Goal: Task Accomplishment & Management: Use online tool/utility

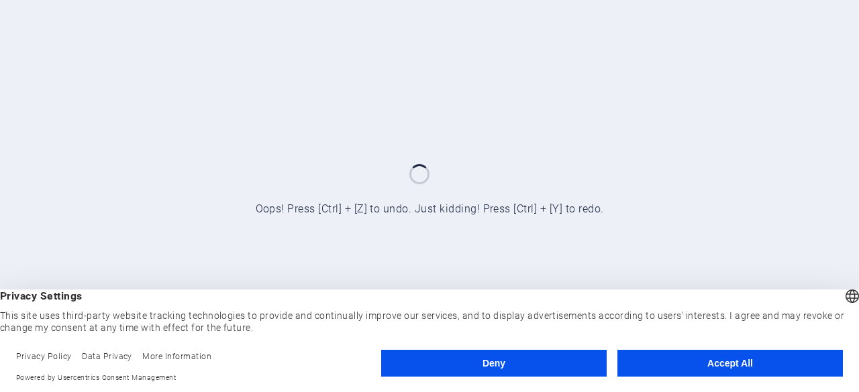
drag, startPoint x: 694, startPoint y: 378, endPoint x: 672, endPoint y: 352, distance: 34.4
click at [672, 352] on footer "Privacy Policy Data Privacy More Information Powered by Usercentrics Consent Ma…" at bounding box center [429, 367] width 859 height 50
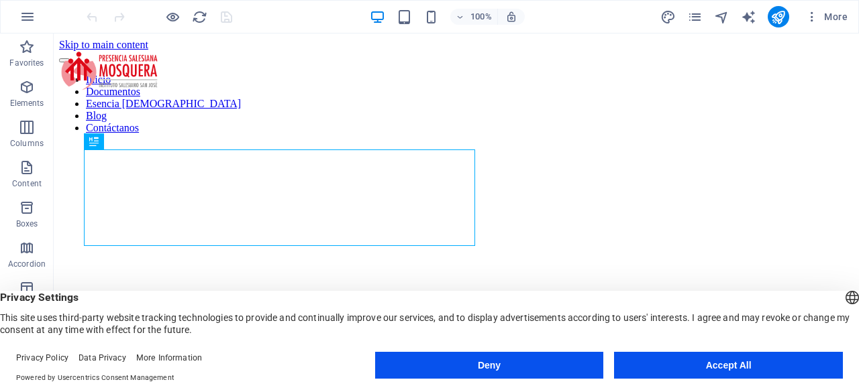
click at [696, 357] on button "Accept All" at bounding box center [728, 365] width 229 height 27
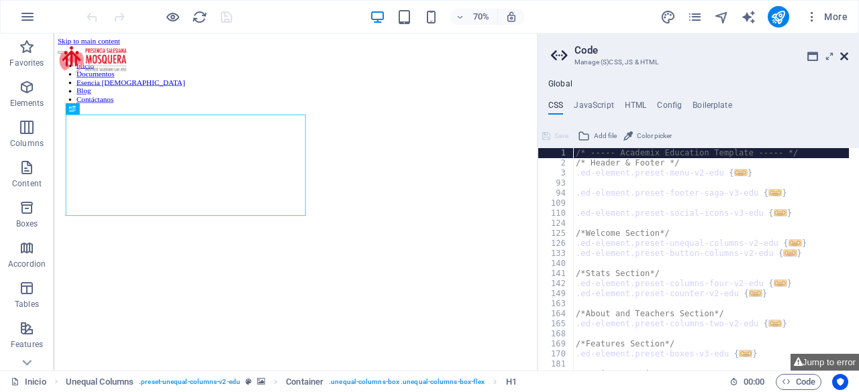
click at [844, 52] on icon at bounding box center [844, 56] width 8 height 11
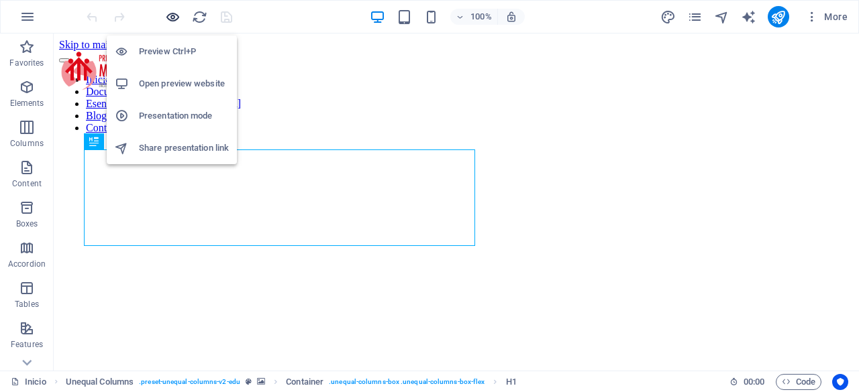
click at [173, 11] on icon "button" at bounding box center [172, 16] width 15 height 15
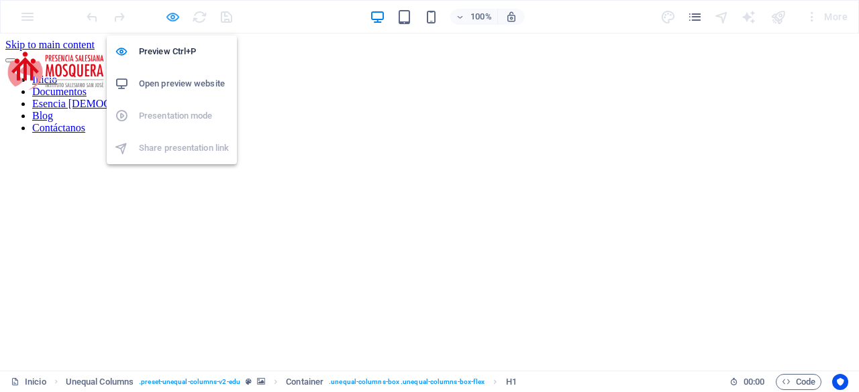
click at [178, 19] on icon "button" at bounding box center [172, 16] width 15 height 15
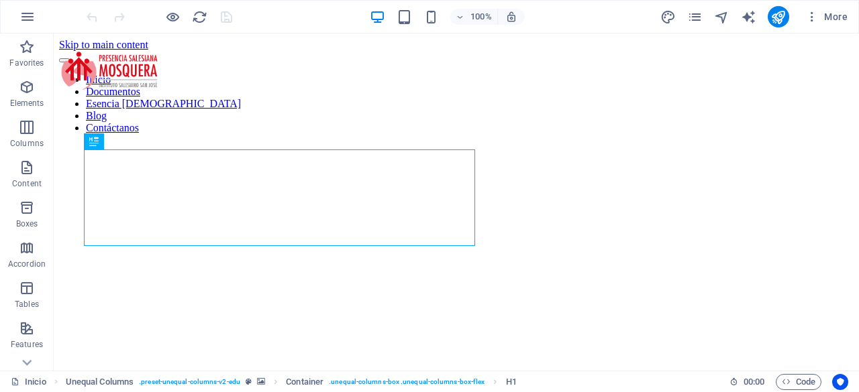
click at [704, 11] on div "More" at bounding box center [756, 16] width 193 height 21
click at [702, 12] on icon "pages" at bounding box center [694, 16] width 15 height 15
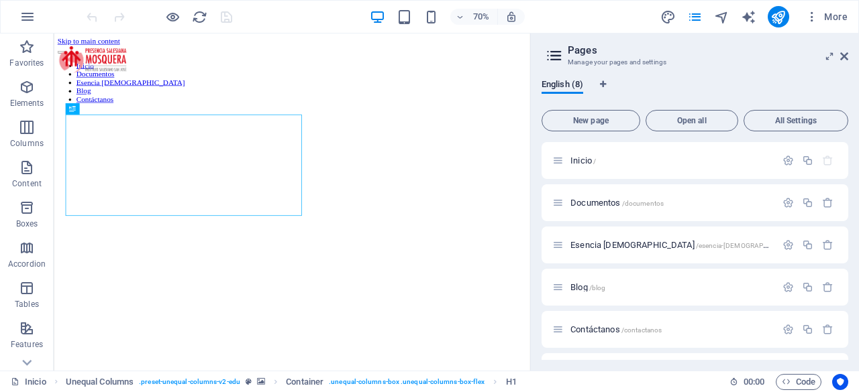
click at [804, 391] on div "Inicio Unequal Columns . preset-unequal-columns-v2-edu Container . unequal-colu…" at bounding box center [429, 381] width 859 height 21
click at [802, 388] on span "Code" at bounding box center [799, 382] width 34 height 16
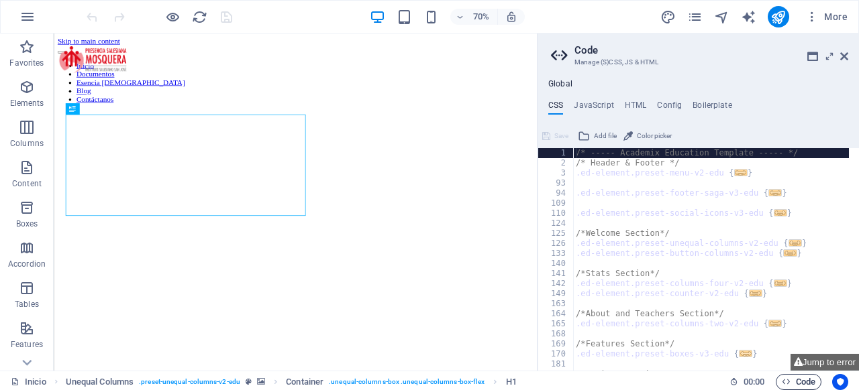
click at [802, 388] on span "Code" at bounding box center [799, 382] width 34 height 16
click at [700, 11] on icon "pages" at bounding box center [694, 16] width 15 height 15
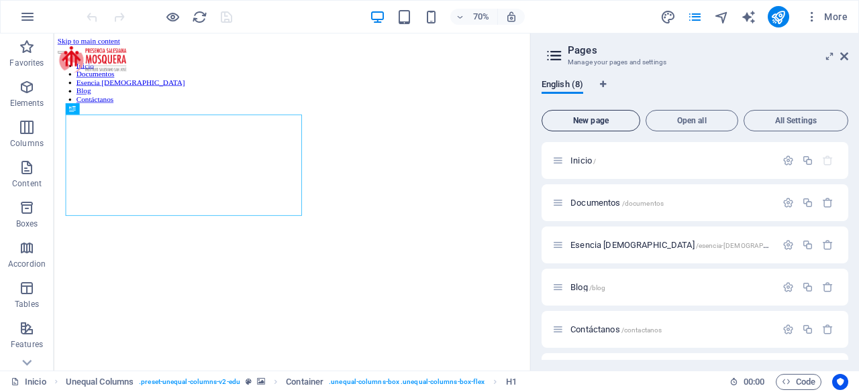
click at [625, 124] on span "New page" at bounding box center [590, 121] width 87 height 8
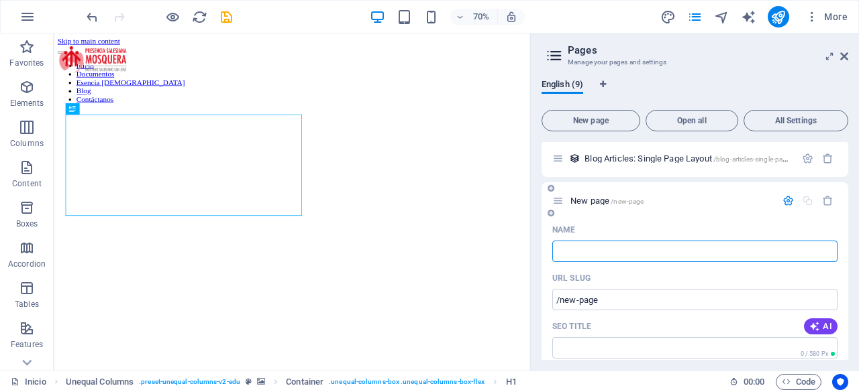
type input "/"
type input "PQR"
type input "/pq"
type input "PQ"
type input "PQRS"
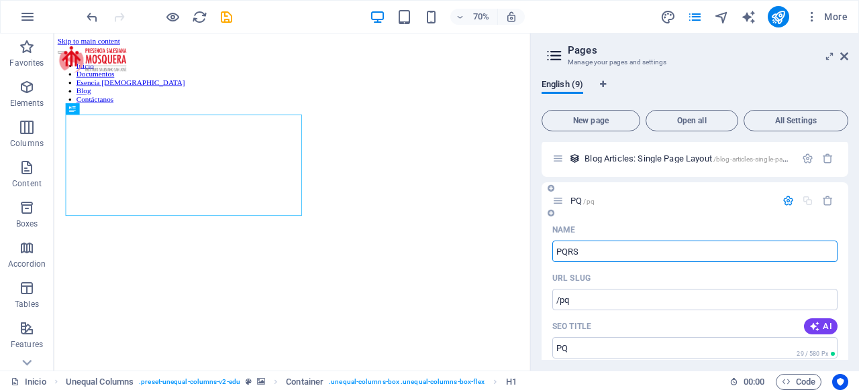
type input "/pqrs"
type input "PQRS"
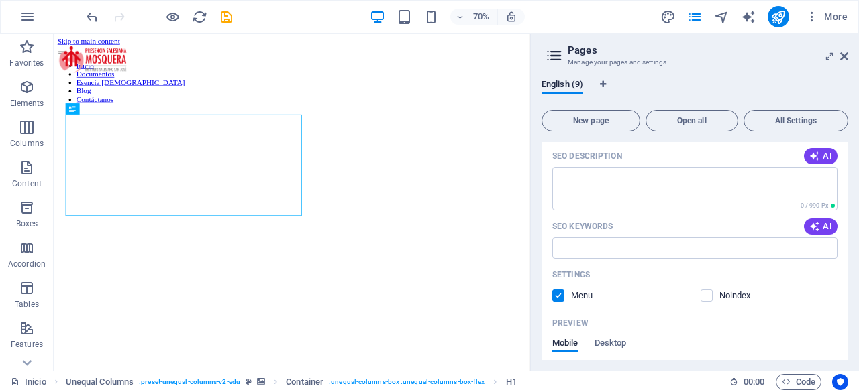
scroll to position [531, 0]
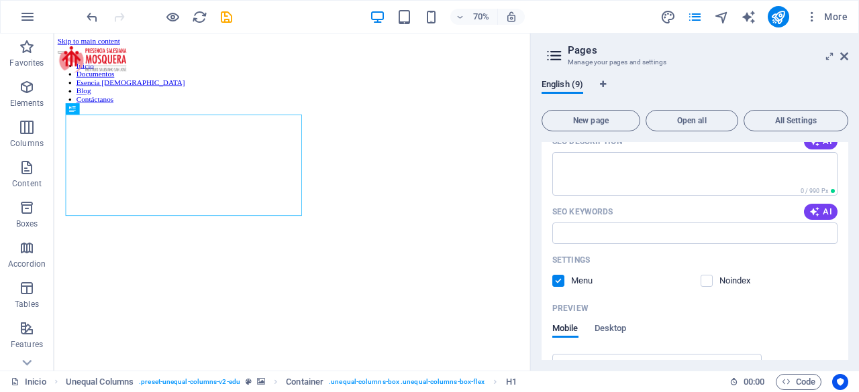
click at [848, 61] on aside "Pages Manage your pages and settings English (9) New page Open all All Settings…" at bounding box center [694, 202] width 329 height 337
click at [841, 58] on icon at bounding box center [844, 56] width 8 height 11
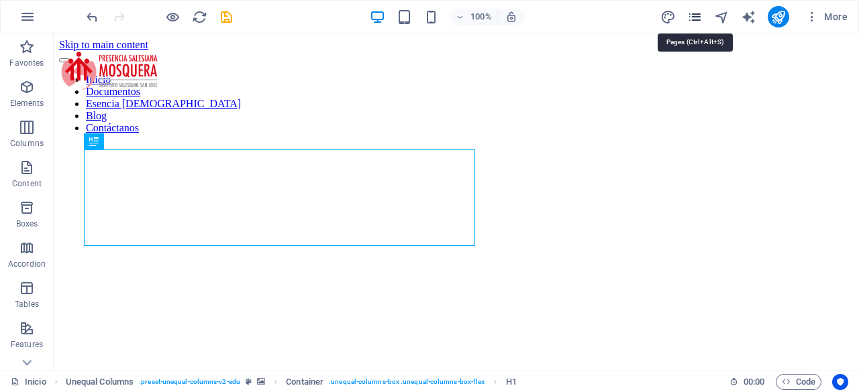
click at [690, 15] on icon "pages" at bounding box center [694, 16] width 15 height 15
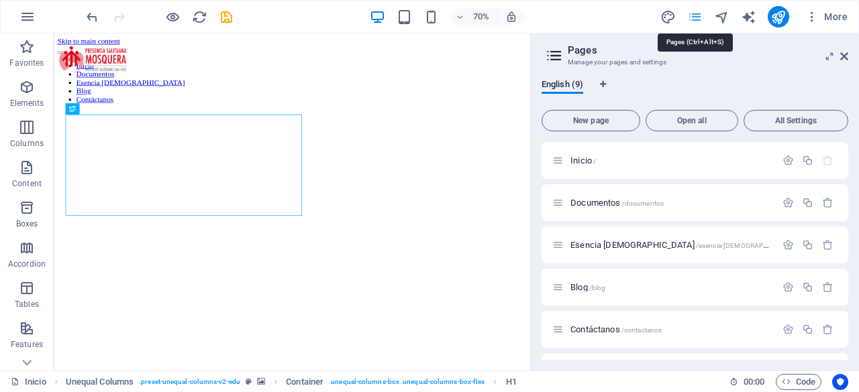
scroll to position [298, 0]
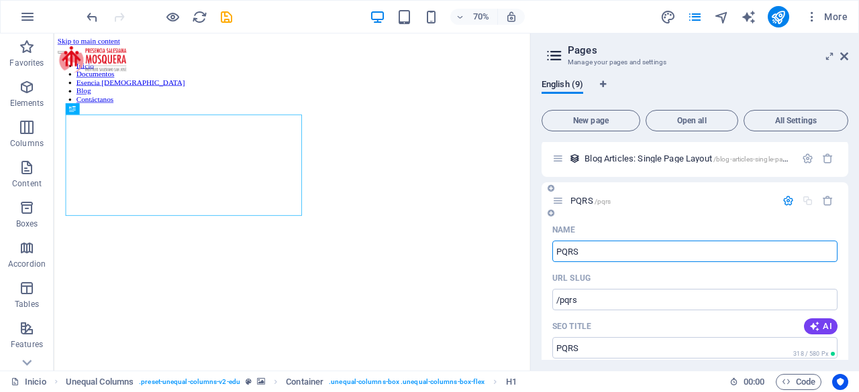
click at [652, 245] on input "PQRS" at bounding box center [694, 251] width 285 height 21
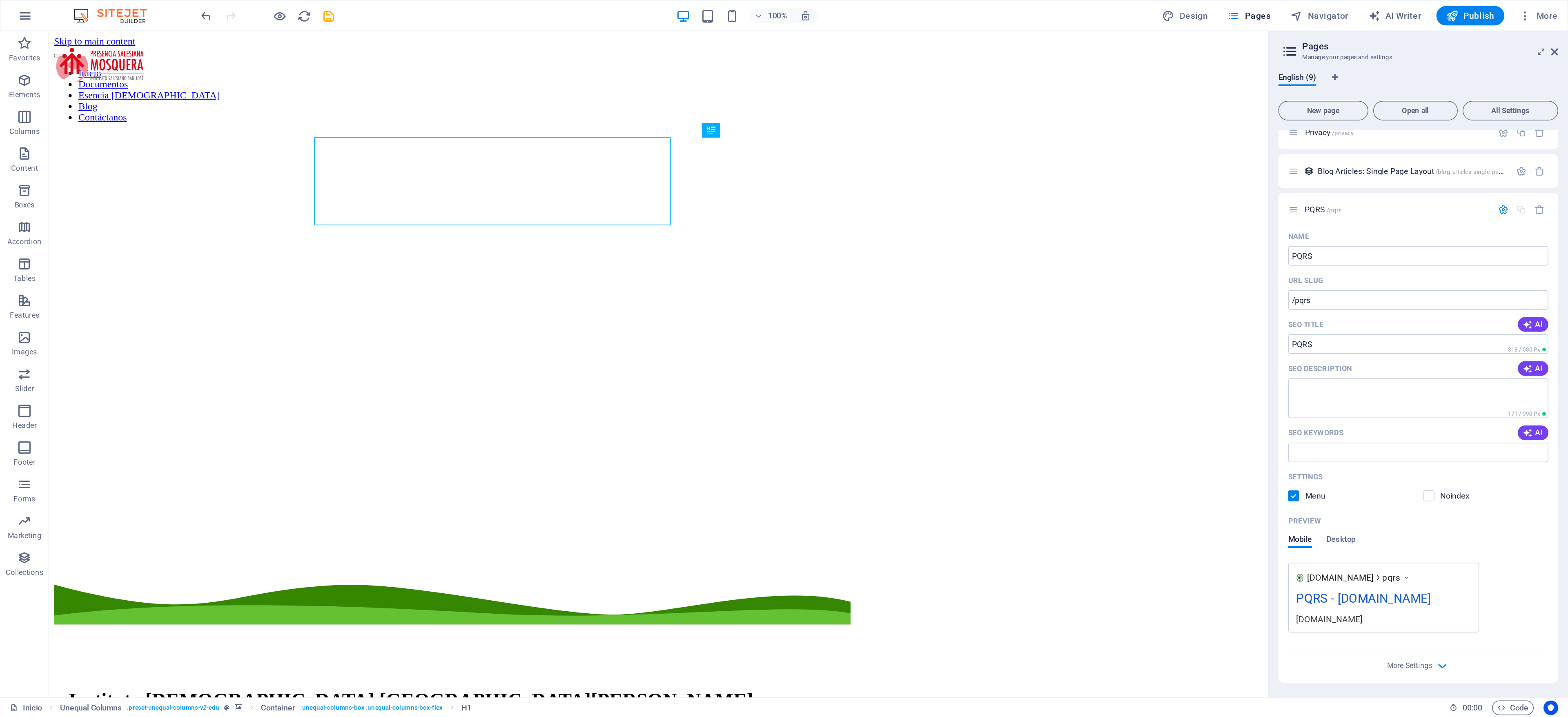
scroll to position [0, 0]
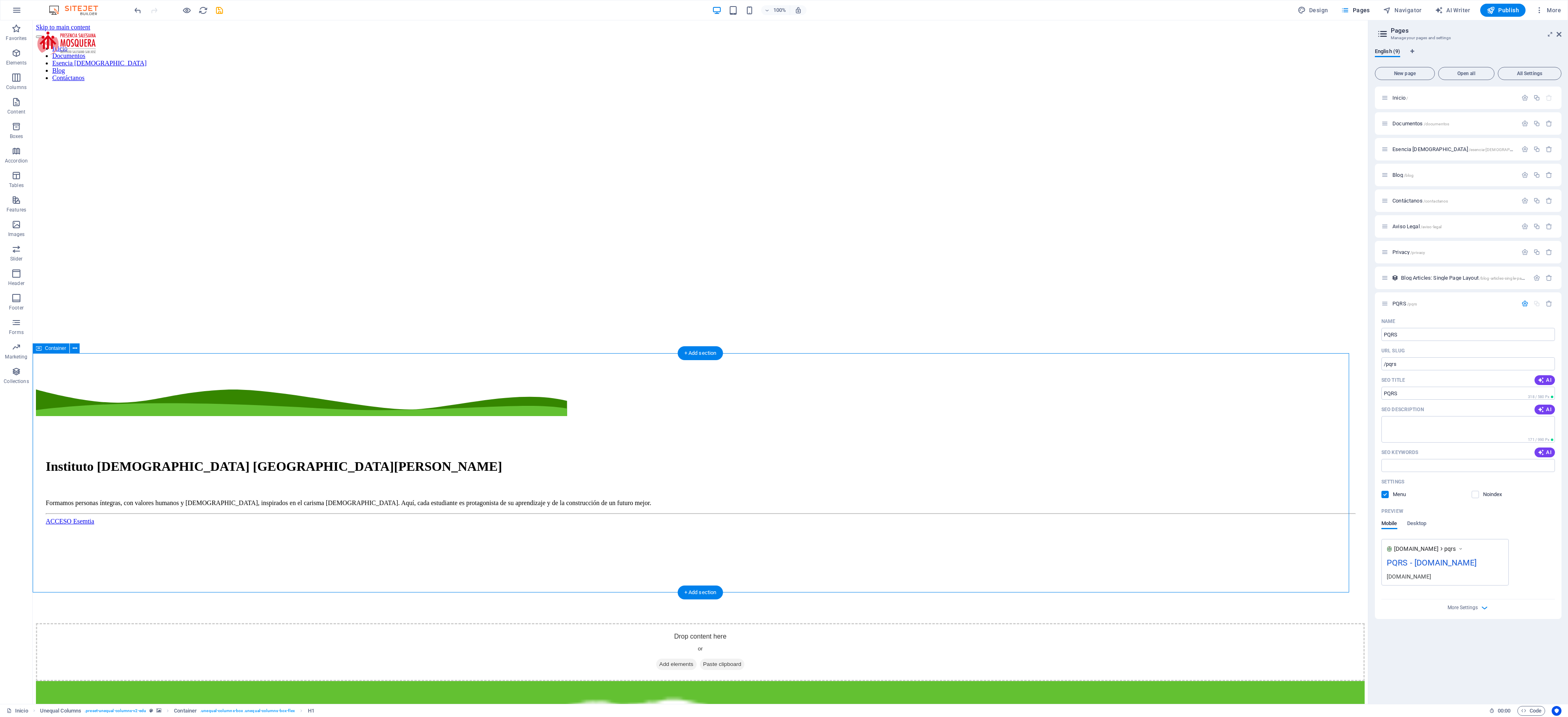
drag, startPoint x: 407, startPoint y: 21, endPoint x: 956, endPoint y: 487, distance: 720.1
click at [522, 239] on input "/pqrs" at bounding box center [1468, 363] width 173 height 13
click at [522, 239] on div "Inicio / Documentos /documentos Esencia Salesiana /esencia-salesiana Blog /blog…" at bounding box center [1468, 392] width 187 height 611
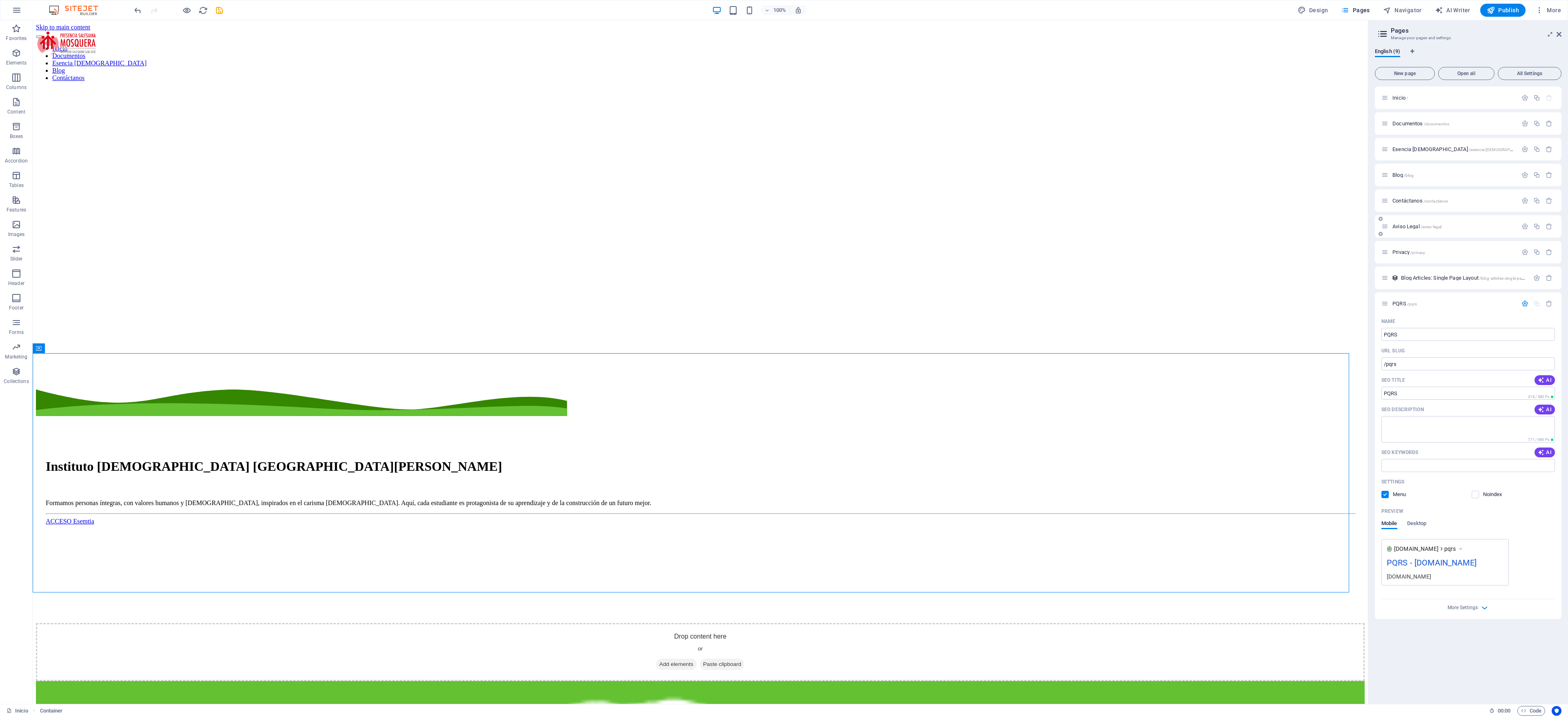
click at [522, 230] on div "Aviso Legal /aviso-legal" at bounding box center [1449, 226] width 136 height 9
click at [522, 226] on span "Aviso Legal /aviso-legal" at bounding box center [1417, 226] width 49 height 6
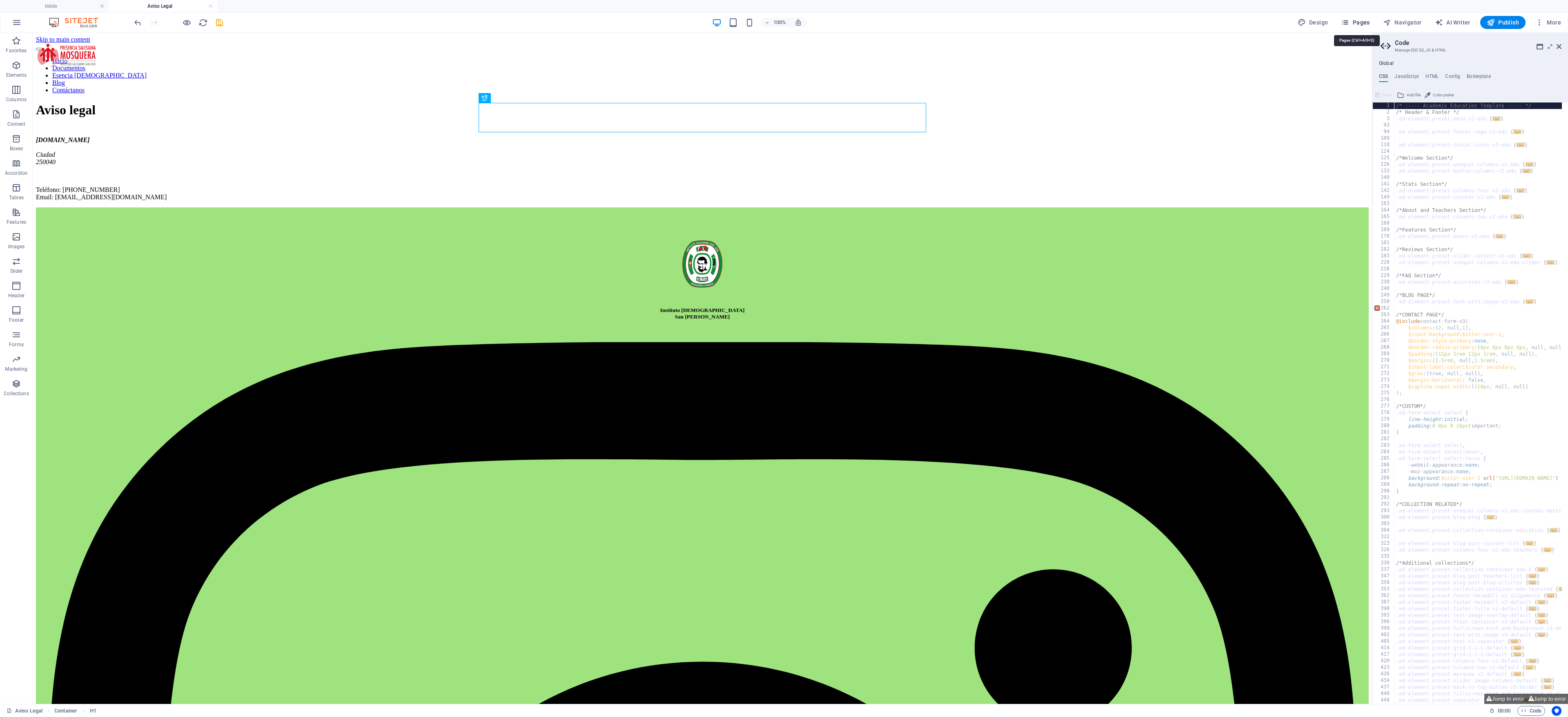
click at [522, 17] on button "Pages" at bounding box center [1356, 22] width 35 height 13
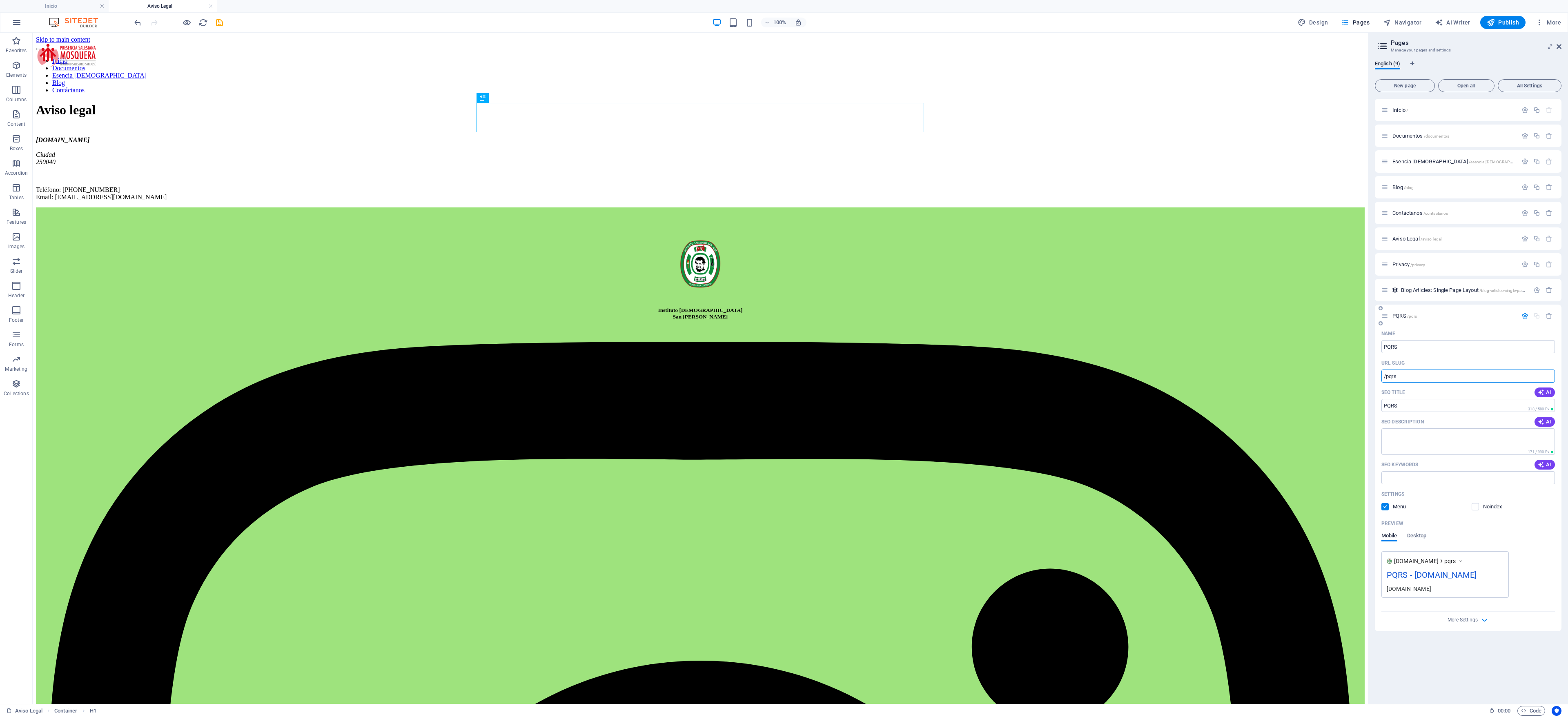
click at [522, 239] on input "/pqrs" at bounding box center [1468, 376] width 173 height 13
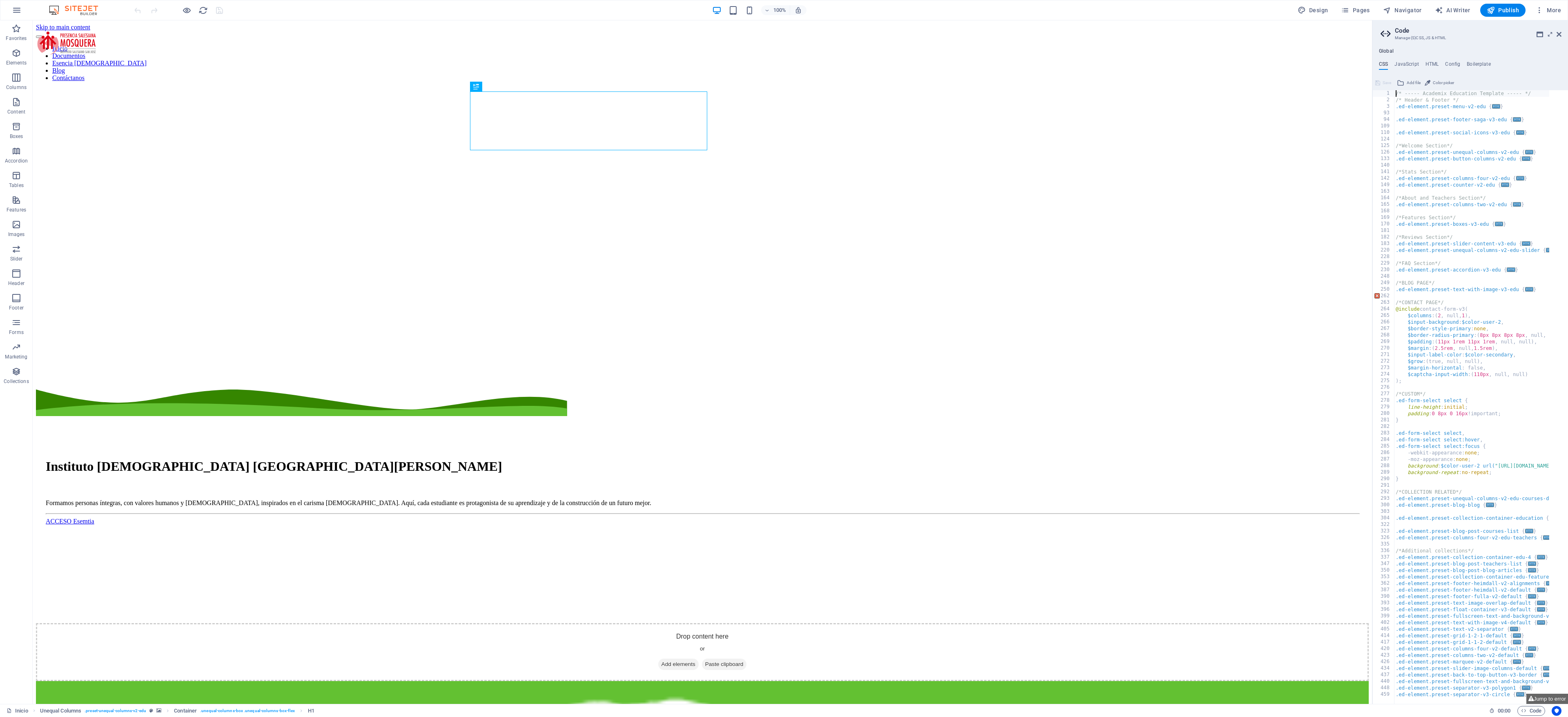
click at [466, 88] on figure at bounding box center [702, 88] width 1333 height 0
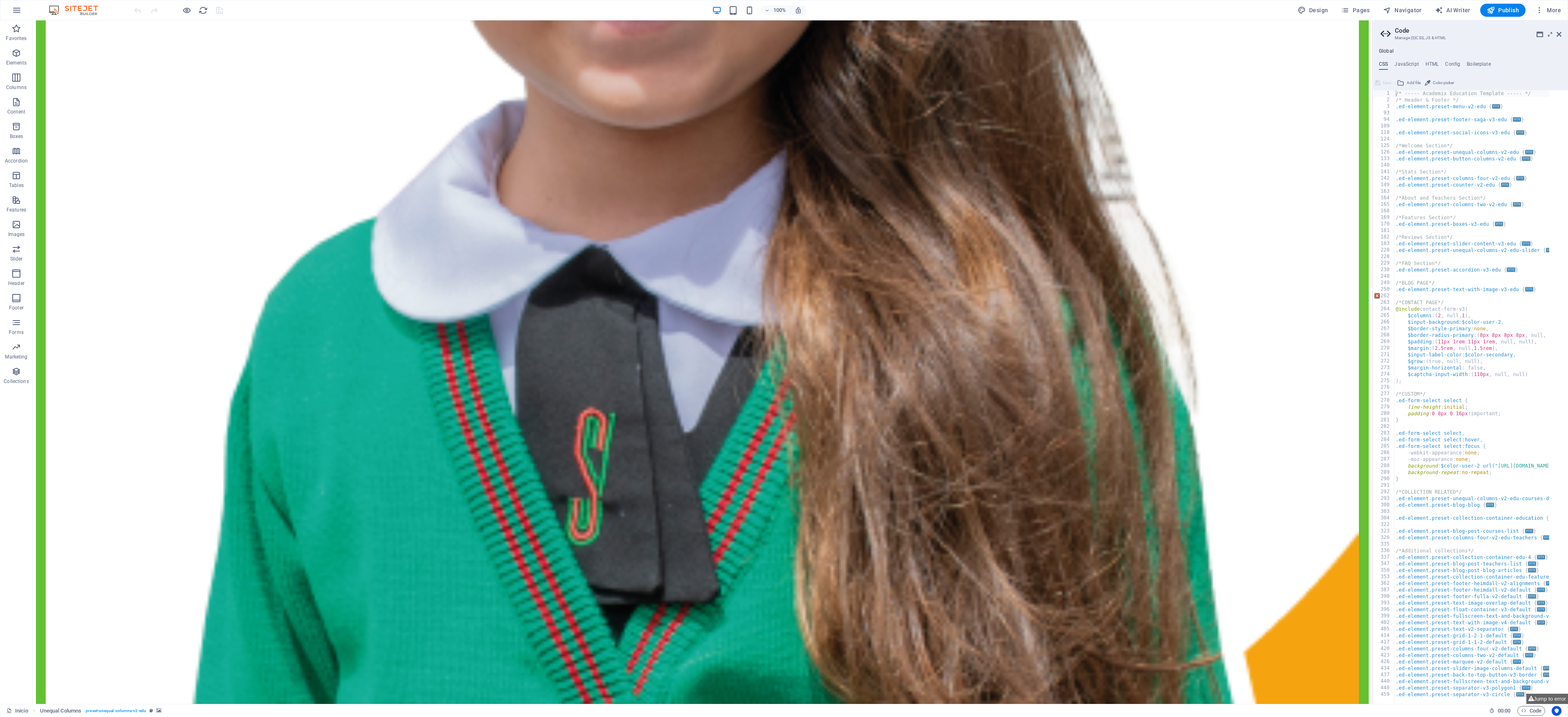
scroll to position [590, 0]
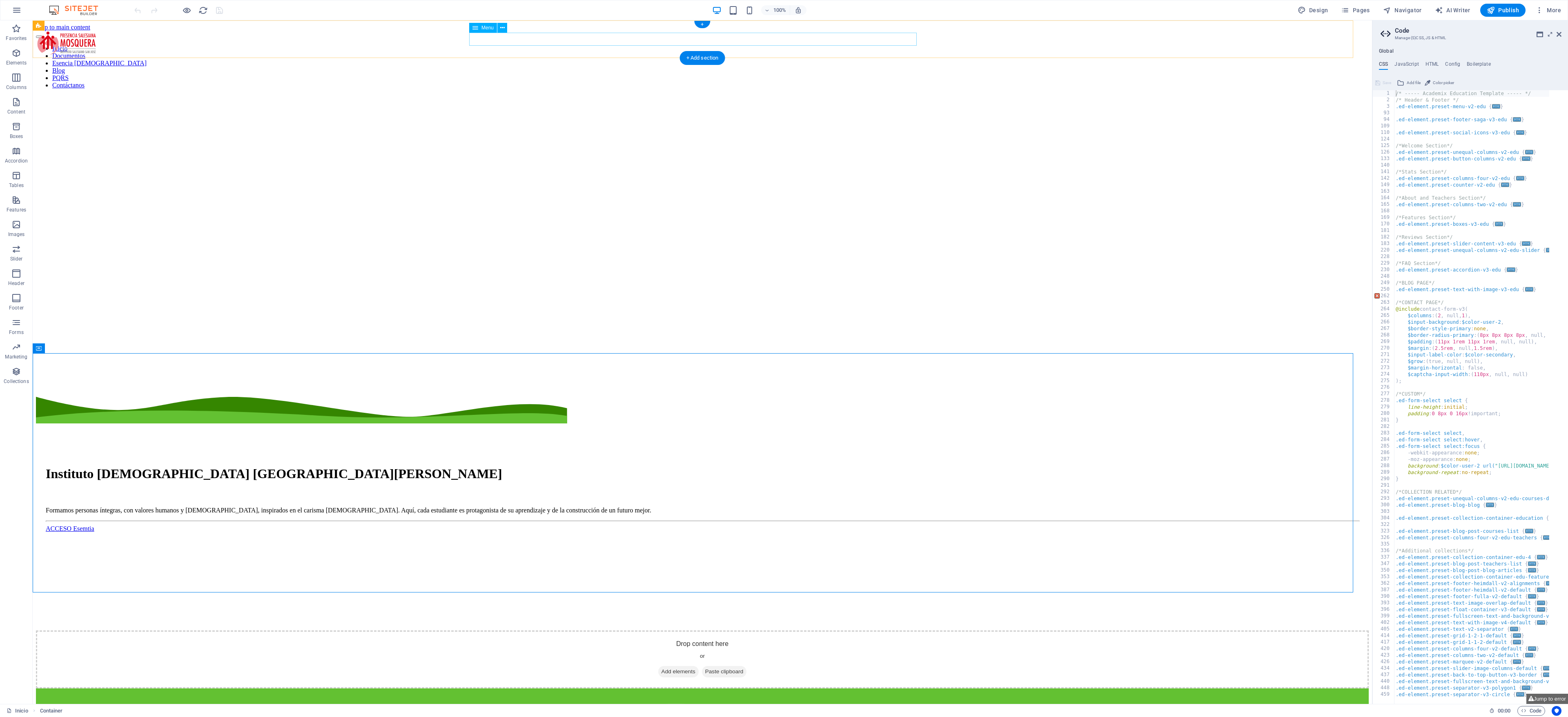
click at [815, 45] on nav "Inicio Documentos Esencia [DEMOGRAPHIC_DATA] Blog PQRS Contáctanos" at bounding box center [702, 67] width 1333 height 44
click at [189, 9] on icon "button" at bounding box center [186, 10] width 9 height 9
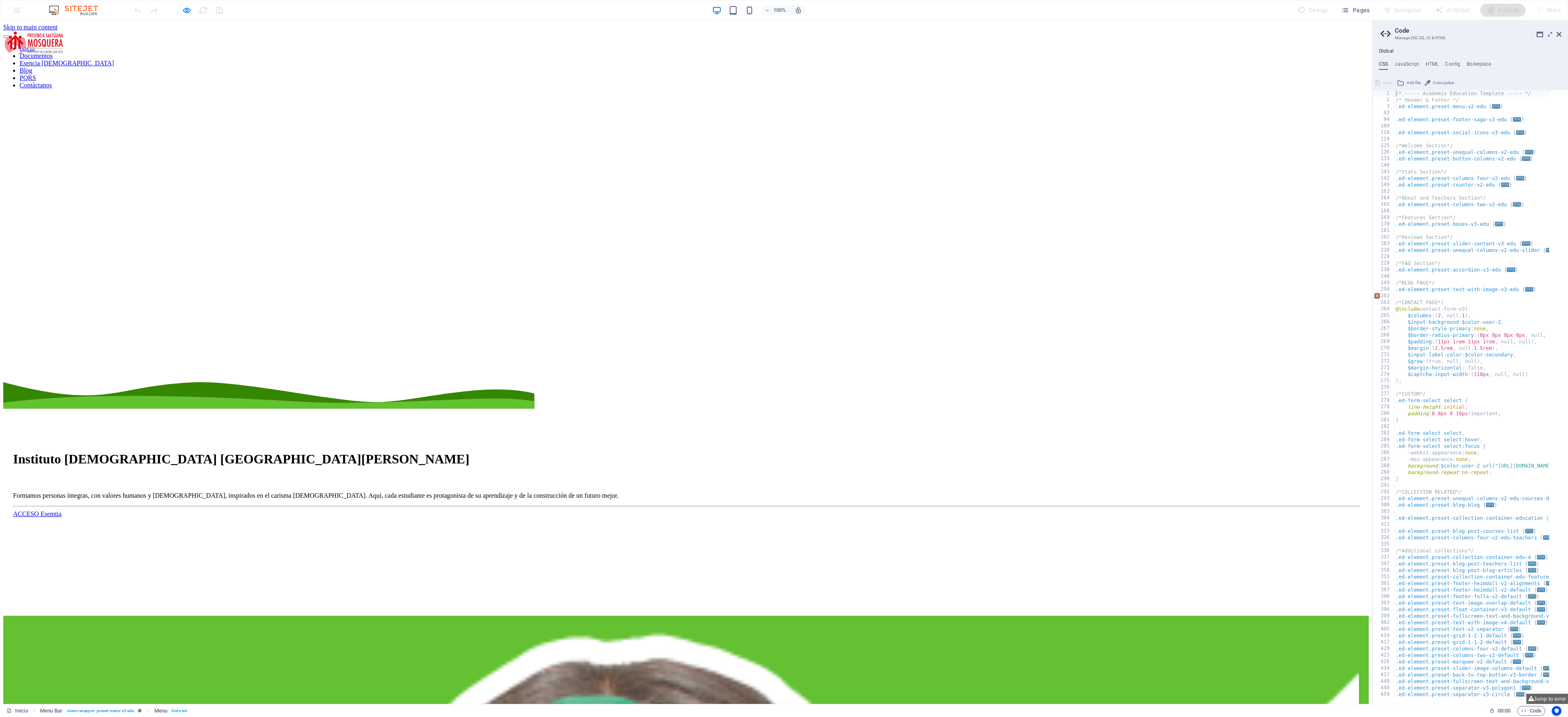
click at [36, 74] on link "PQRS" at bounding box center [27, 77] width 16 height 7
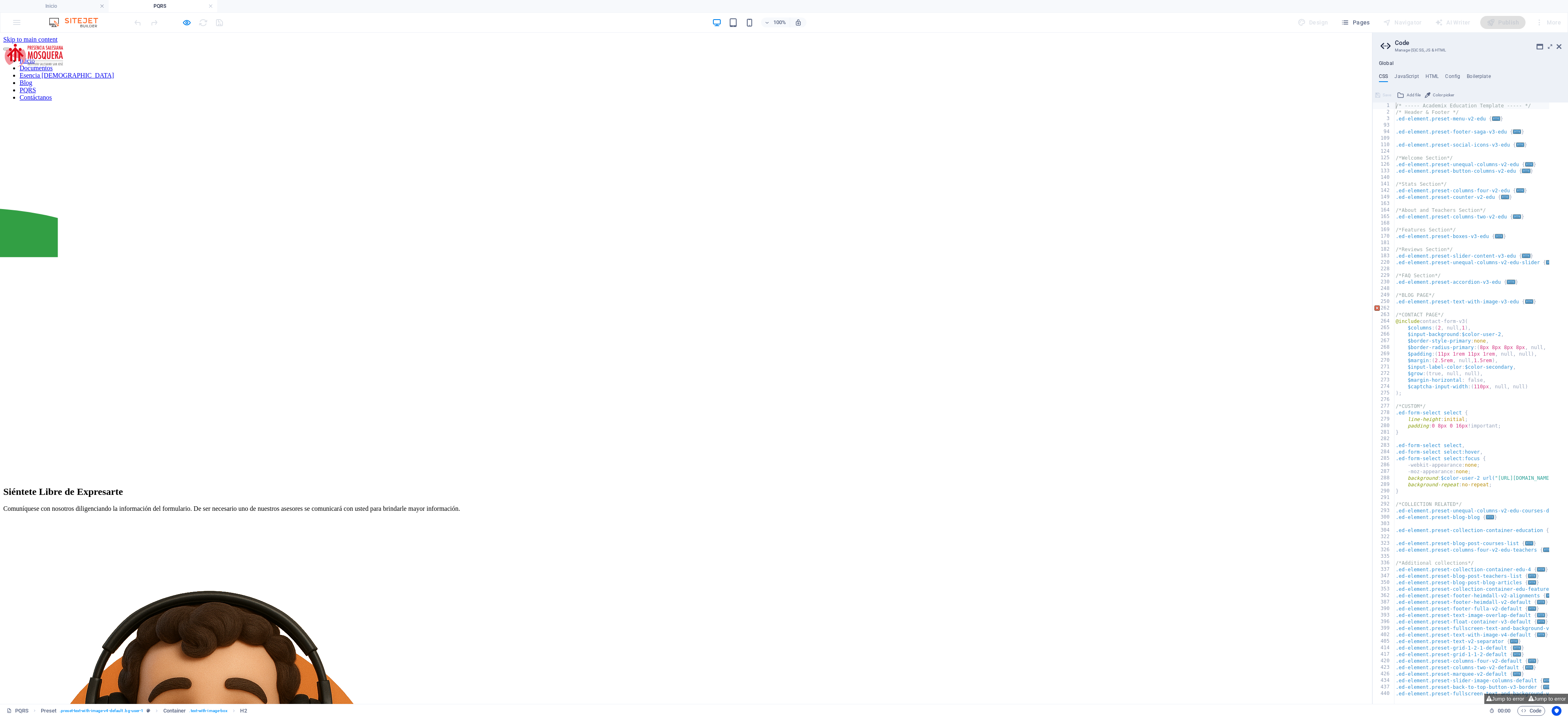
click at [850, 57] on nav "Inicio Documentos Esencia [DEMOGRAPHIC_DATA] Blog PQRS Contáctanos" at bounding box center [685, 79] width 1365 height 44
click at [868, 57] on nav "Inicio Documentos Esencia [DEMOGRAPHIC_DATA] Blog PQRS Contáctanos" at bounding box center [685, 79] width 1365 height 44
click at [187, 18] on icon "button" at bounding box center [186, 23] width 9 height 9
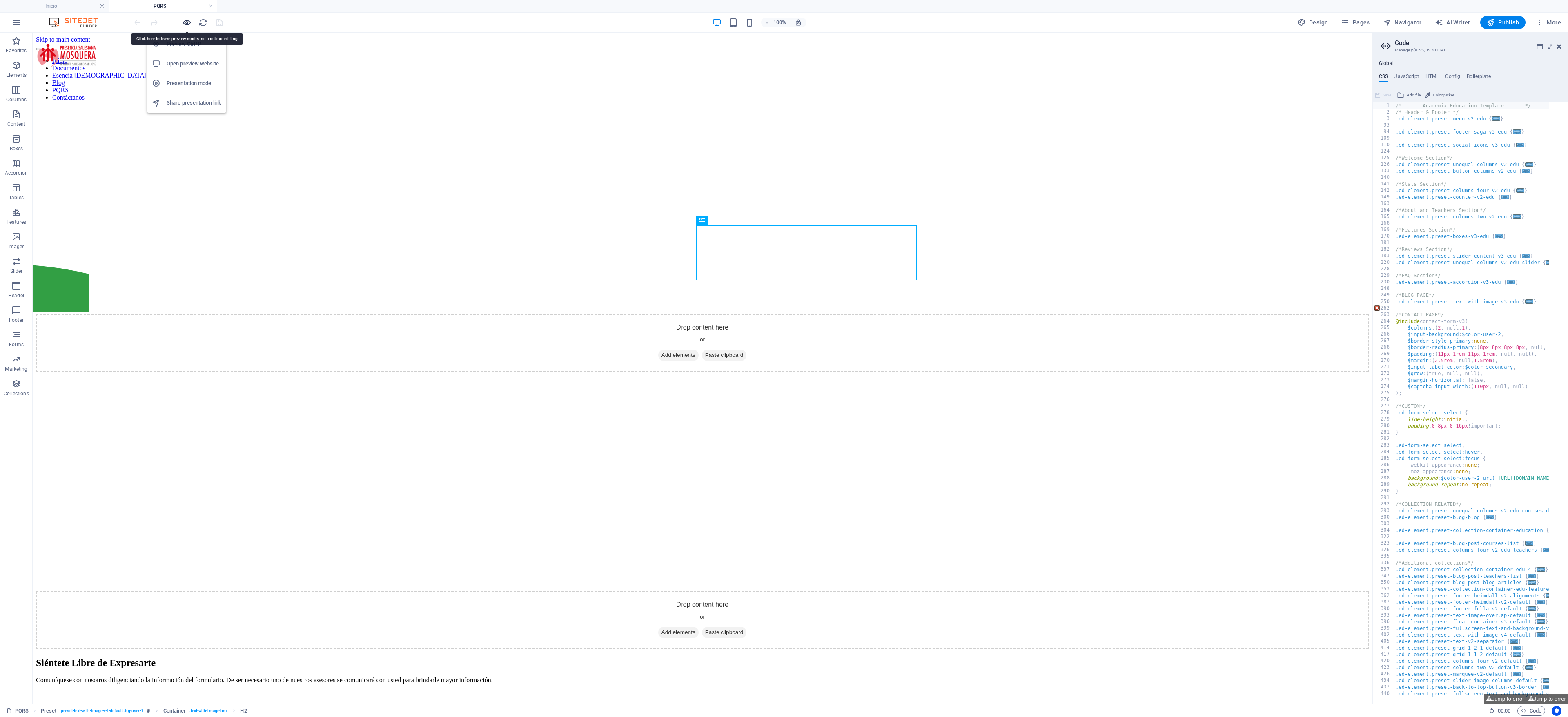
click at [187, 18] on icon "button" at bounding box center [186, 23] width 9 height 9
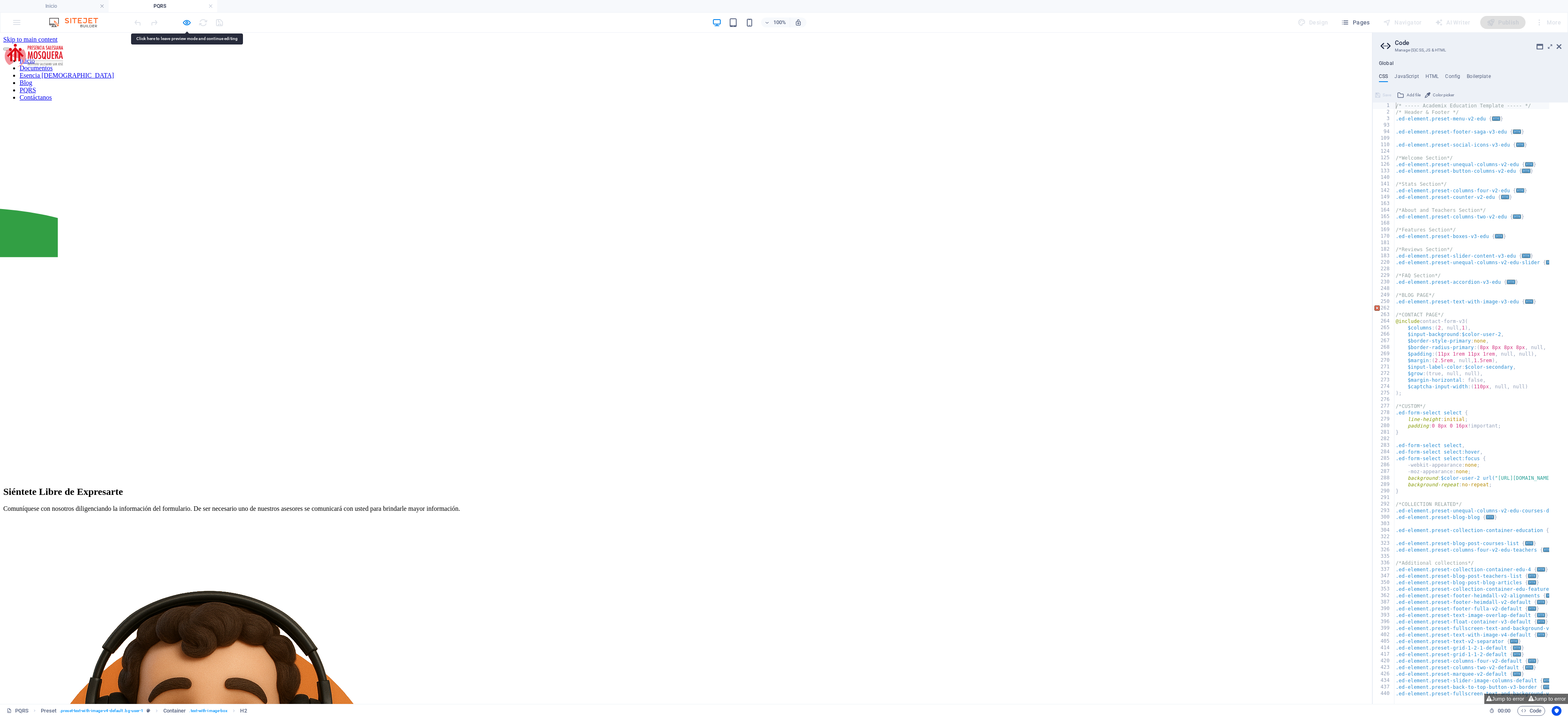
click at [52, 94] on link "Contáctanos" at bounding box center [35, 97] width 32 height 7
click at [193, 19] on div at bounding box center [178, 22] width 91 height 13
click at [182, 19] on icon "button" at bounding box center [186, 23] width 9 height 9
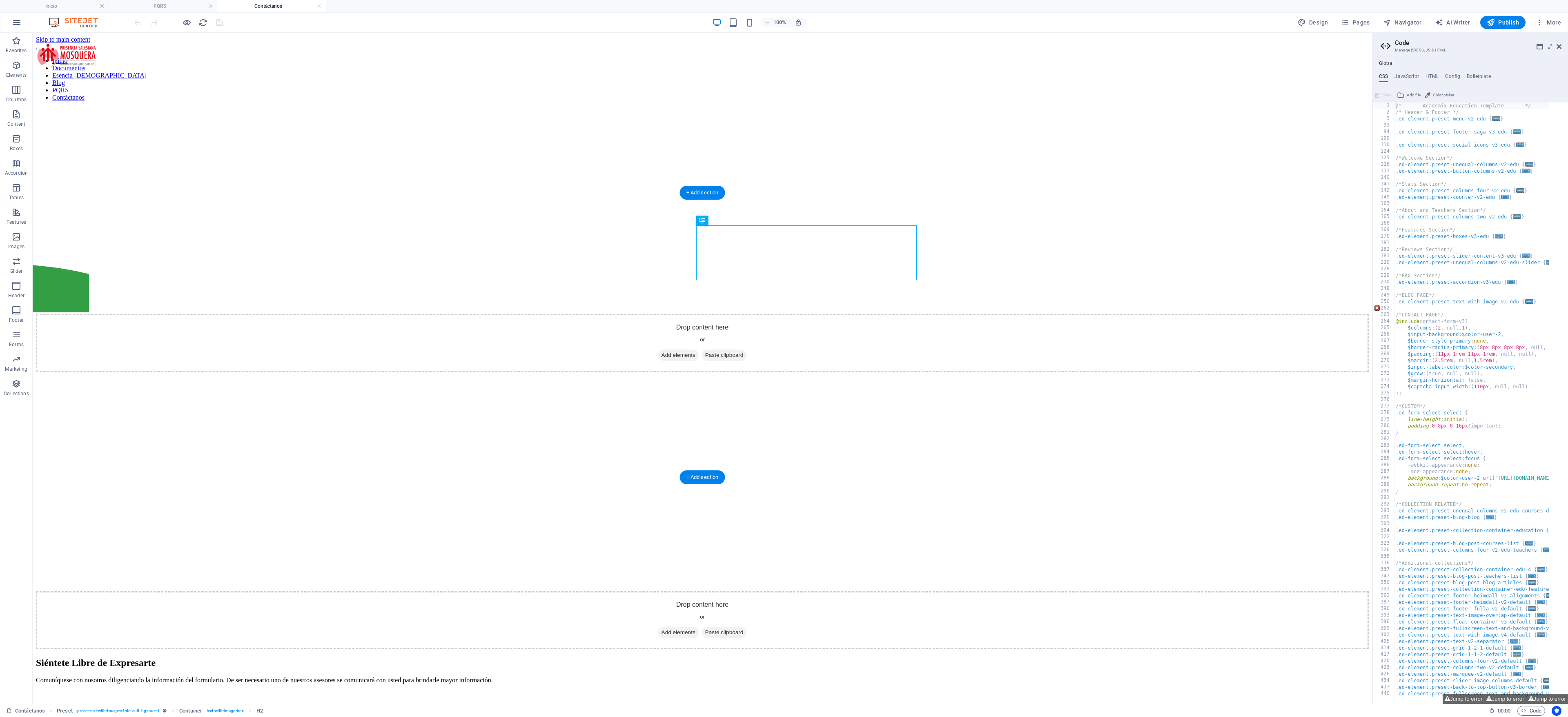
click at [624, 372] on figure at bounding box center [702, 372] width 1333 height 0
click at [606, 372] on figure at bounding box center [702, 372] width 1333 height 0
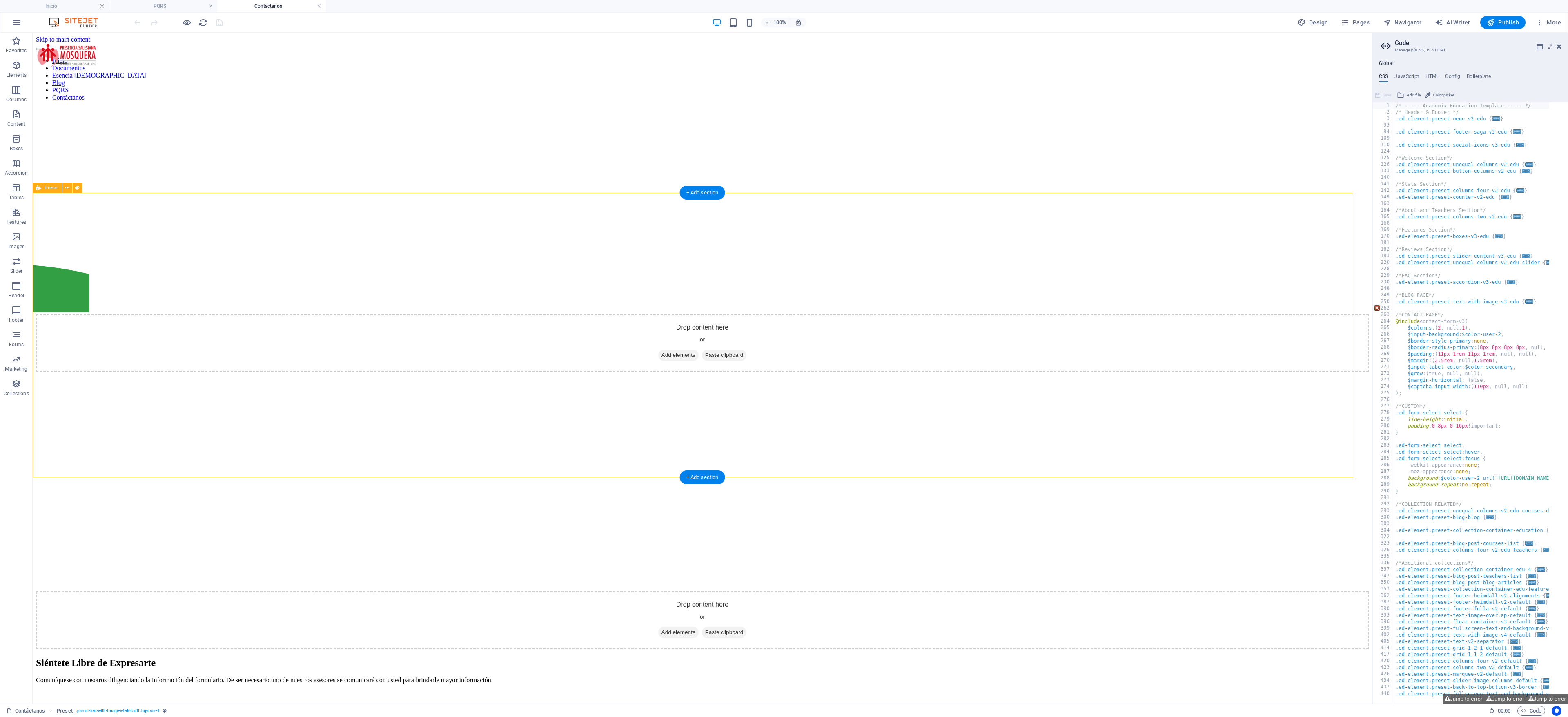
click at [535, 372] on figure at bounding box center [702, 372] width 1333 height 0
click at [592, 372] on figure at bounding box center [702, 372] width 1333 height 0
click at [569, 372] on figure at bounding box center [702, 372] width 1333 height 0
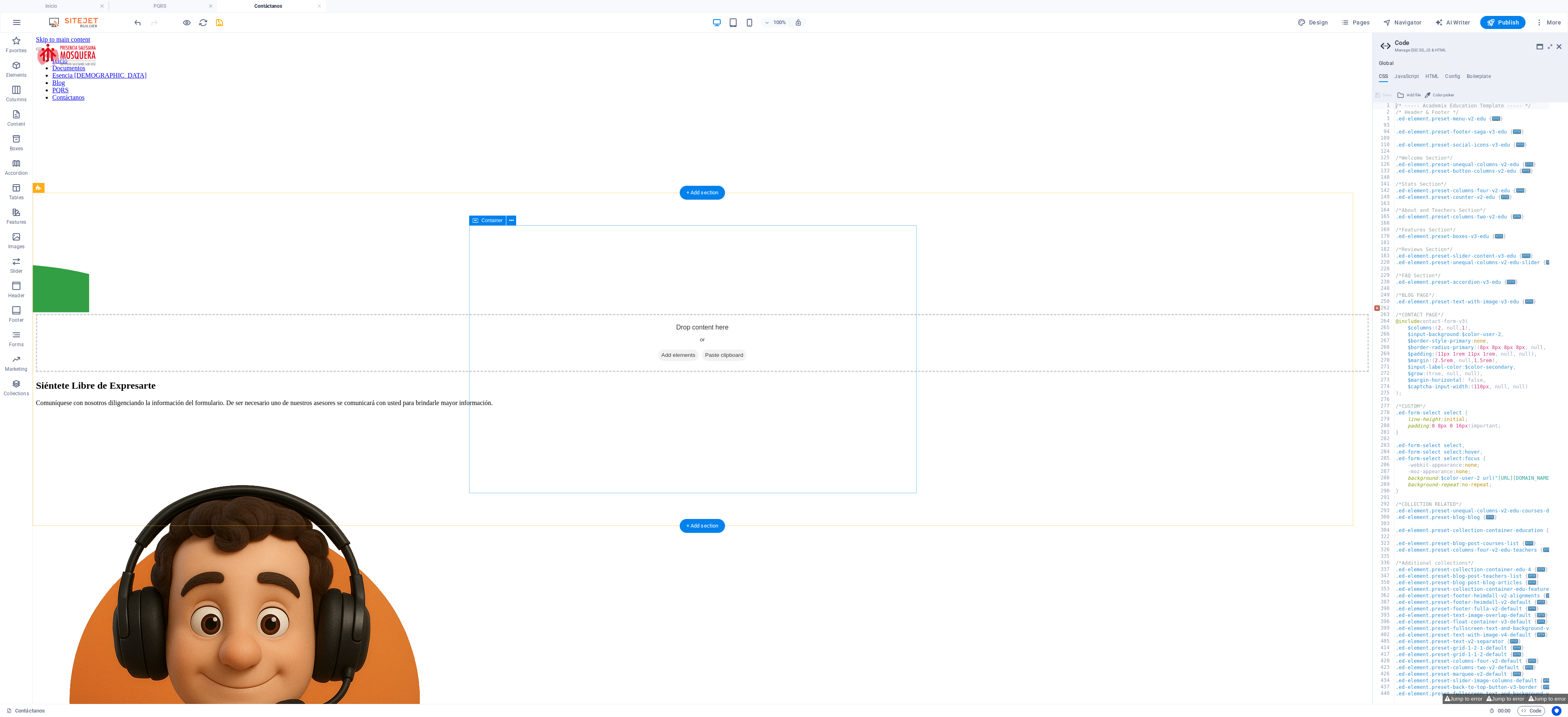
click at [569, 380] on div "Siéntete Libre de Expresarte Comuníquese con nosotros diligenciando la informac…" at bounding box center [702, 718] width 1333 height 676
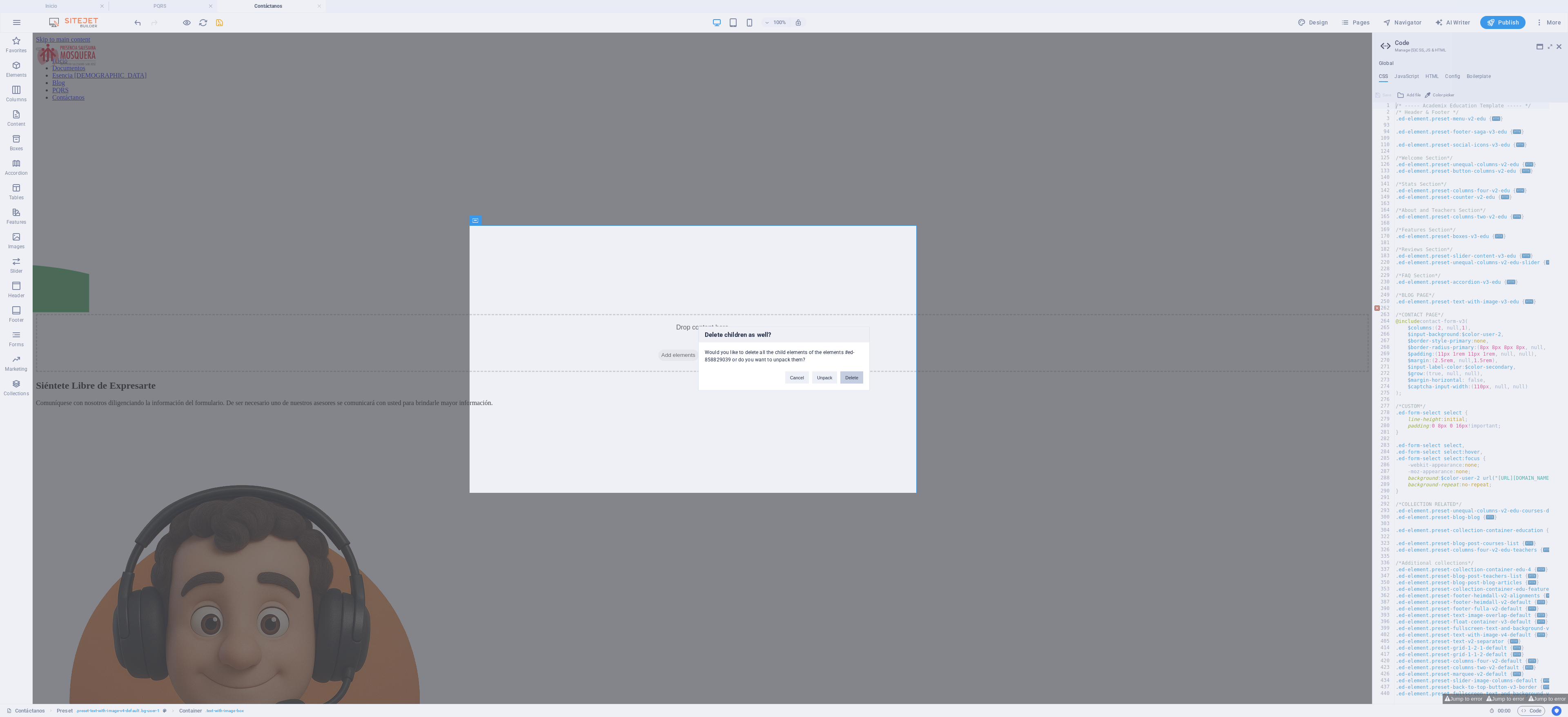
click at [850, 377] on button "Delete" at bounding box center [852, 377] width 23 height 12
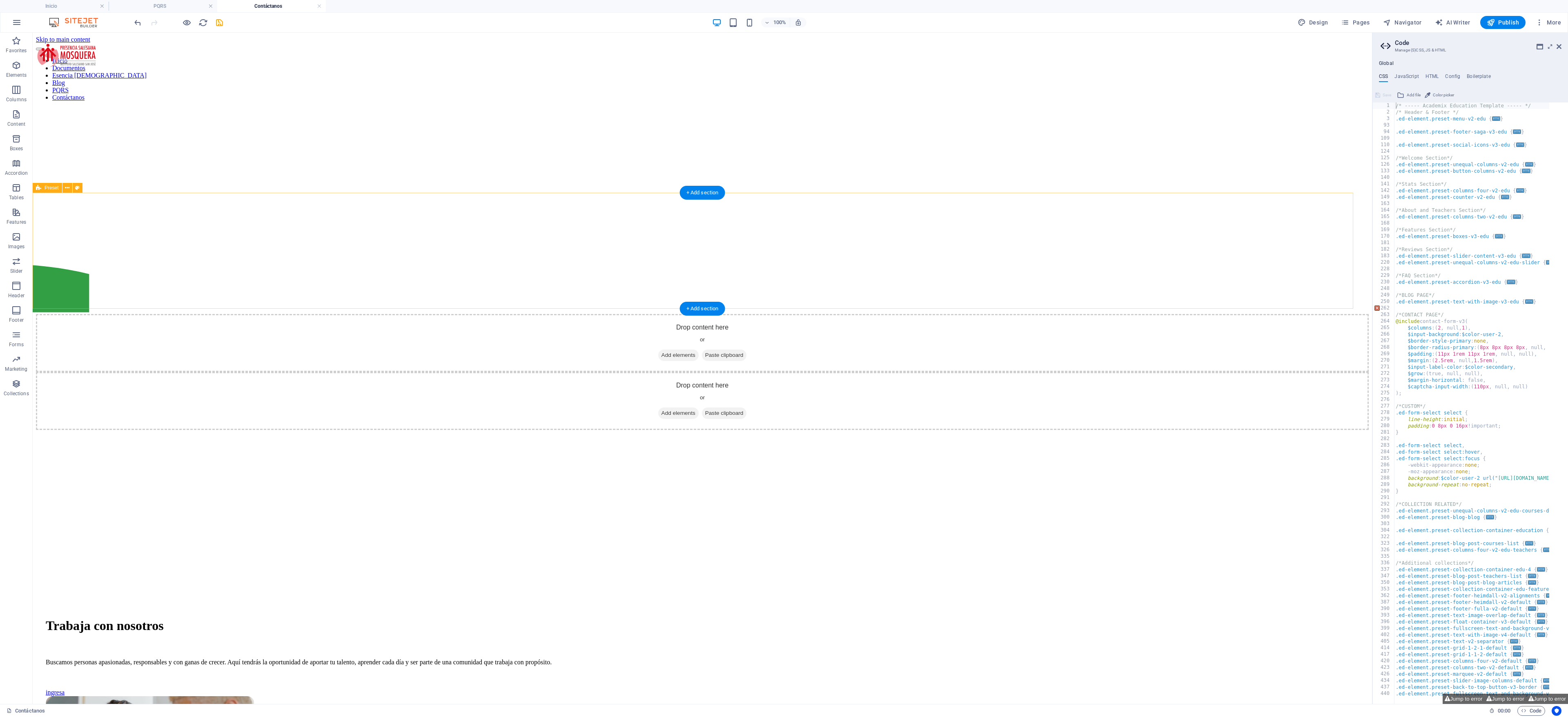
click at [793, 372] on div "Drop content here or Add elements Paste clipboard" at bounding box center [702, 400] width 1333 height 58
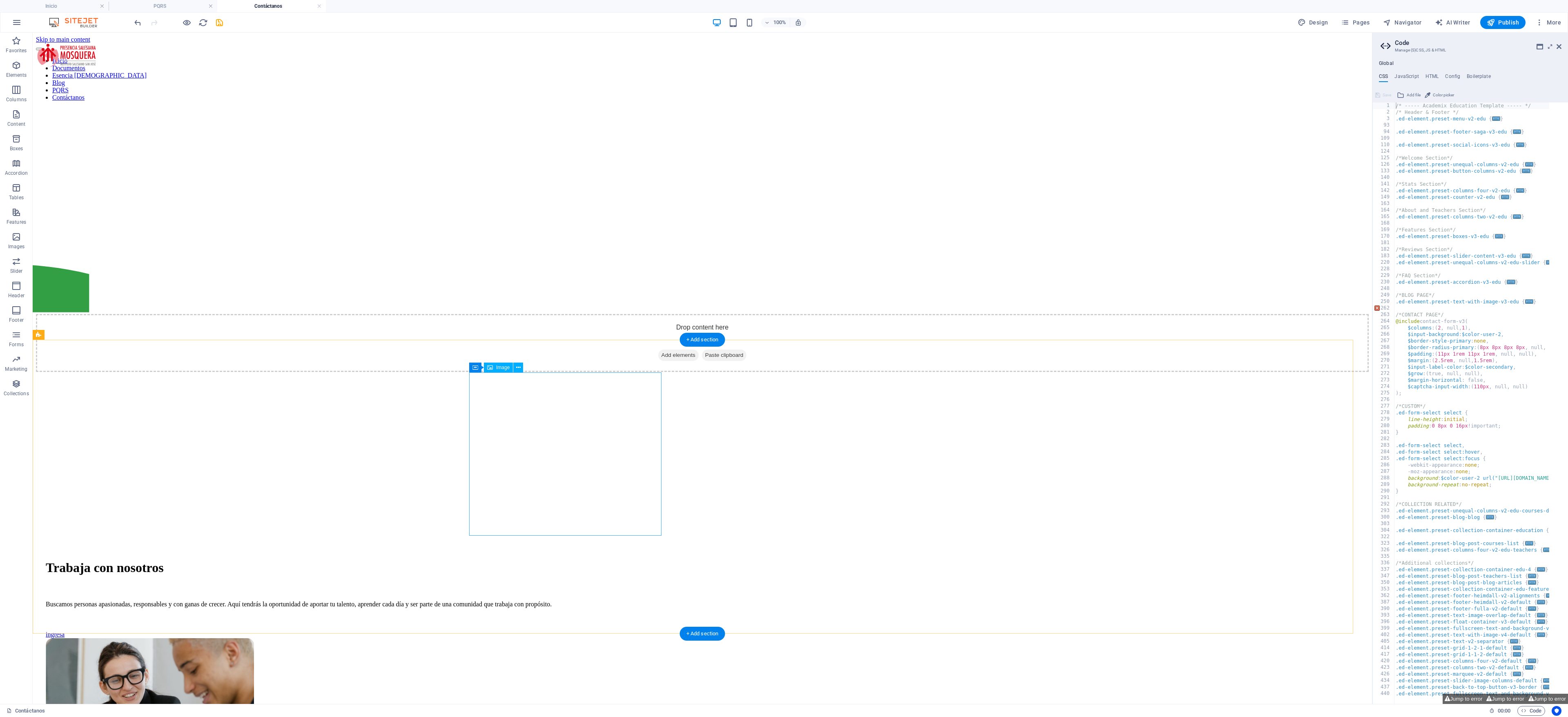
click at [640, 638] on figure at bounding box center [702, 721] width 1313 height 165
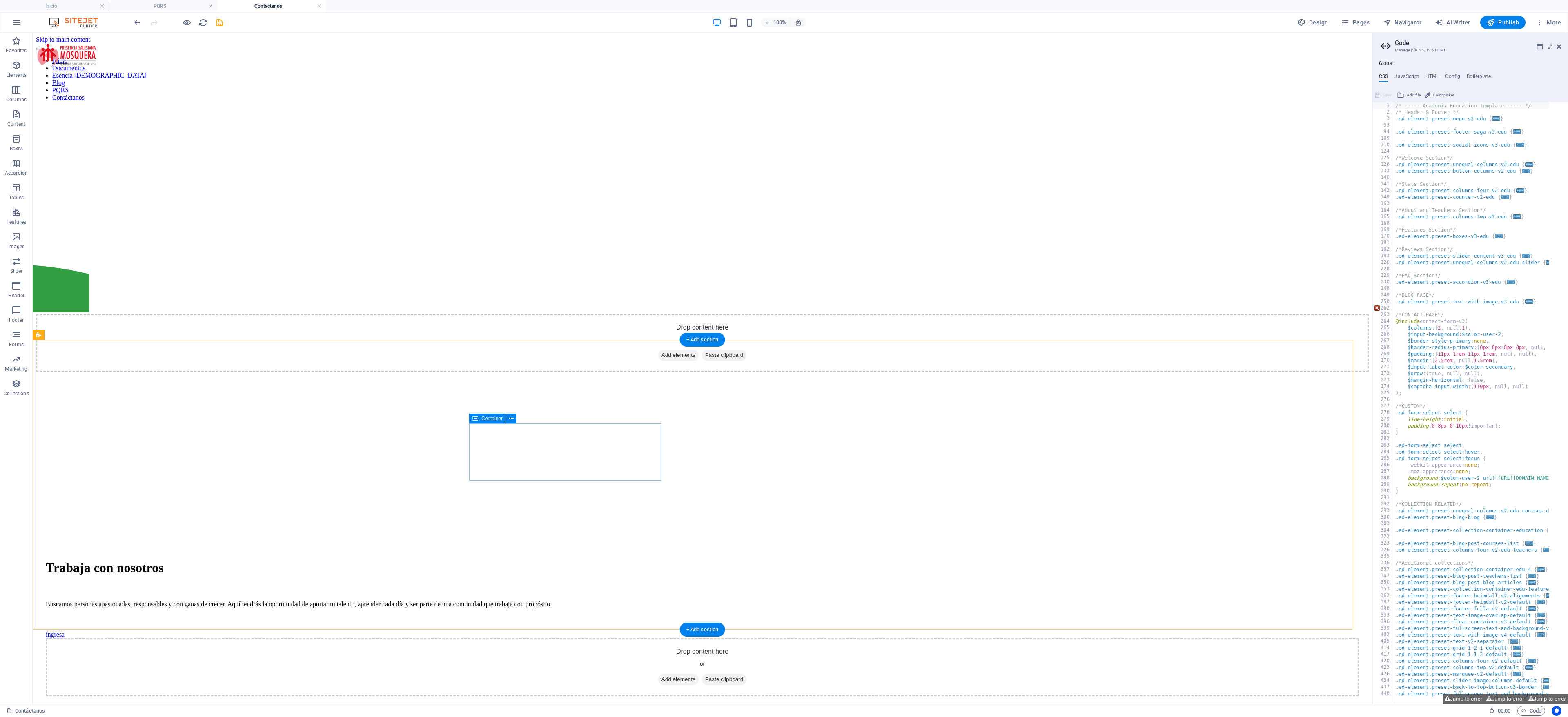
click at [612, 638] on div "Drop content here or Add elements Paste clipboard" at bounding box center [702, 667] width 1313 height 58
click at [617, 601] on div "Buscamos personas apasionadas, responsables y con ganas de crecer. Aquí tendrás…" at bounding box center [702, 604] width 1313 height 7
click at [629, 560] on div "Trabaja con nosotros" at bounding box center [702, 567] width 1313 height 15
click at [689, 560] on div "Trabaja con nosotros Buscamos personas apasionadas, responsables y con ganas de…" at bounding box center [702, 598] width 1313 height 77
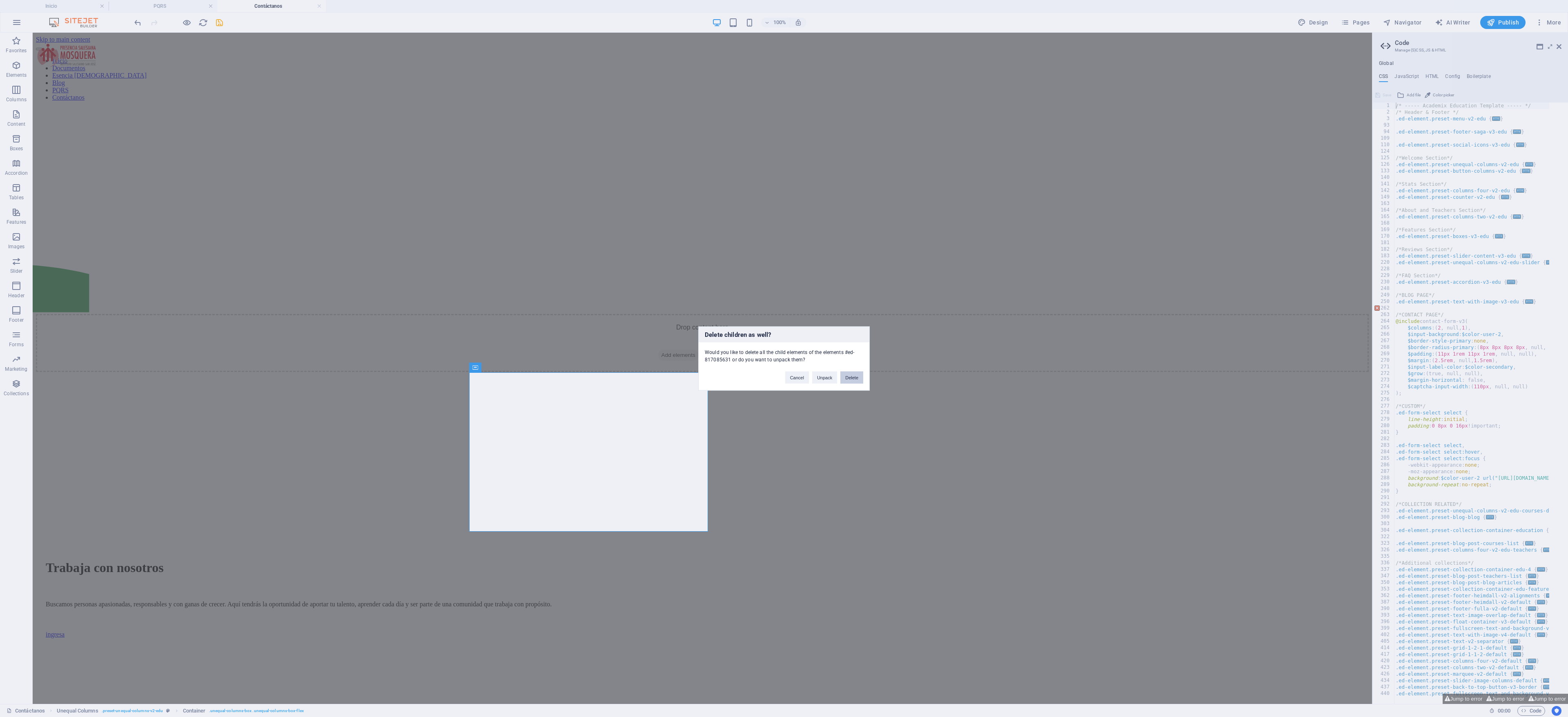
click at [854, 371] on button "Delete" at bounding box center [852, 377] width 23 height 12
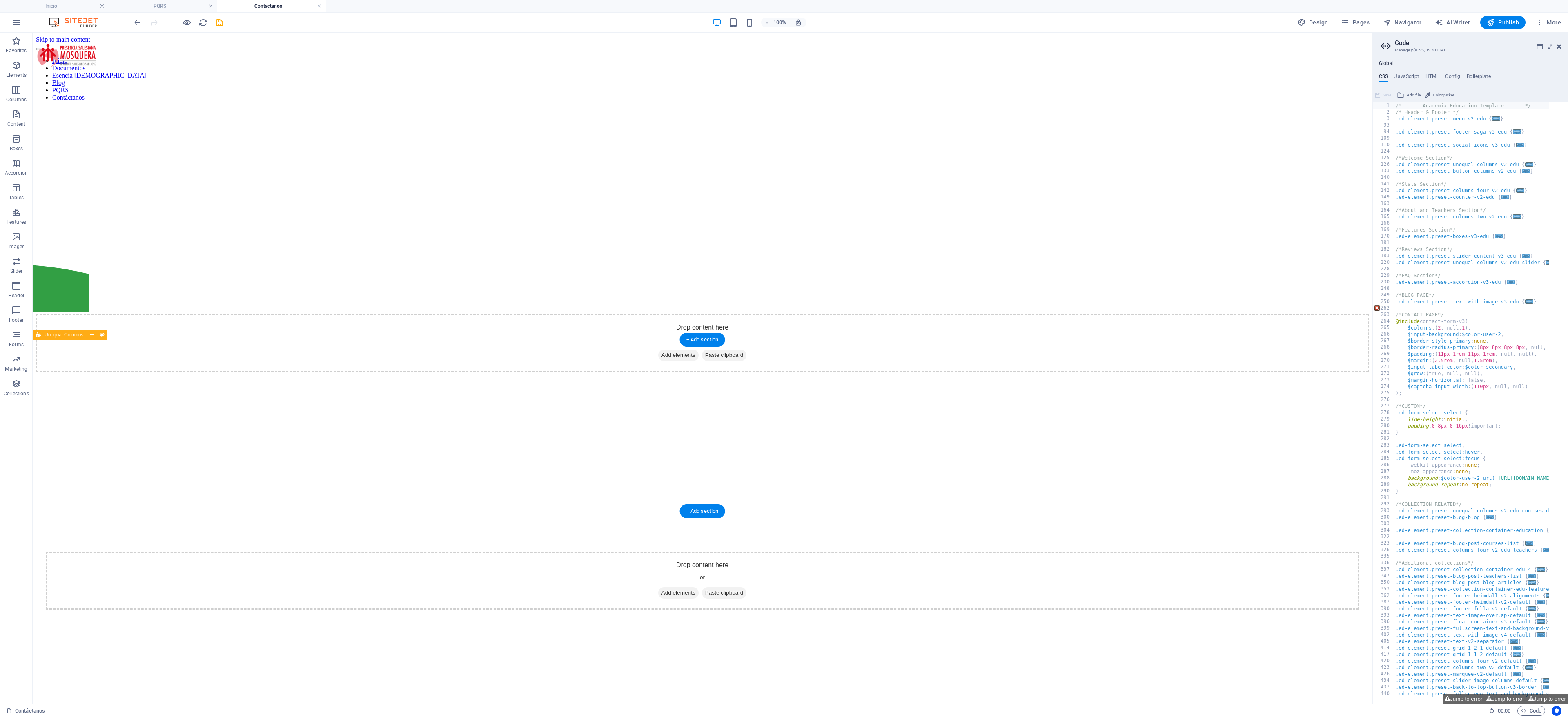
click at [894, 519] on div "Drop content here or Add elements Paste clipboard" at bounding box center [702, 614] width 1333 height 189
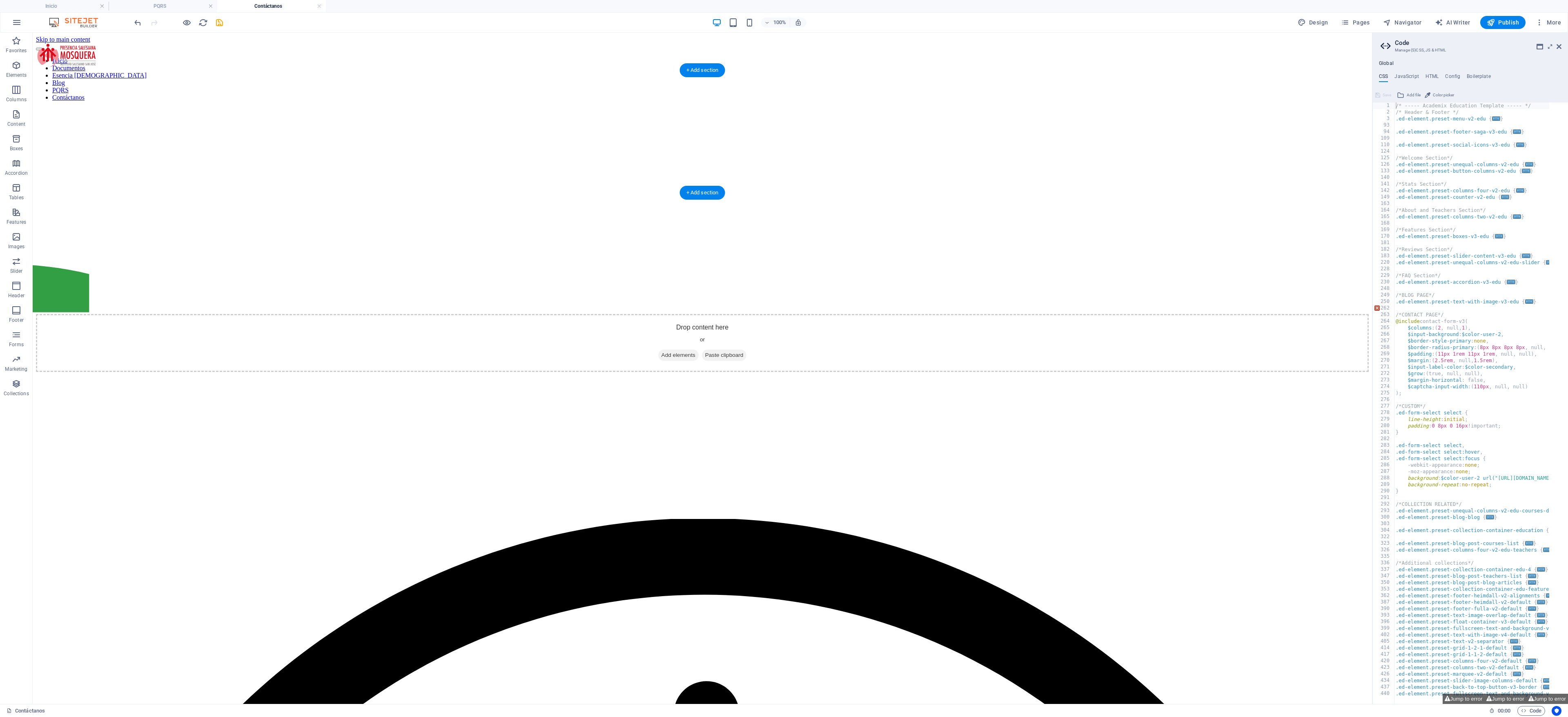
click at [295, 131] on figure at bounding box center [702, 441] width 1333 height 668
drag, startPoint x: 15, startPoint y: 66, endPoint x: 854, endPoint y: 5, distance: 841.2
click at [854, 33] on div "Inicio PQRS Contáctanos Favorites Elements Columns Content Boxes Accordion Tabl…" at bounding box center [686, 368] width 1372 height 671
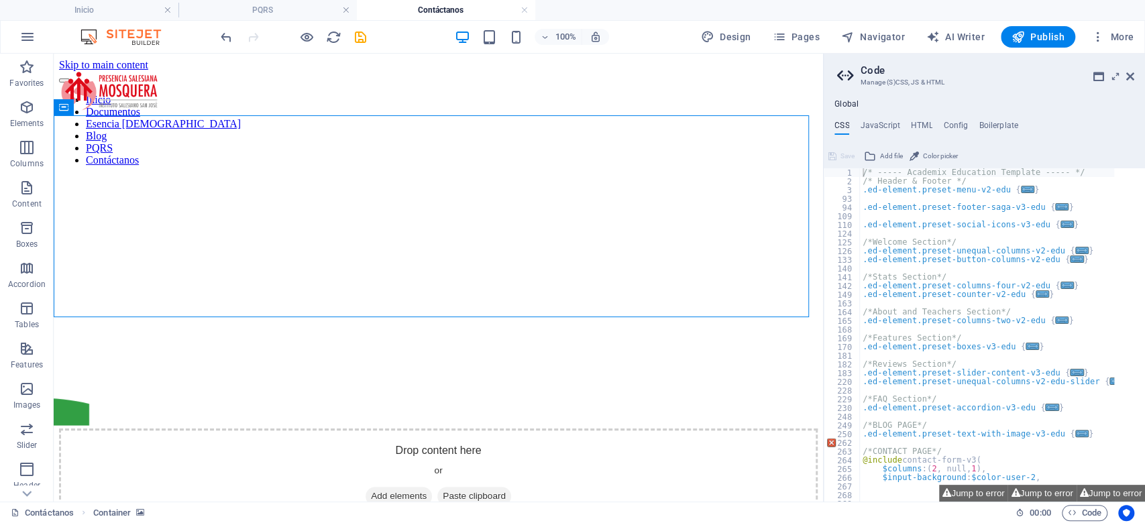
drag, startPoint x: 2596, startPoint y: 61, endPoint x: 348, endPoint y: 272, distance: 2257.8
click at [348, 272] on figure at bounding box center [438, 368] width 759 height 382
click at [25, 106] on icon "button" at bounding box center [27, 107] width 16 height 16
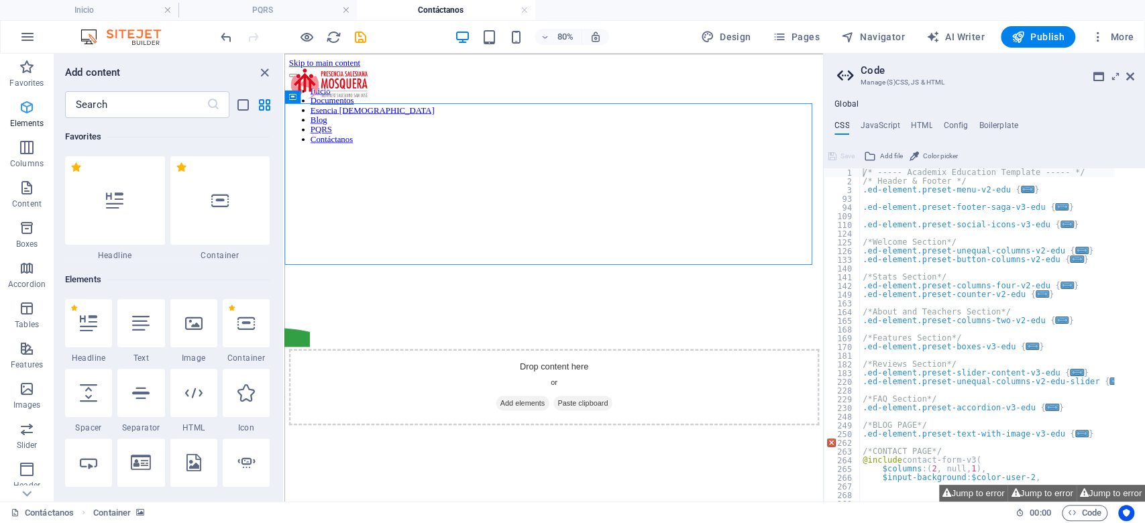
scroll to position [9, 0]
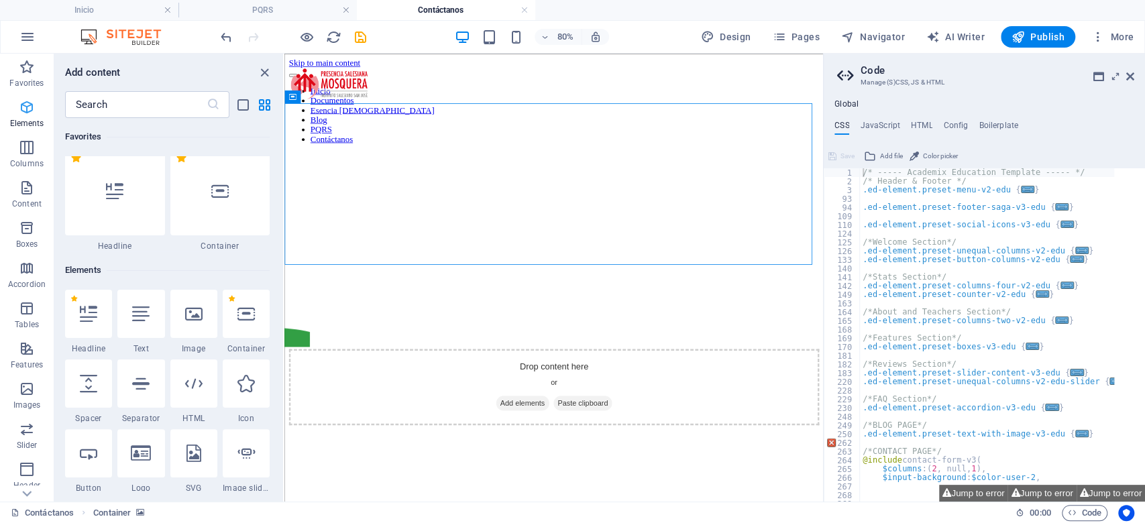
click at [25, 106] on icon "button" at bounding box center [27, 107] width 16 height 16
click at [241, 322] on icon at bounding box center [245, 313] width 17 height 17
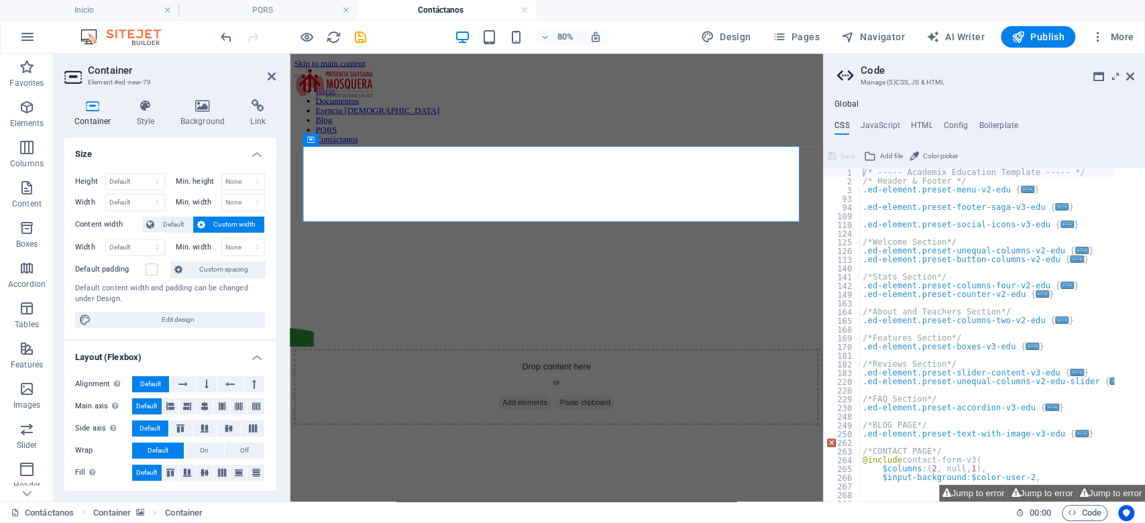
click at [506, 314] on figure at bounding box center [623, 342] width 656 height 331
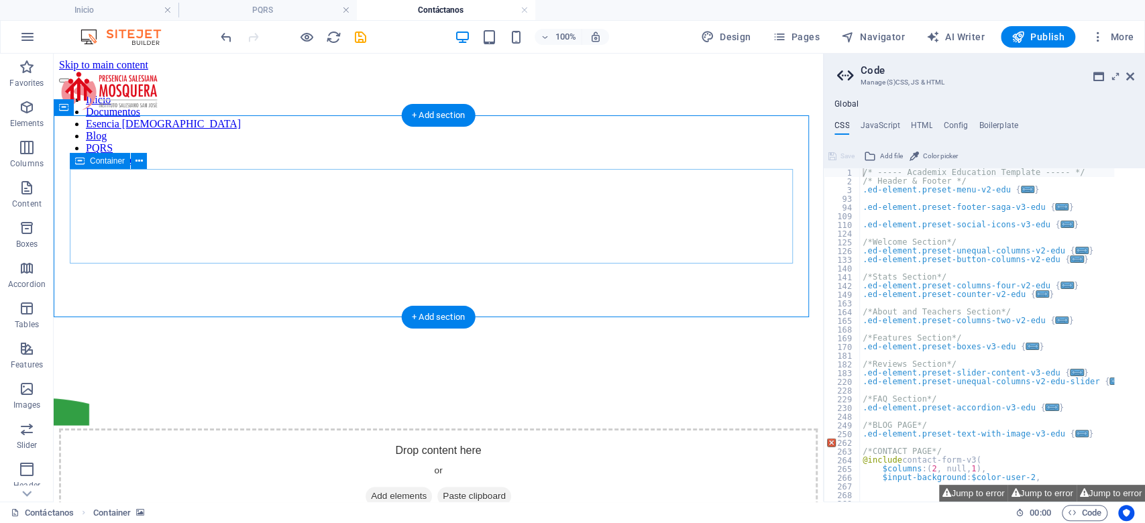
click at [429, 429] on div "Drop content here or Add elements Paste clipboard" at bounding box center [438, 476] width 759 height 95
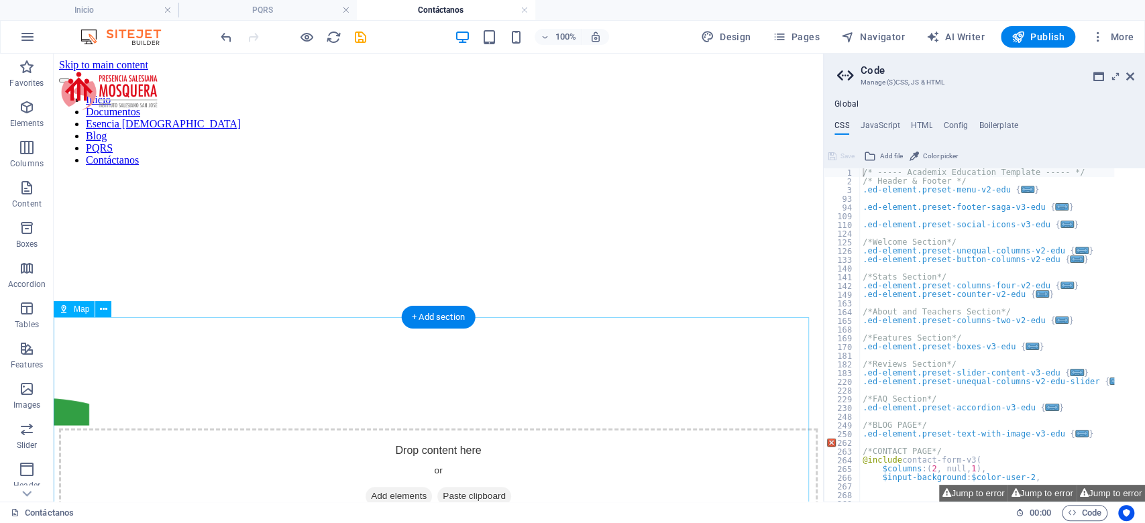
click at [249, 293] on figure at bounding box center [438, 368] width 759 height 382
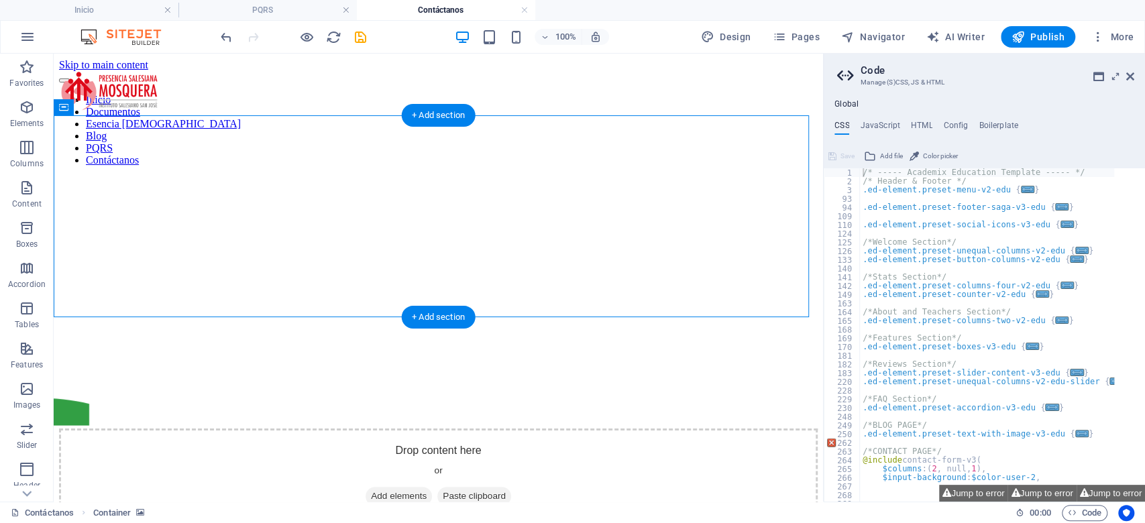
click at [76, 290] on figure at bounding box center [438, 368] width 759 height 382
click at [25, 112] on icon "button" at bounding box center [27, 107] width 16 height 16
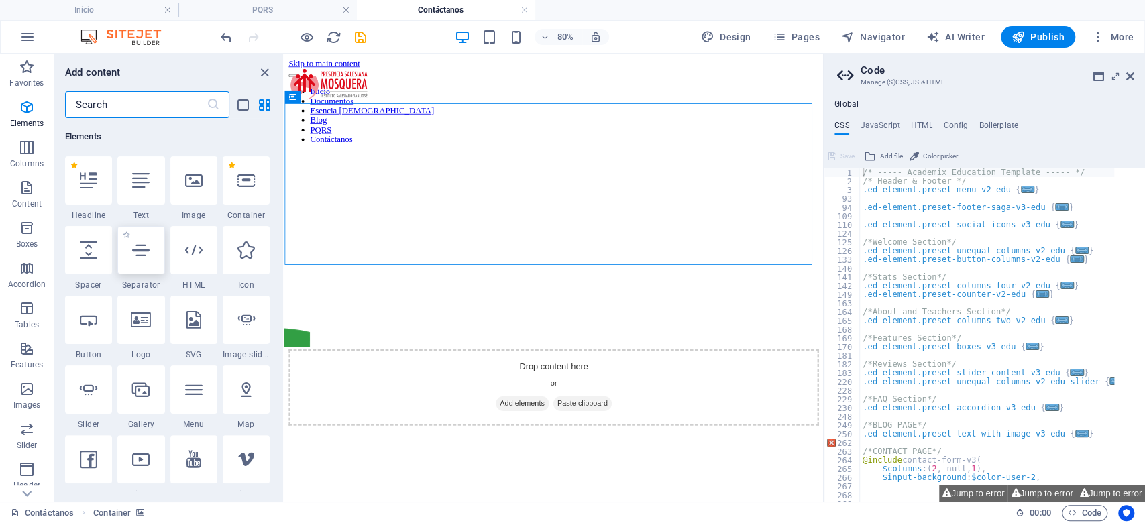
scroll to position [143, 0]
click at [147, 264] on div at bounding box center [140, 250] width 47 height 48
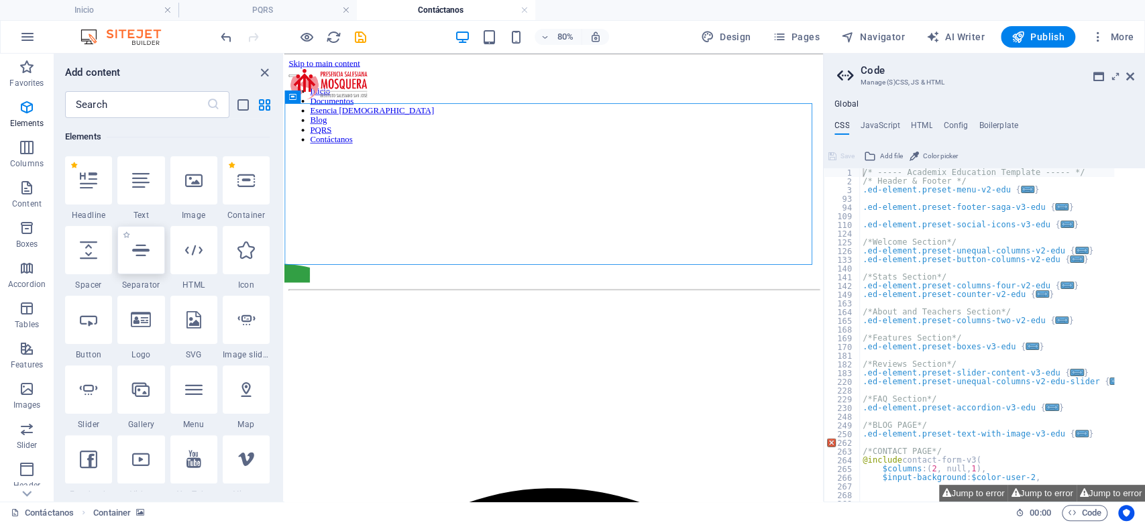
select select "%"
select select "px"
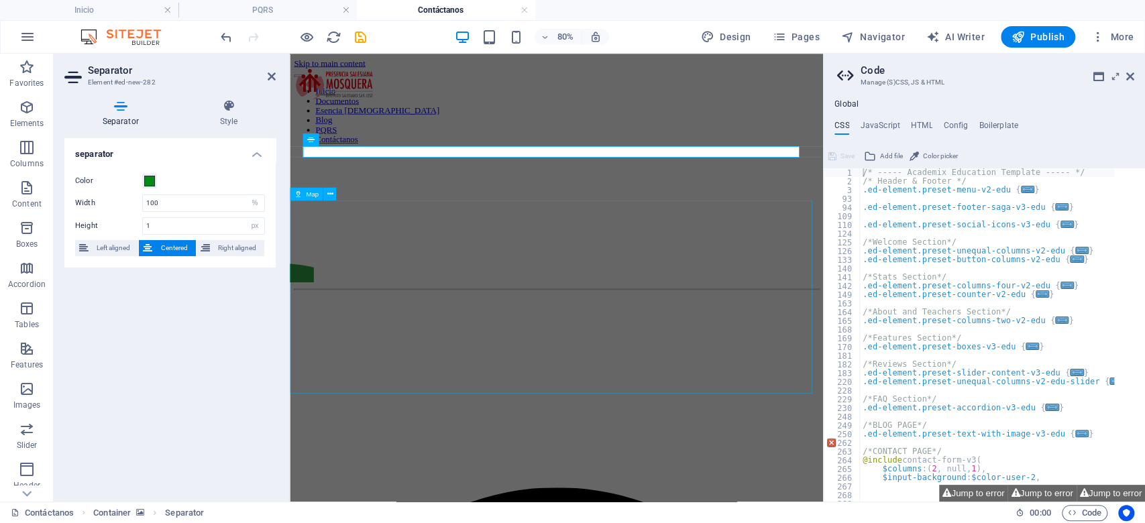
click at [481, 364] on div at bounding box center [623, 474] width 656 height 241
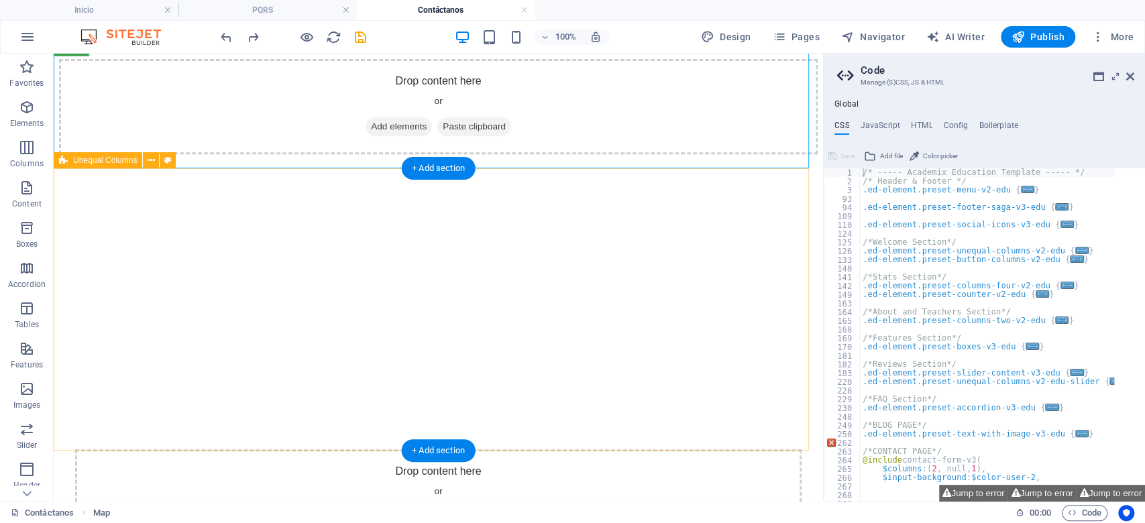
scroll to position [423, 0]
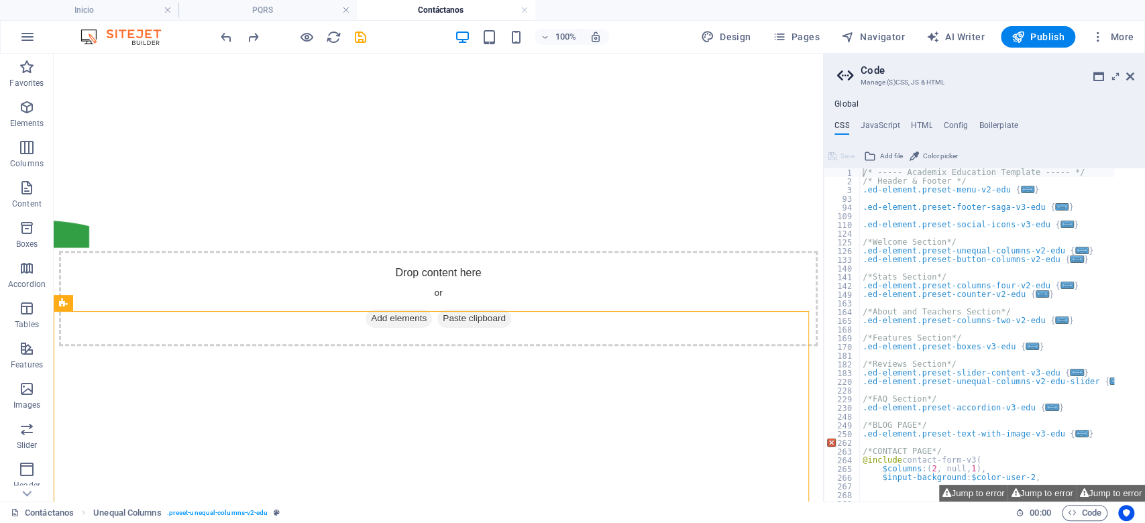
scroll to position [237, 0]
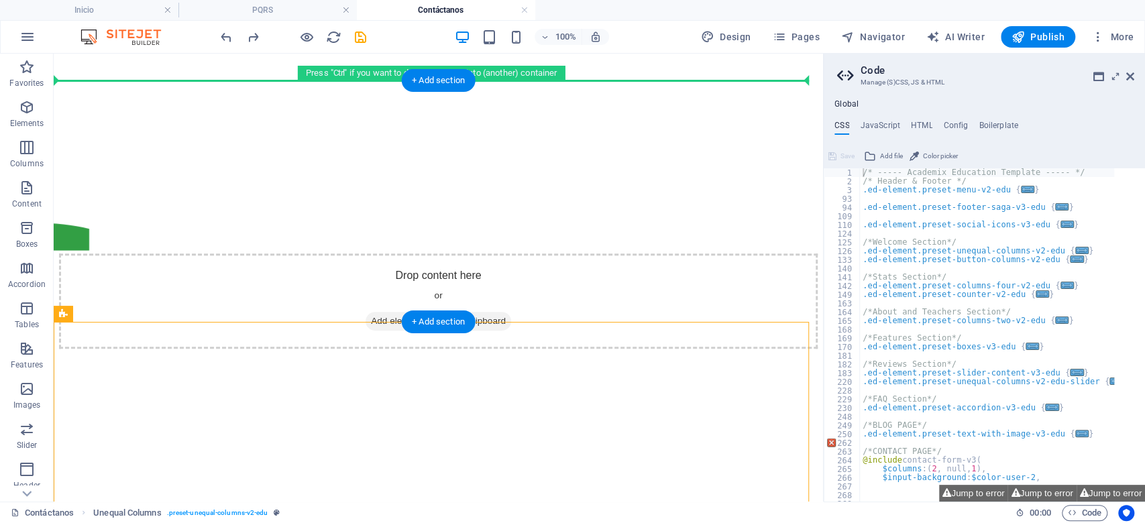
drag, startPoint x: 155, startPoint y: 189, endPoint x: 156, endPoint y: 150, distance: 38.9
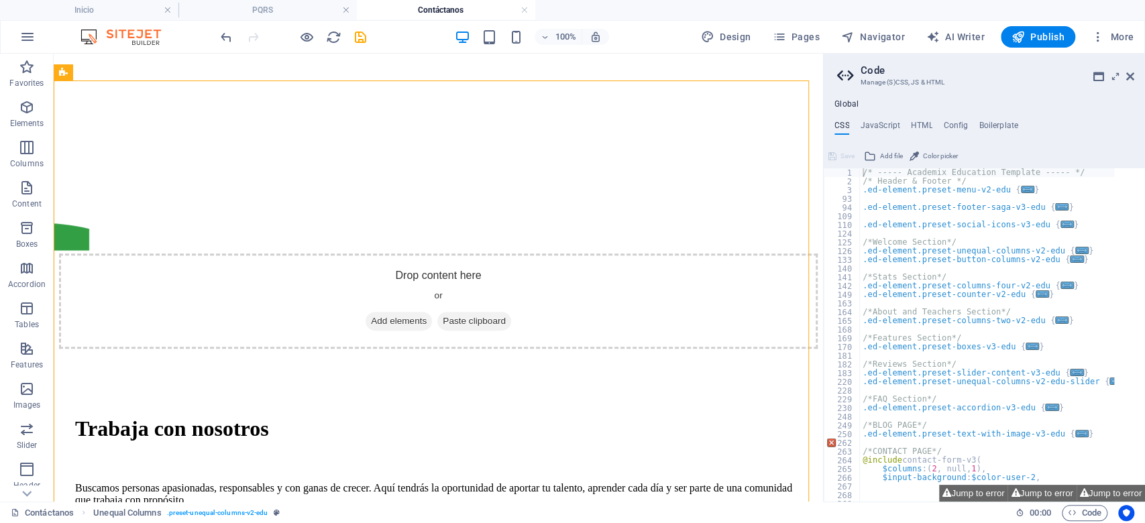
drag, startPoint x: 807, startPoint y: 172, endPoint x: 819, endPoint y: 158, distance: 18.1
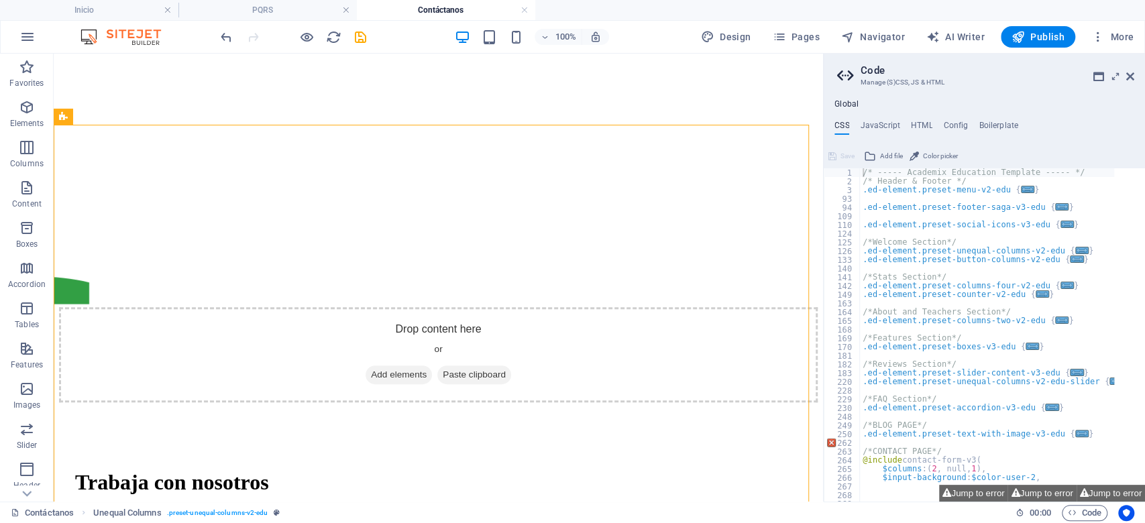
scroll to position [241, 0]
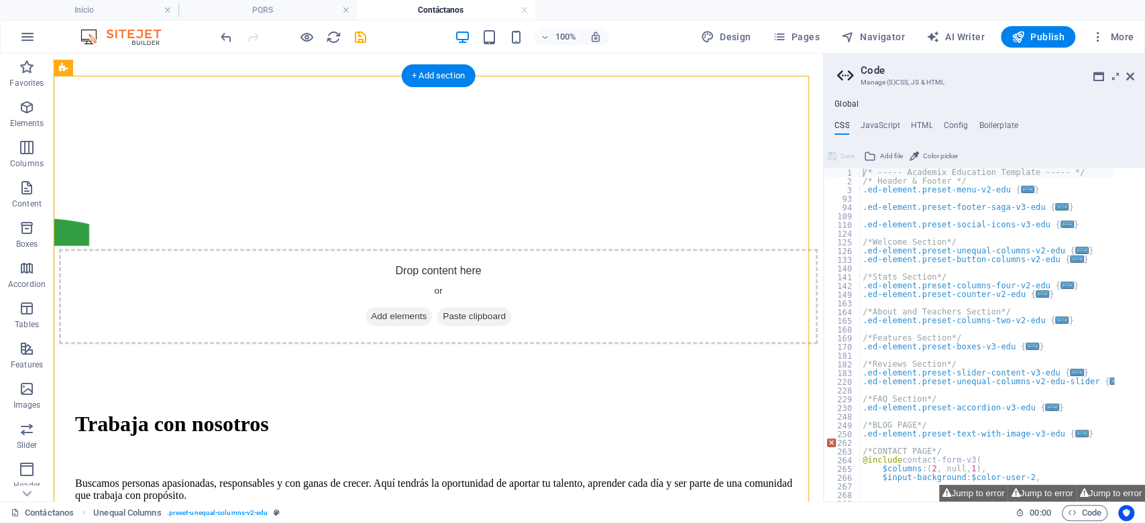
click at [539, 412] on div "Trabaja con nosotros" at bounding box center [438, 424] width 727 height 25
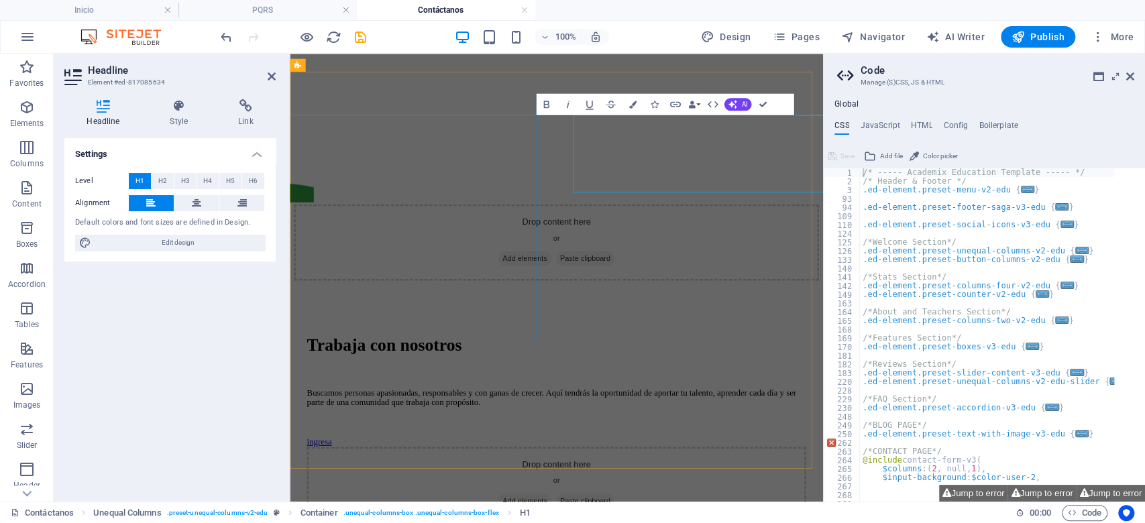
click at [602, 406] on div "Trabaja con nosotros Buscamos personas apasionadas, responsables y con ganas de…" at bounding box center [623, 476] width 624 height 140
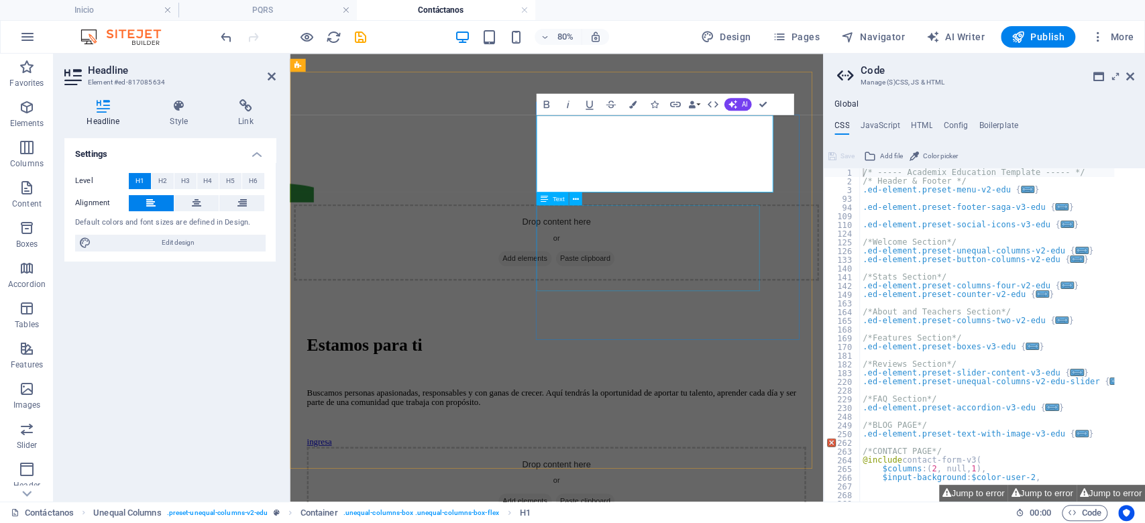
click at [681, 472] on div "Buscamos personas apasionadas, responsables y con ganas de crecer. Aquí tendrás…" at bounding box center [623, 484] width 624 height 24
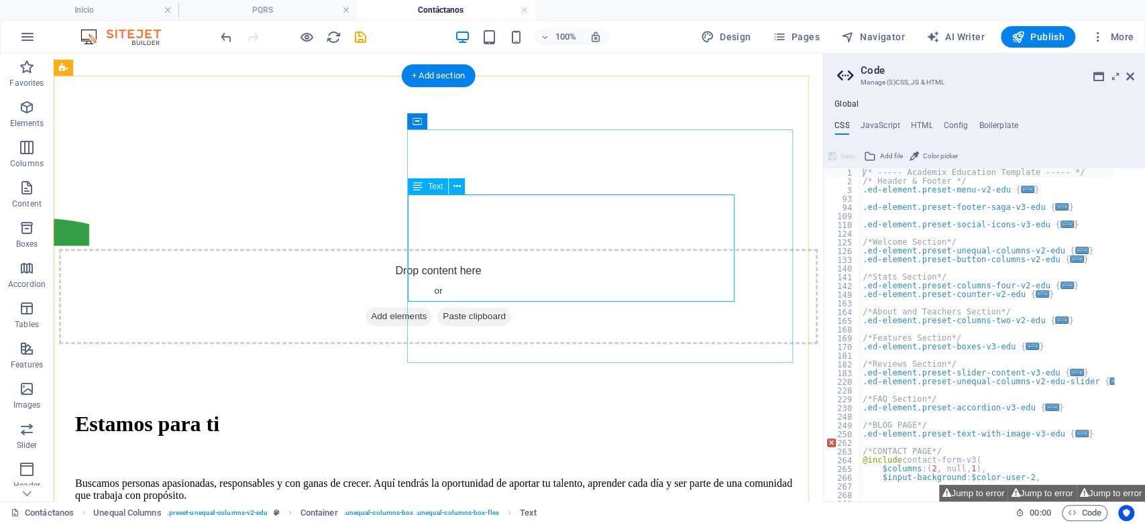
click at [602, 478] on div "Buscamos personas apasionadas, responsables y con ganas de crecer. Aquí tendrás…" at bounding box center [438, 490] width 727 height 24
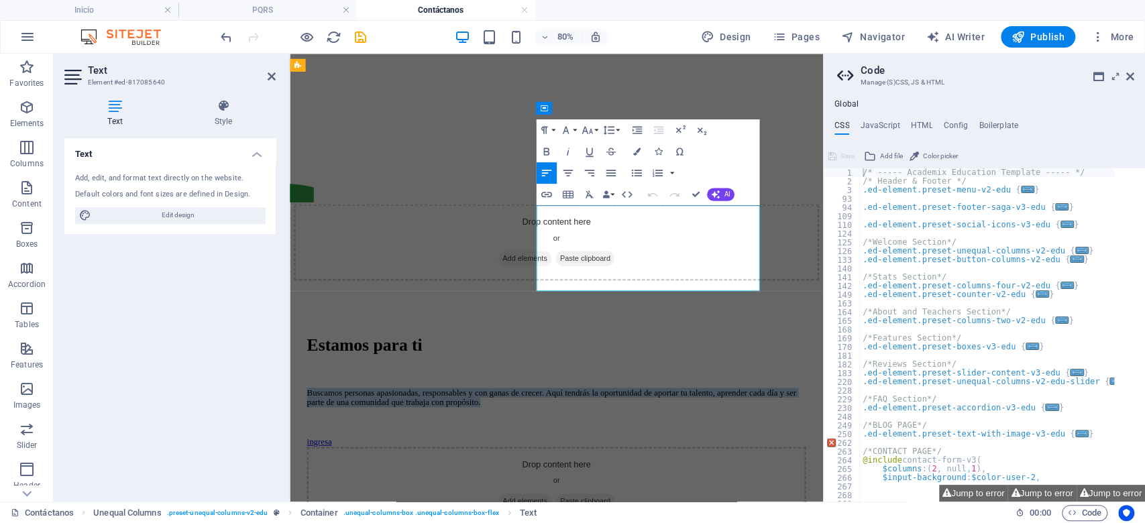
click at [680, 472] on p "Buscamos personas apasionadas, responsables y con ganas de crecer. Aquí tendrás…" at bounding box center [623, 484] width 624 height 24
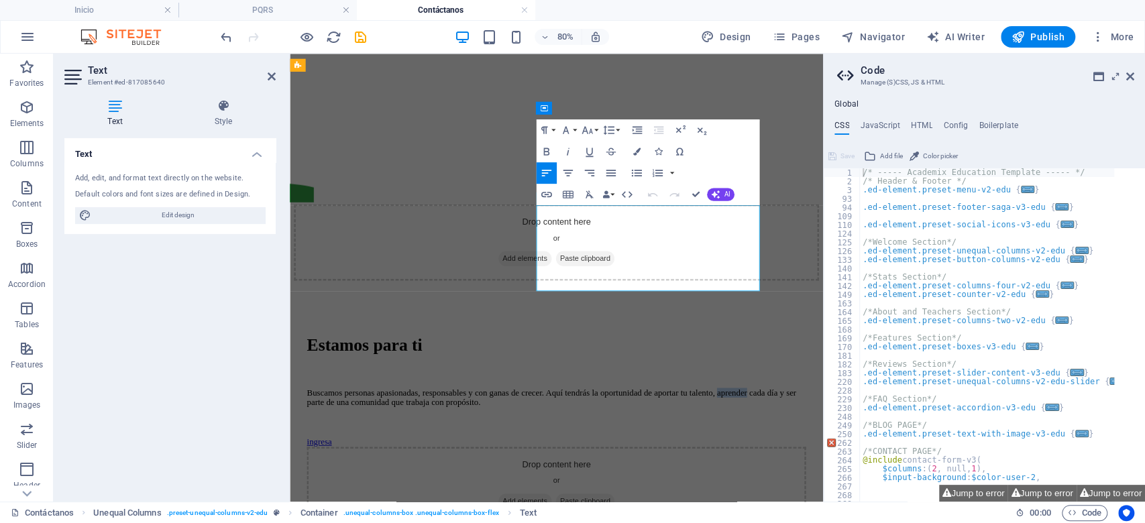
click at [680, 472] on p "Buscamos personas apasionadas, responsables y con ganas de crecer. Aquí tendrás…" at bounding box center [623, 484] width 624 height 24
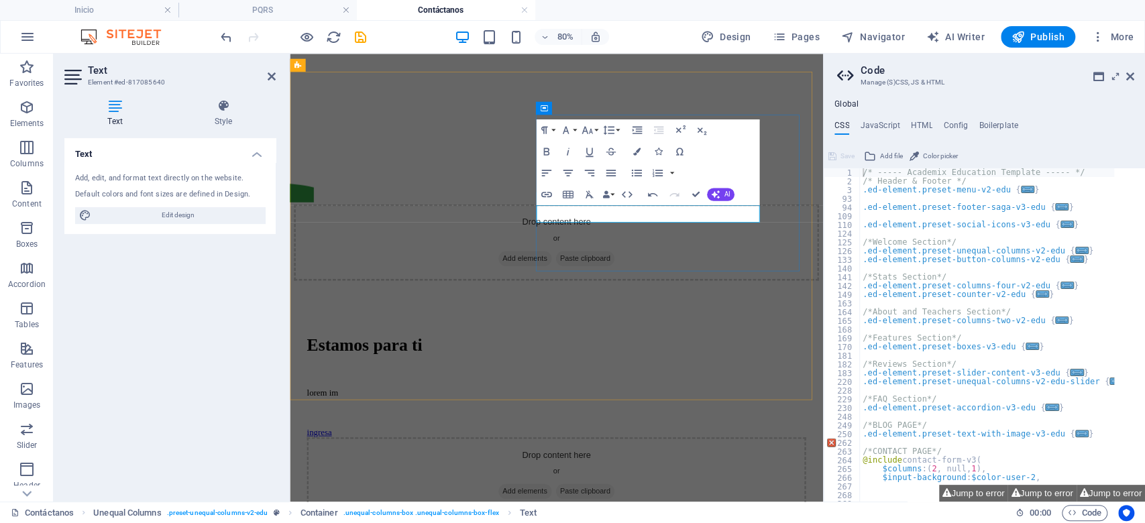
click at [677, 472] on p "lorem im" at bounding box center [623, 478] width 624 height 12
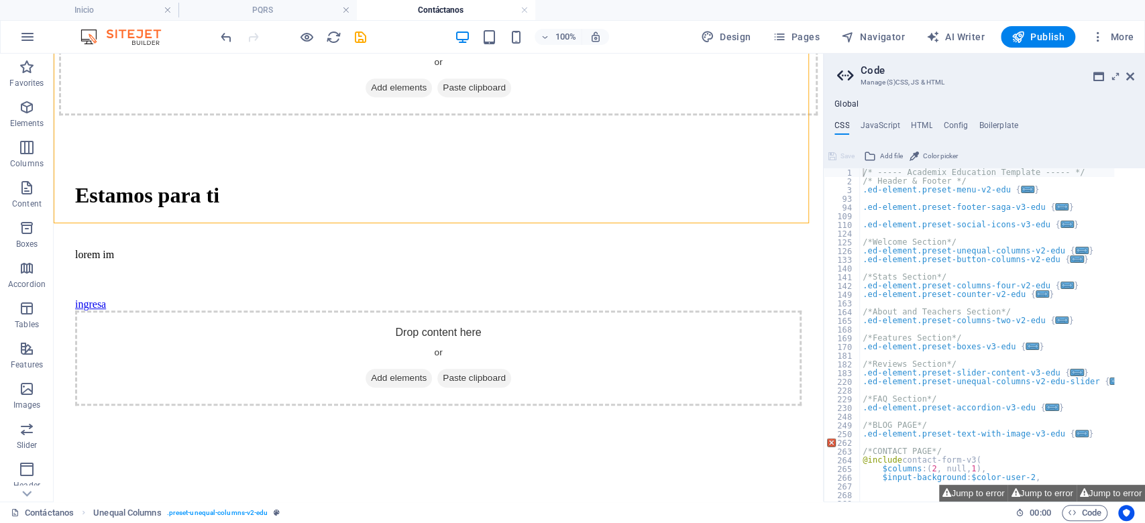
scroll to position [338, 0]
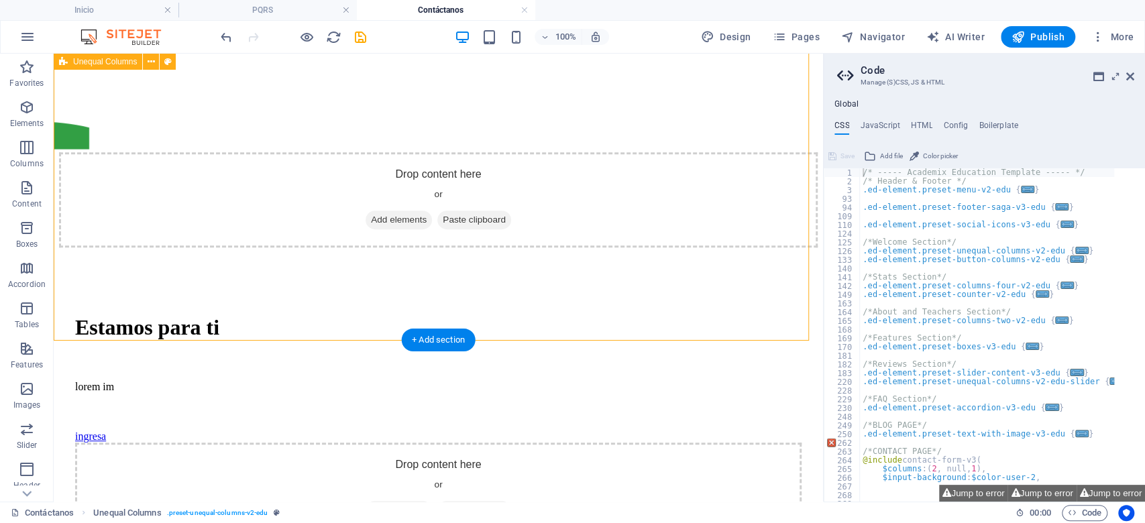
click at [554, 304] on div "Estamos para ti lorem im ingresa Drop content here or Add elements Paste clipbo…" at bounding box center [438, 474] width 759 height 452
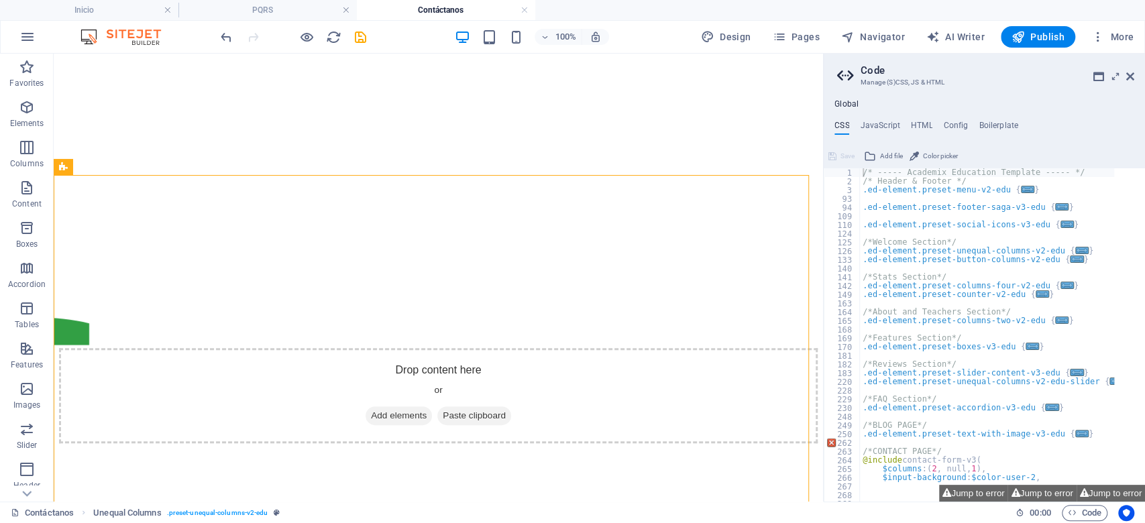
scroll to position [151, 0]
drag, startPoint x: 814, startPoint y: 233, endPoint x: 891, endPoint y: 277, distance: 88.0
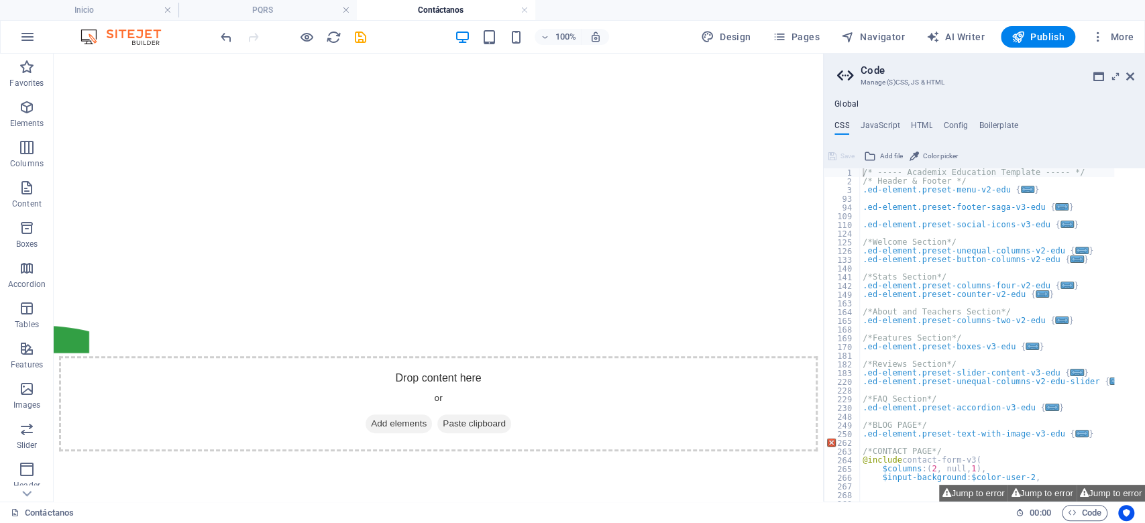
scroll to position [83, 0]
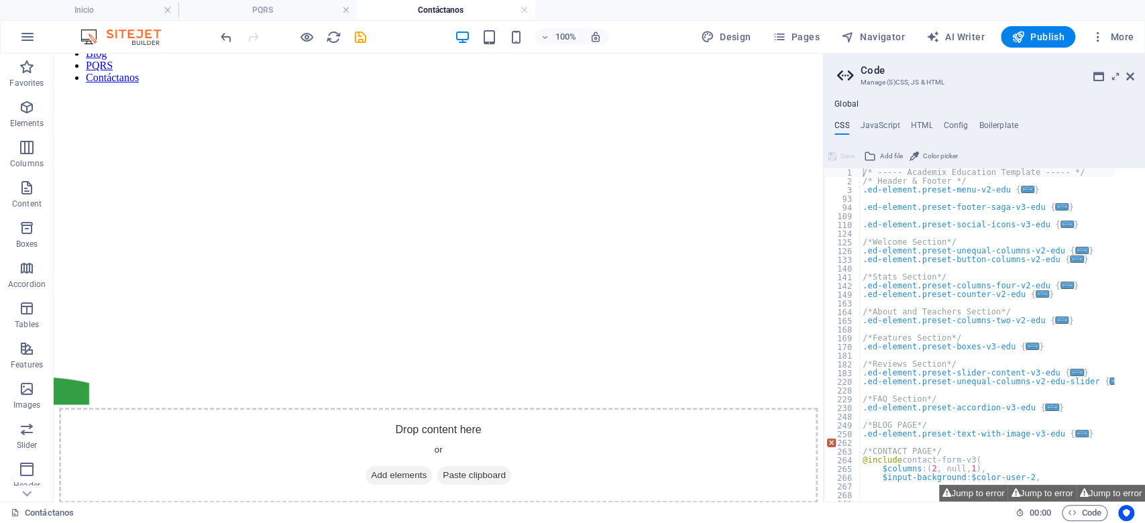
drag, startPoint x: 814, startPoint y: 164, endPoint x: 936, endPoint y: 199, distance: 126.1
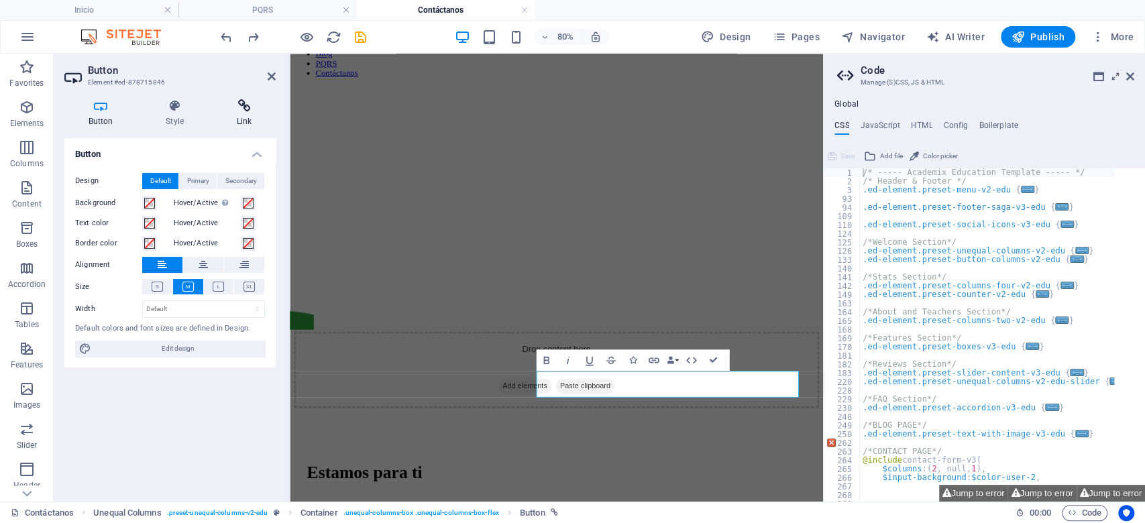
drag, startPoint x: 253, startPoint y: 96, endPoint x: 233, endPoint y: 108, distance: 23.5
click at [233, 108] on div "Button Style Link Button Design Default Primary Secondary Background Hover/Acti…" at bounding box center [170, 295] width 233 height 413
click at [233, 108] on icon at bounding box center [244, 105] width 63 height 13
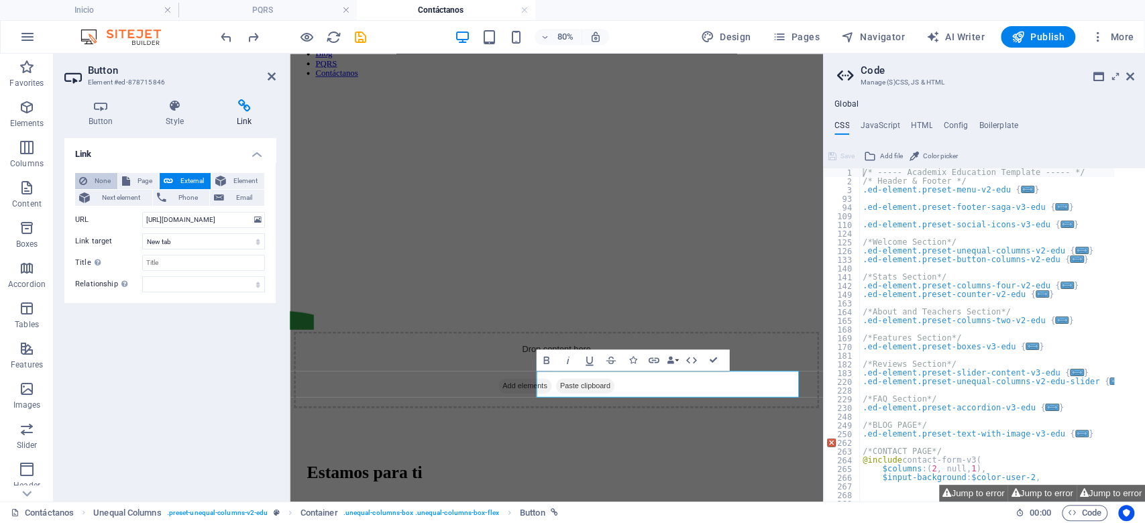
click at [99, 177] on span "None" at bounding box center [102, 181] width 22 height 16
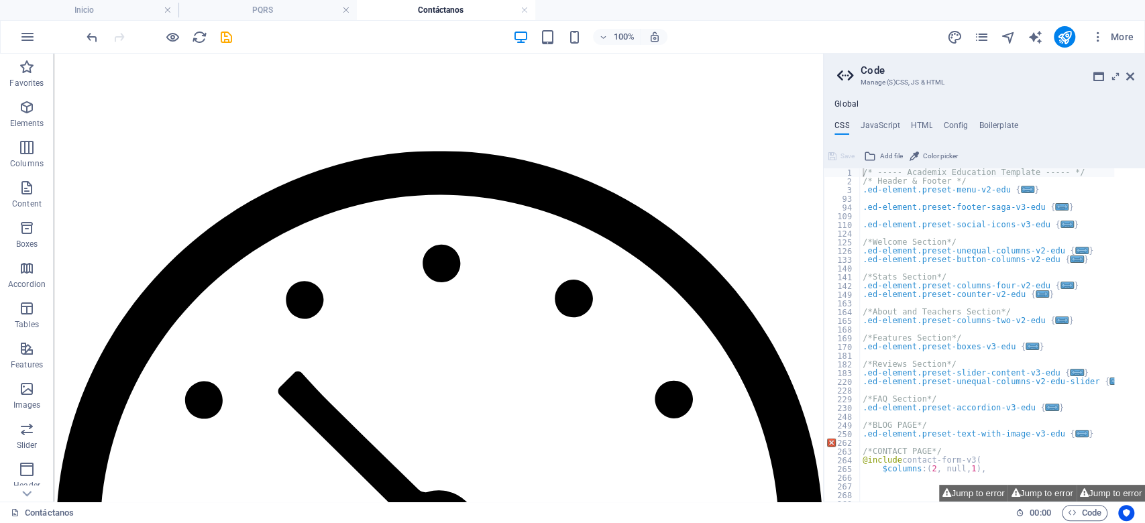
scroll to position [0, 0]
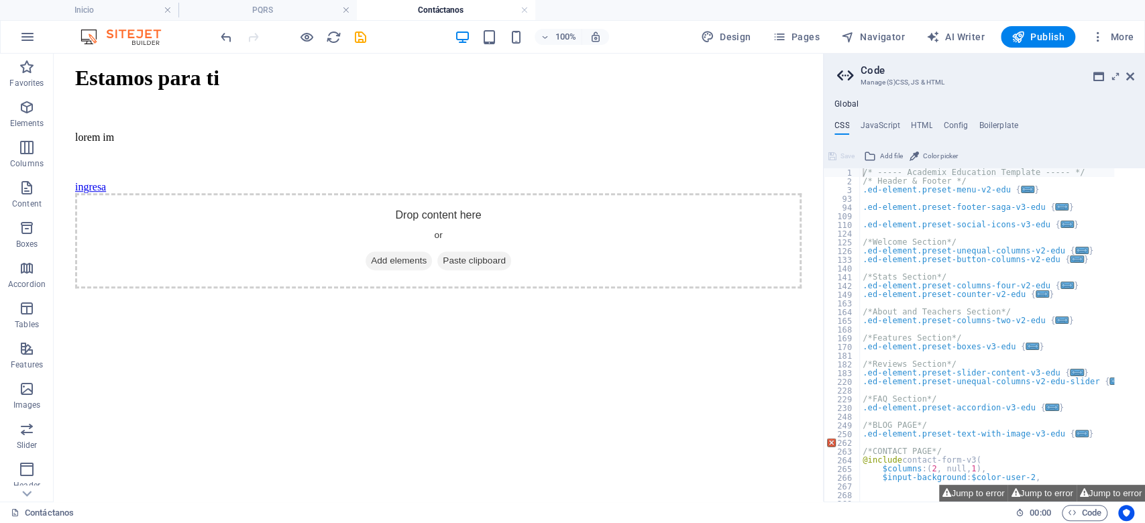
drag, startPoint x: 818, startPoint y: 131, endPoint x: 891, endPoint y: 339, distance: 220.2
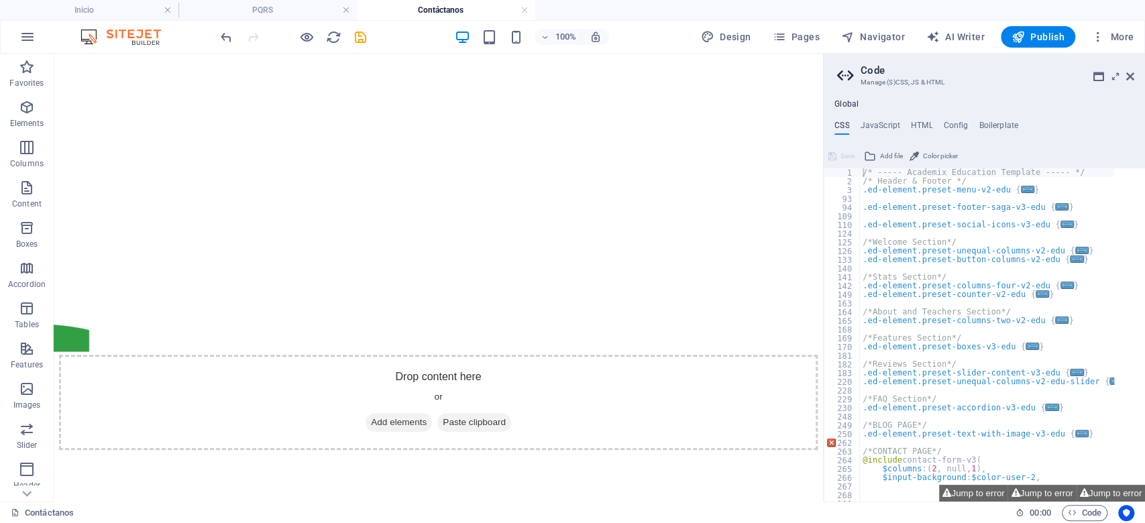
scroll to position [102, 0]
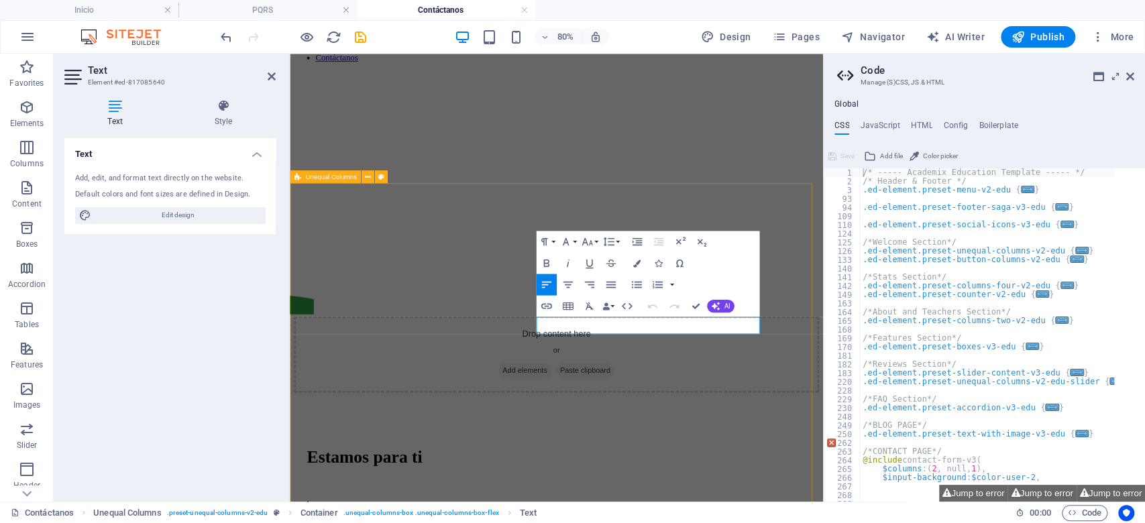
drag, startPoint x: 676, startPoint y: 350, endPoint x: 478, endPoint y: 424, distance: 211.2
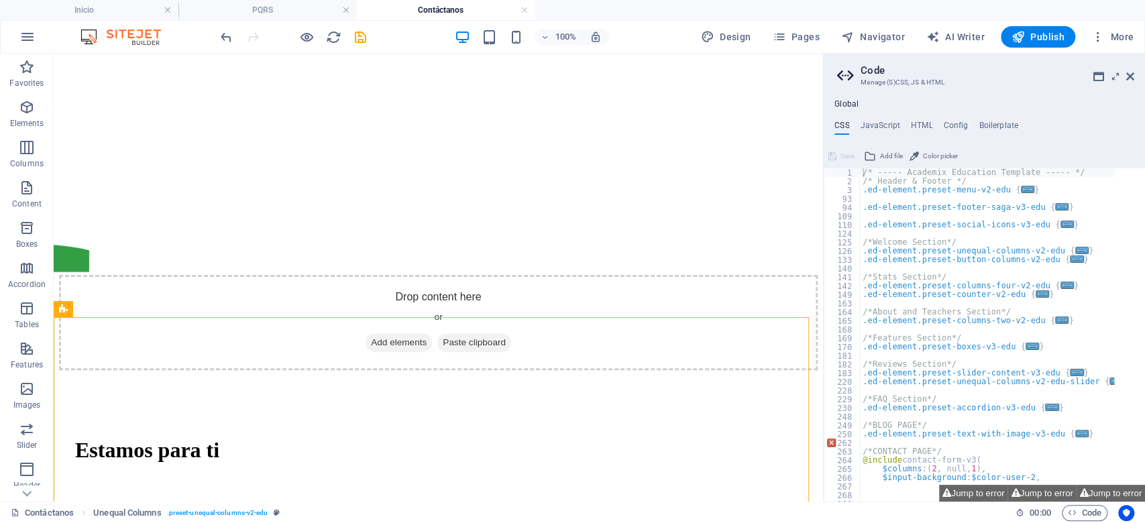
scroll to position [0, 0]
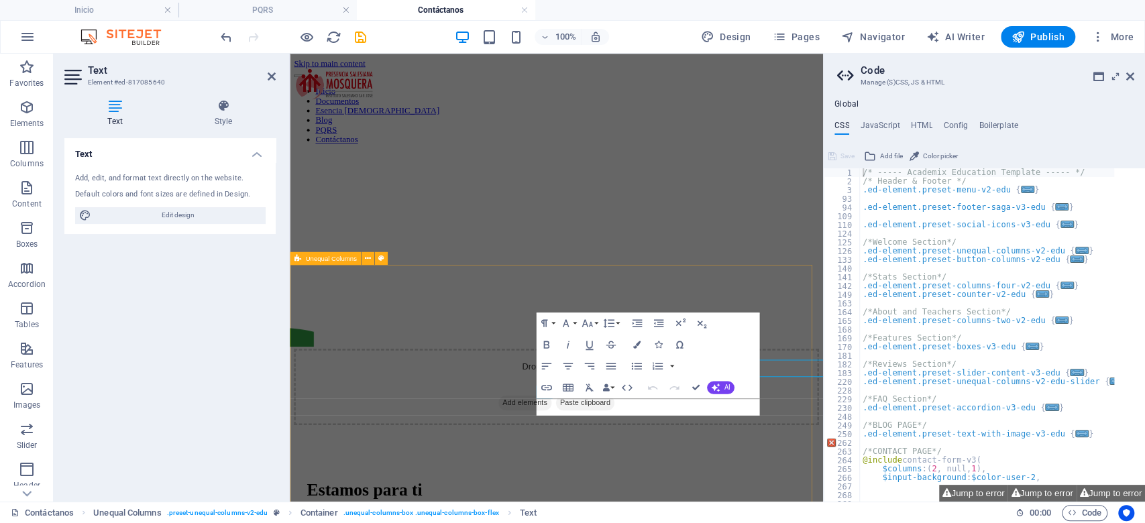
drag, startPoint x: 661, startPoint y: 449, endPoint x: 459, endPoint y: 549, distance: 225.0
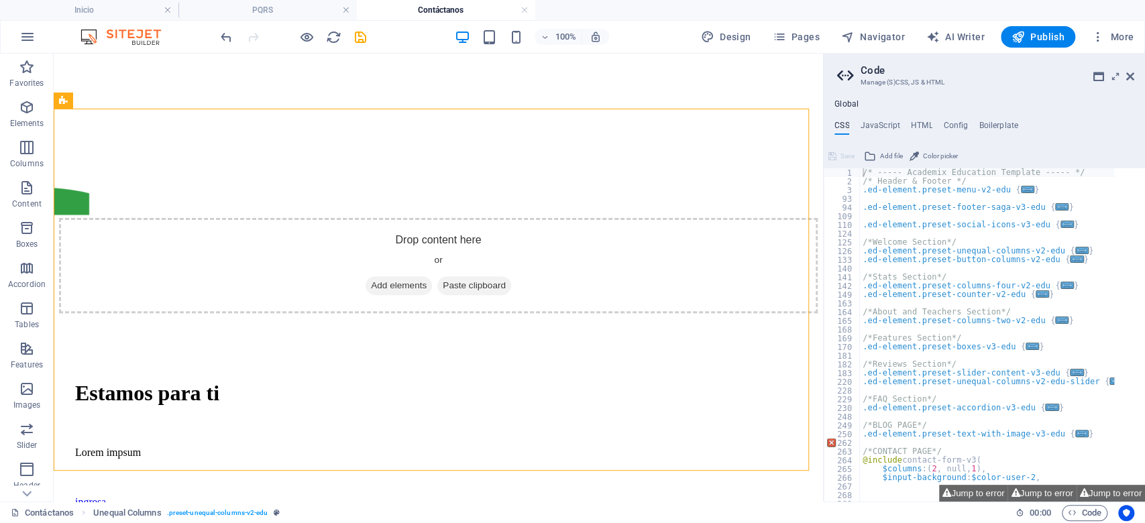
scroll to position [209, 0]
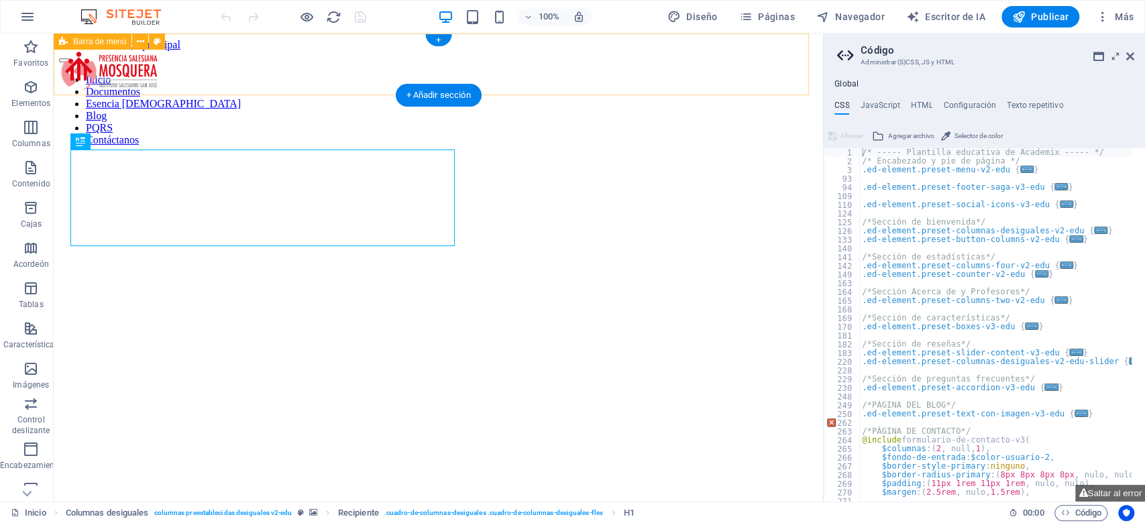
click at [482, 51] on div "Inicio Documentos Esencia [DEMOGRAPHIC_DATA] Blog PQRS Contáctanos" at bounding box center [438, 98] width 759 height 95
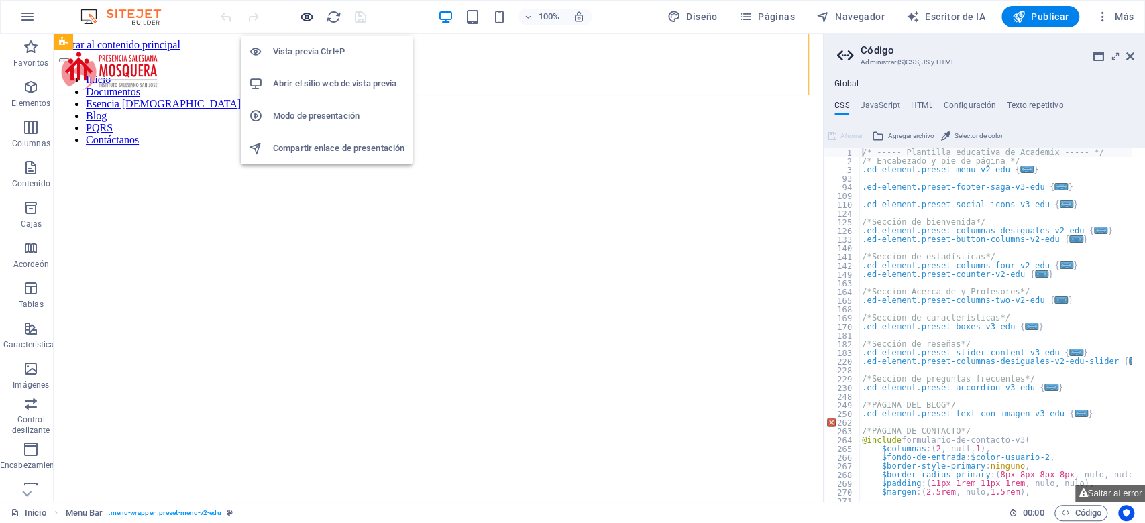
click at [306, 11] on icon "button" at bounding box center [306, 16] width 15 height 15
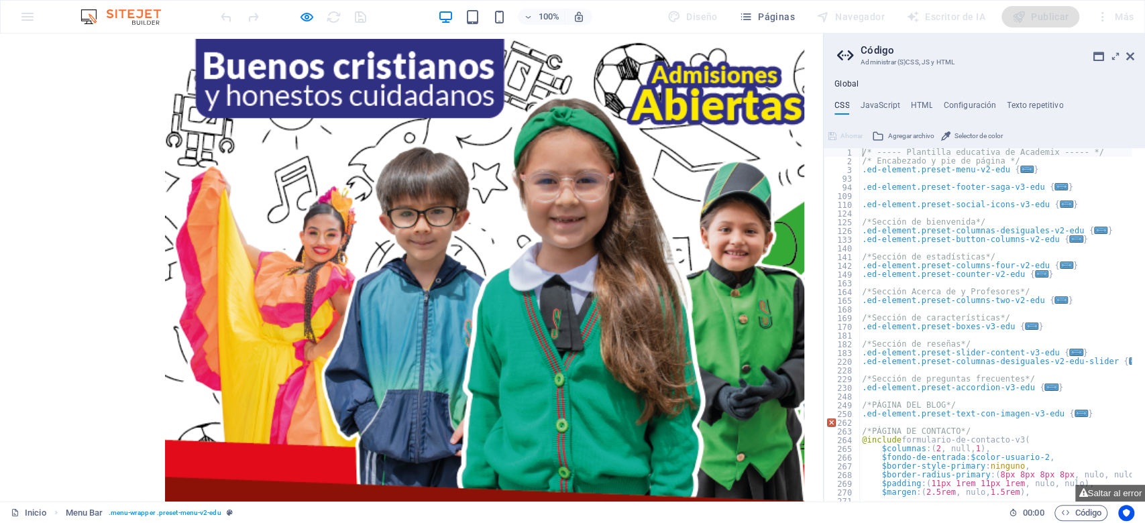
click at [593, 68] on div "× Cargando..." at bounding box center [404, 362] width 799 height 646
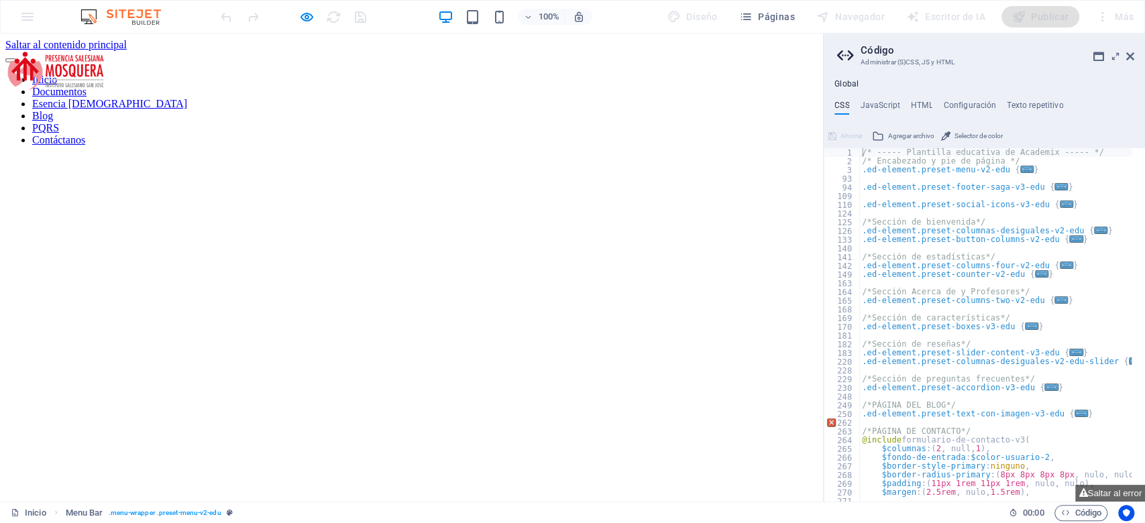
click at [59, 122] on font "PQRS" at bounding box center [45, 127] width 27 height 11
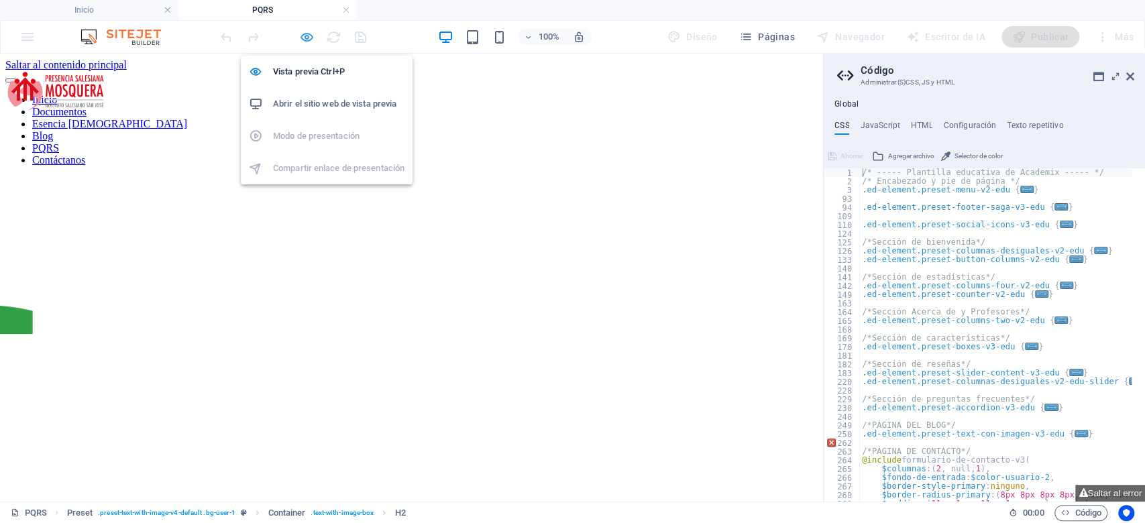
click at [300, 40] on icon "button" at bounding box center [306, 37] width 15 height 15
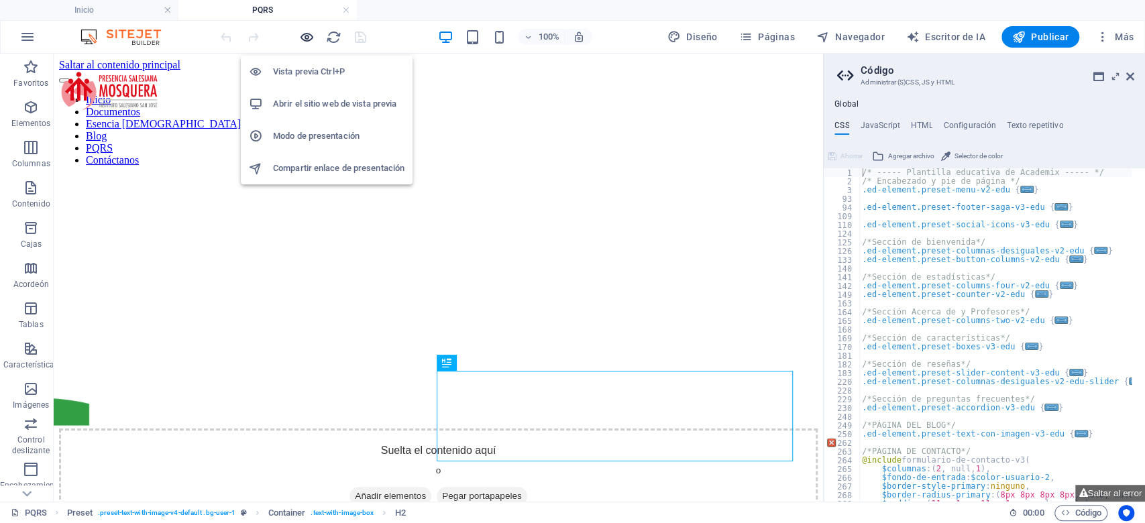
click at [313, 36] on icon "button" at bounding box center [306, 37] width 15 height 15
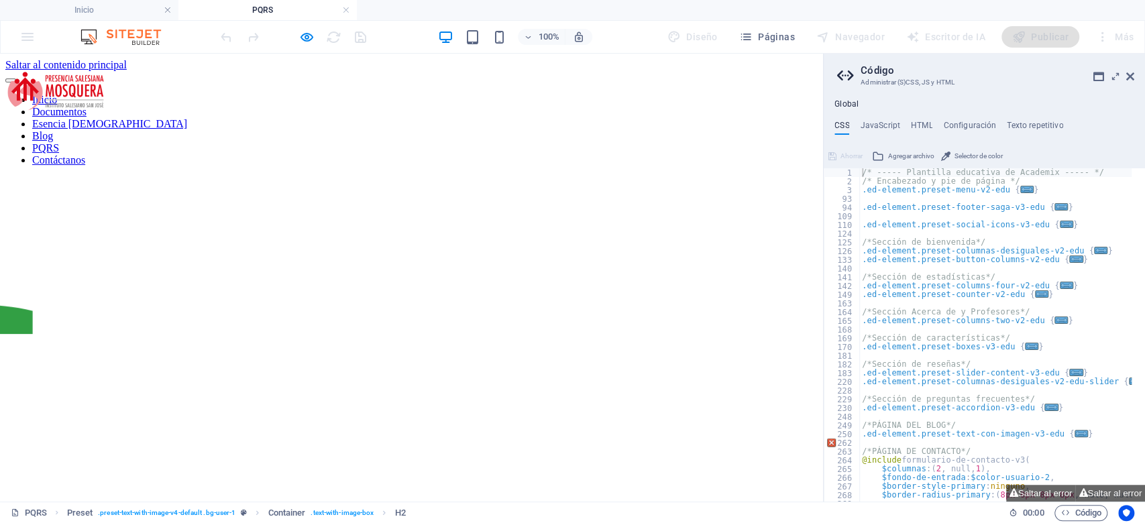
click at [85, 154] on link "Contáctanos" at bounding box center [58, 159] width 53 height 11
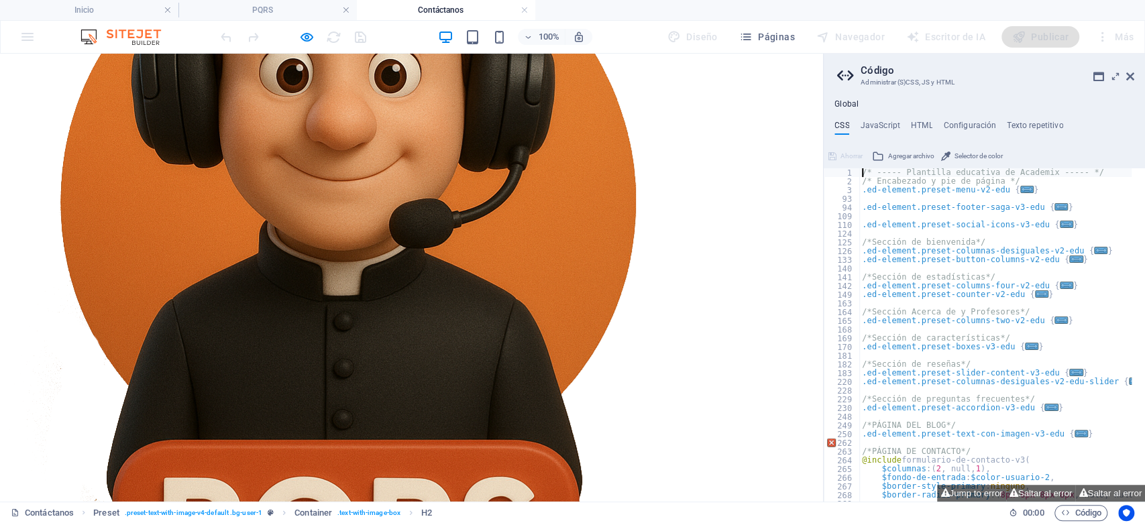
scroll to position [1122, 0]
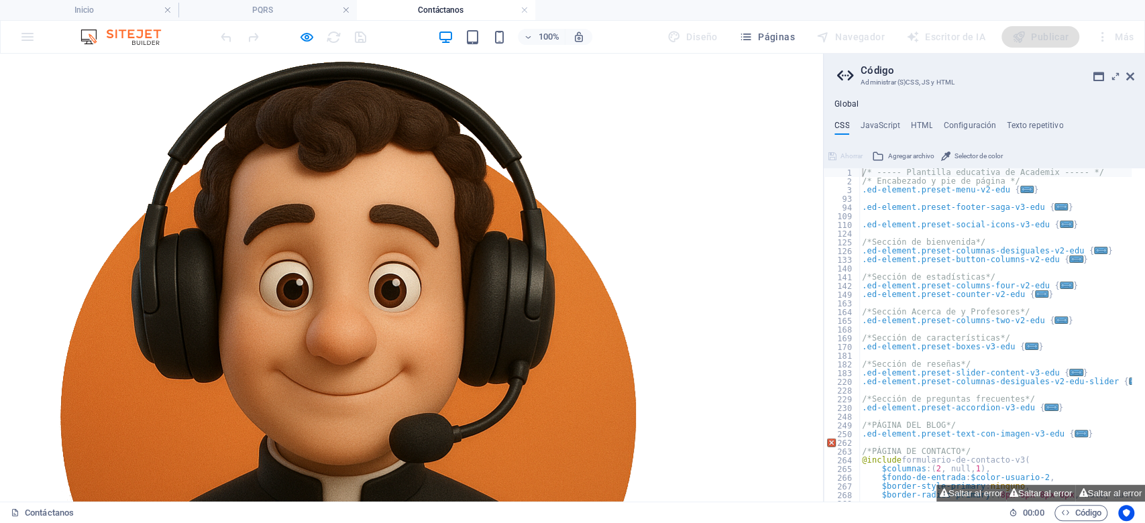
scroll to position [851, 0]
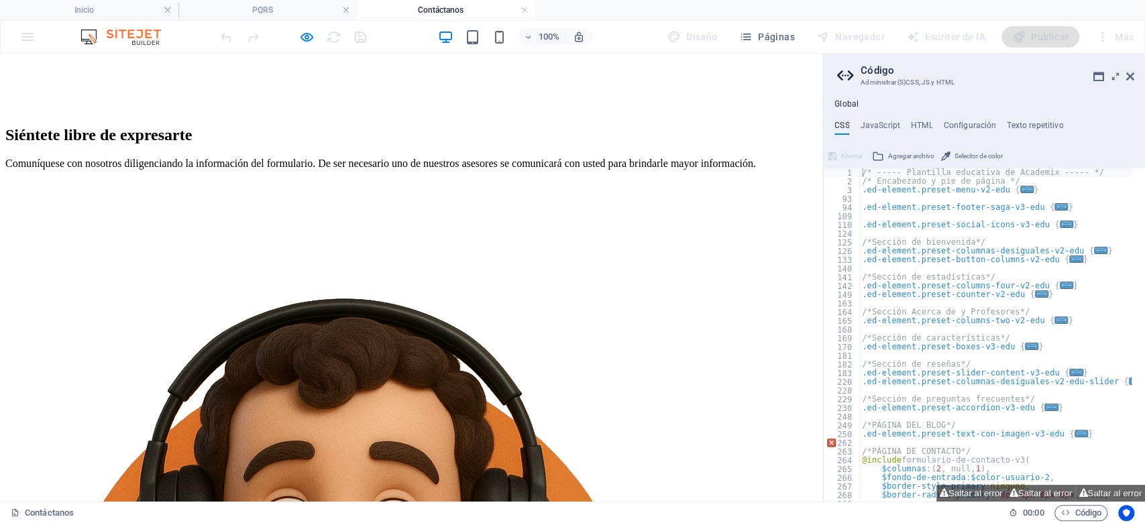
scroll to position [492, 0]
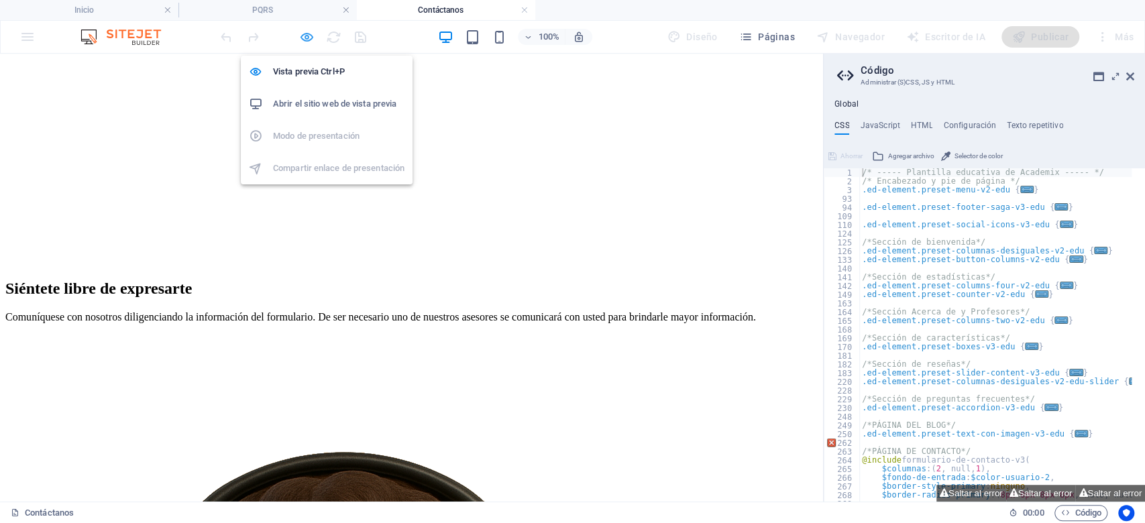
click at [304, 38] on icon "button" at bounding box center [306, 37] width 15 height 15
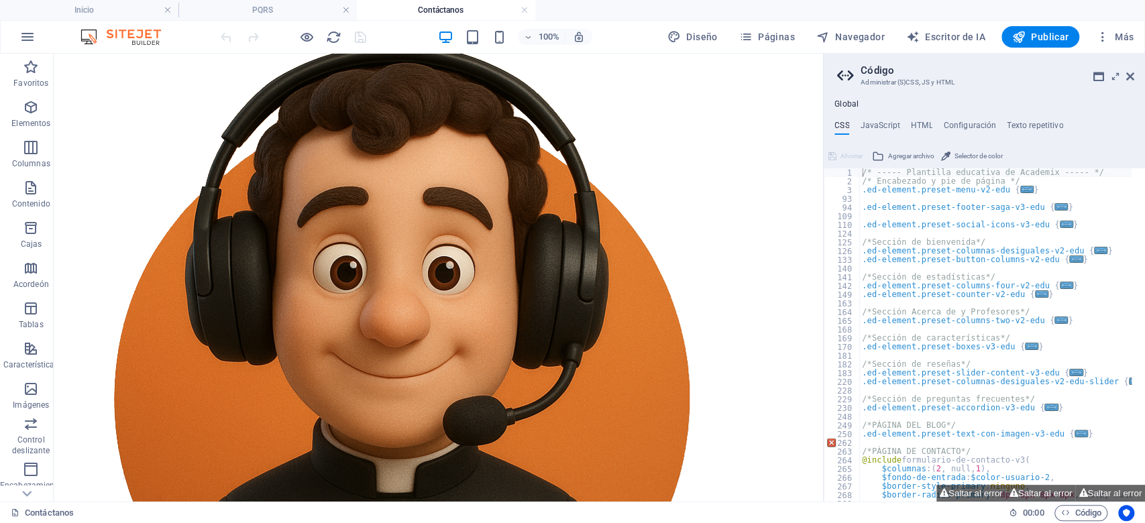
scroll to position [1180, 0]
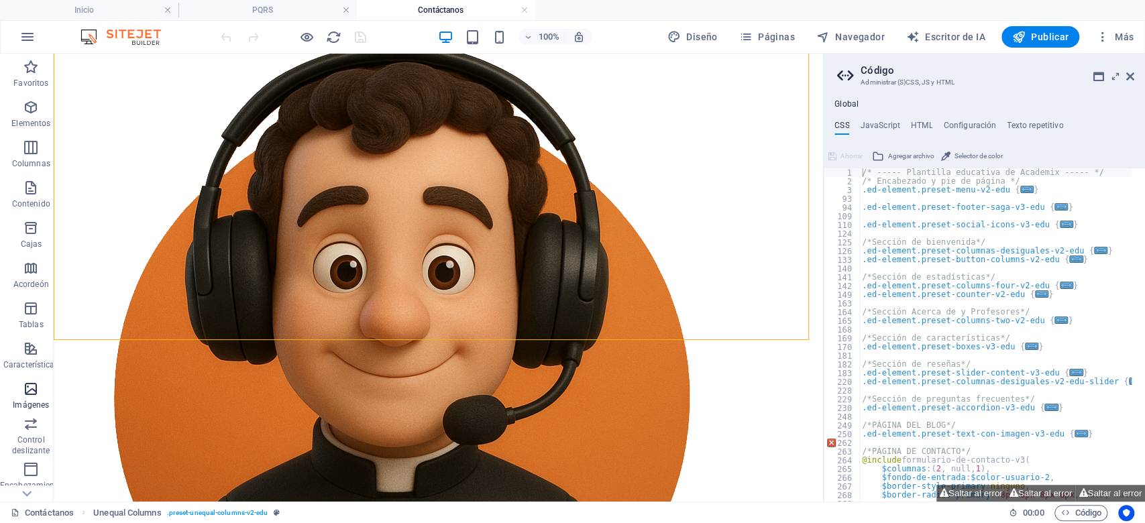
click at [23, 395] on icon "button" at bounding box center [31, 389] width 16 height 16
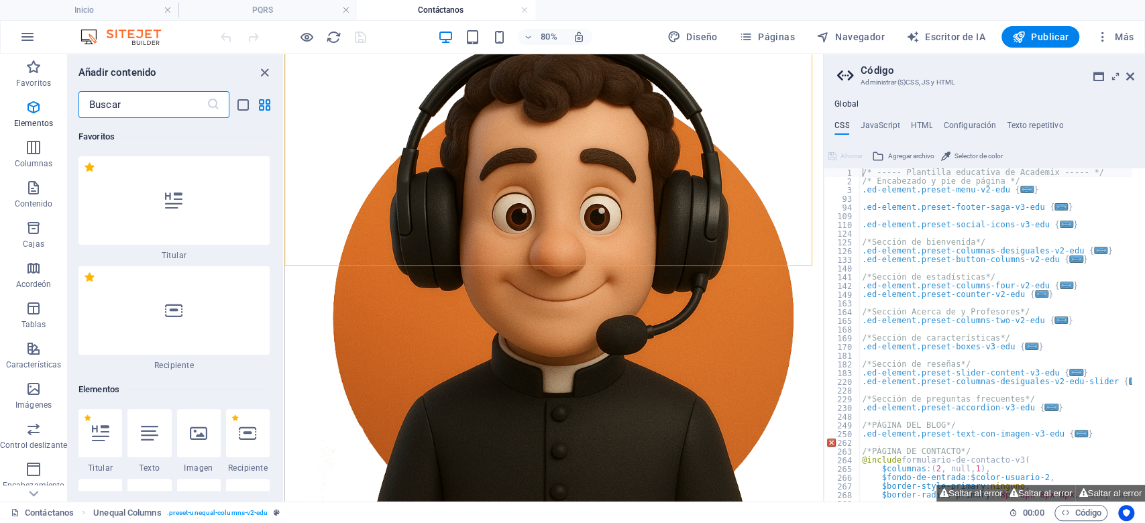
scroll to position [12826, 0]
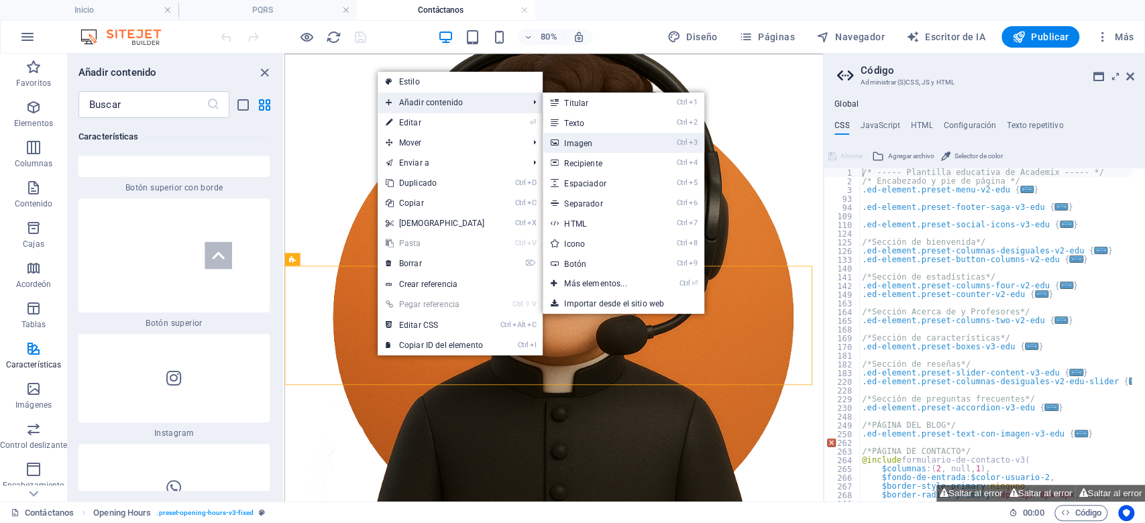
click at [586, 146] on font "Imagen" at bounding box center [578, 143] width 28 height 9
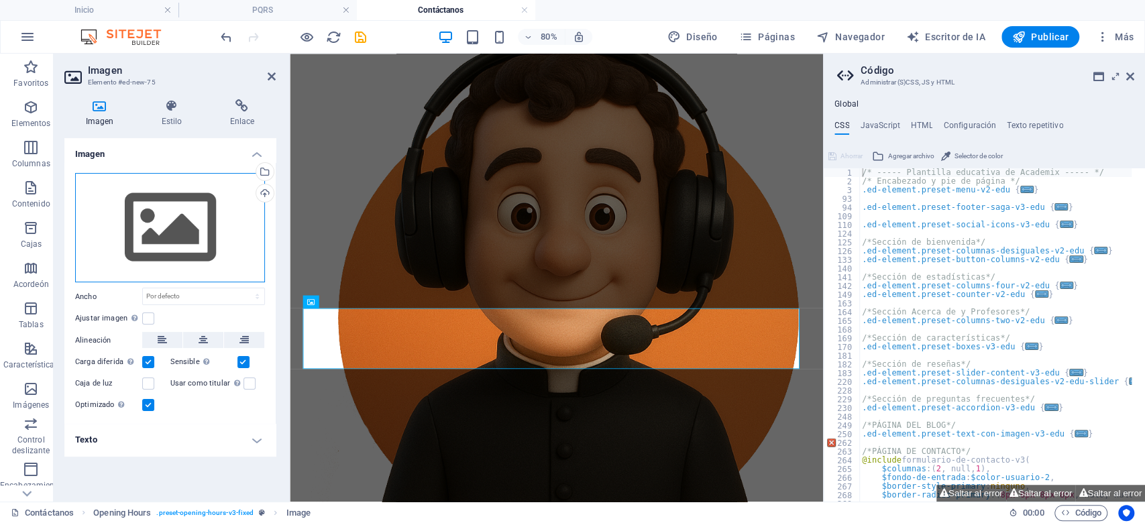
click at [168, 252] on div "Arrastre los archivos aquí, haga clic para elegir archivos o seleccione archivo…" at bounding box center [170, 228] width 190 height 110
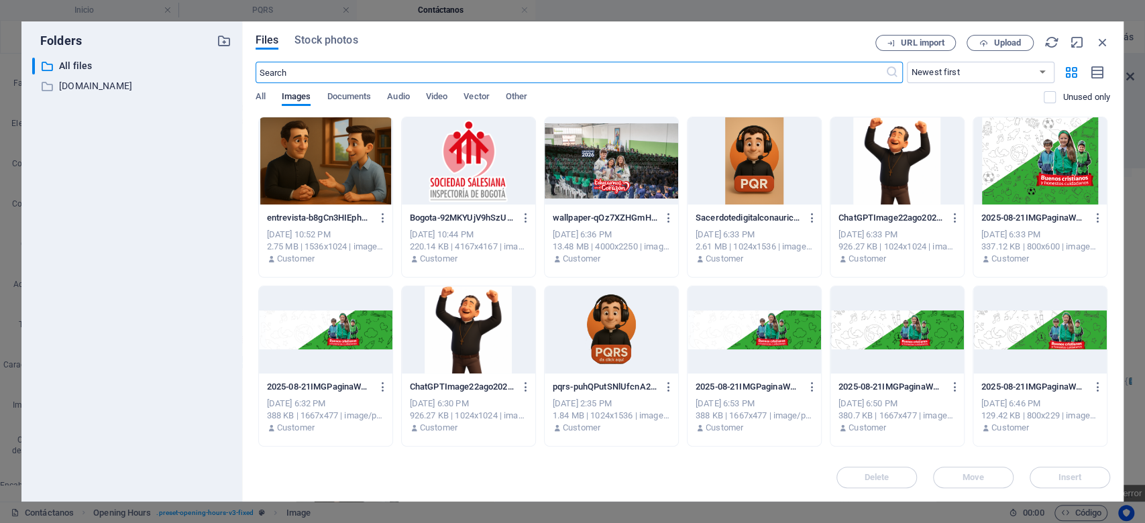
scroll to position [747, 0]
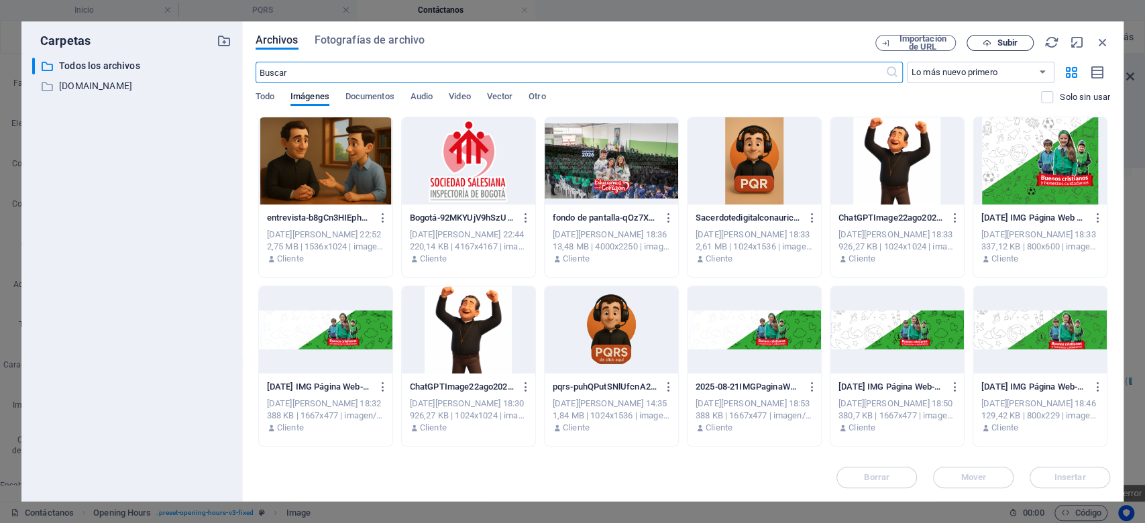
click at [1002, 40] on font "Subir" at bounding box center [1007, 43] width 20 height 10
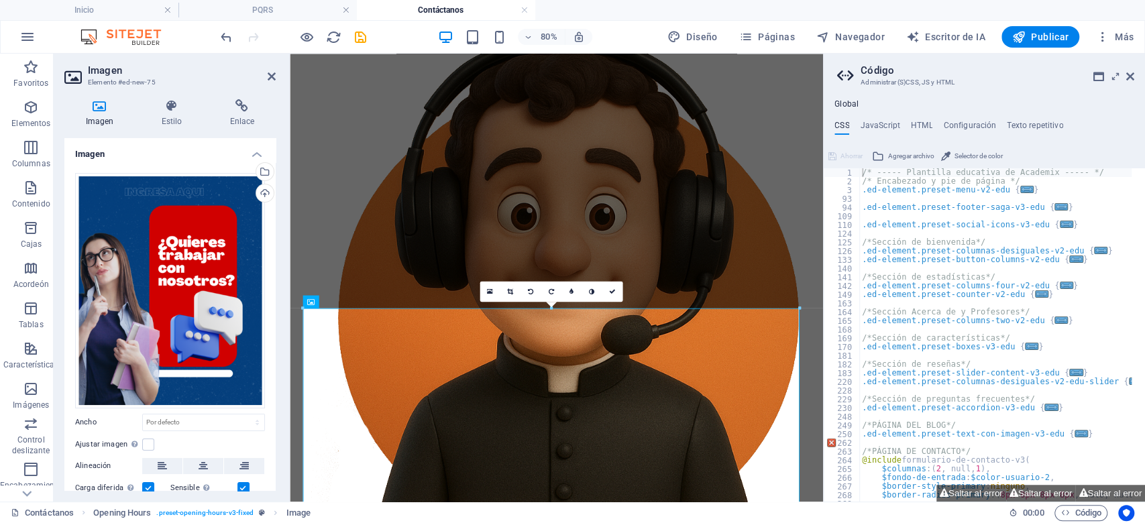
scroll to position [87, 0]
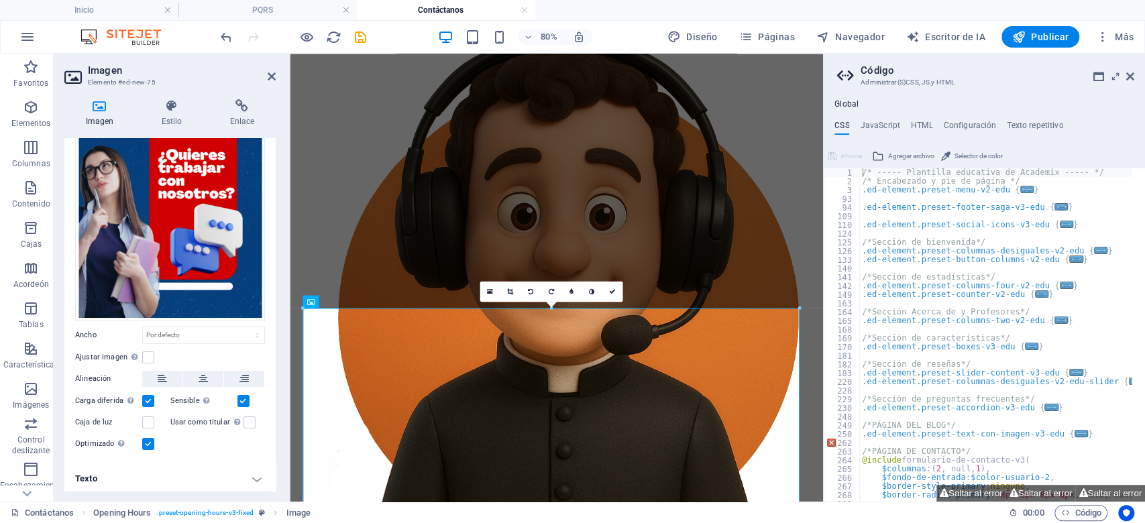
click at [203, 474] on h4 "Texto" at bounding box center [169, 479] width 211 height 32
click at [183, 119] on h4 "Estilo" at bounding box center [174, 113] width 68 height 28
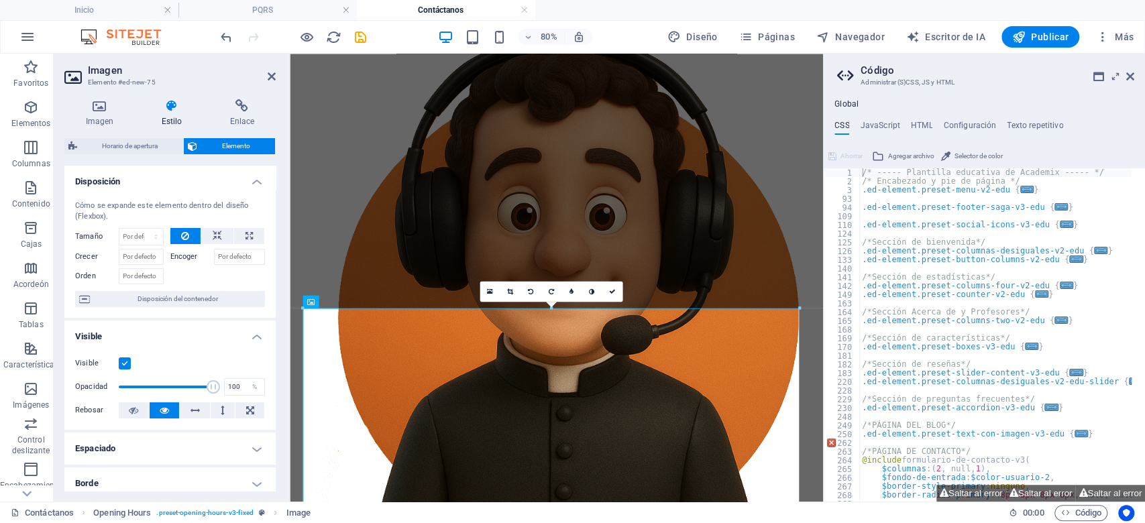
drag, startPoint x: 273, startPoint y: 259, endPoint x: 274, endPoint y: 314, distance: 55.0
click at [274, 314] on div "Disposición Cómo se expande este elemento dentro del diseño (Flexbox). Tamaño P…" at bounding box center [169, 328] width 211 height 325
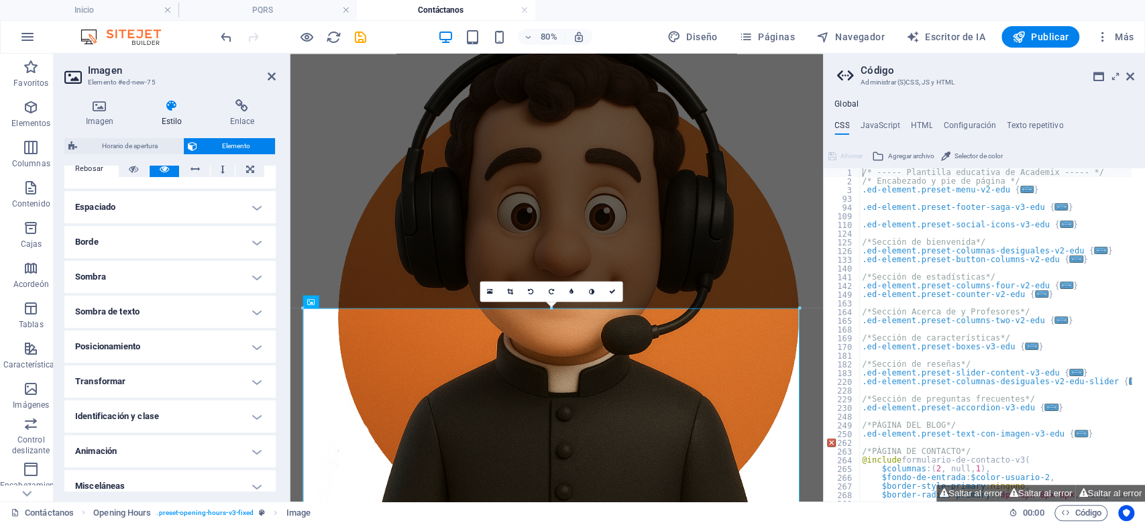
scroll to position [252, 0]
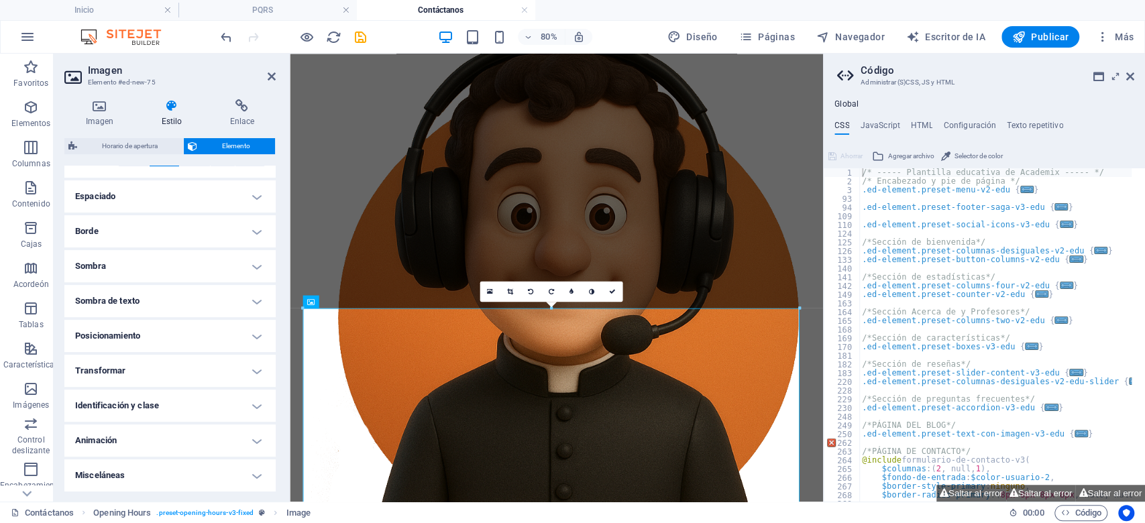
click at [137, 437] on h4 "Animación" at bounding box center [169, 441] width 211 height 32
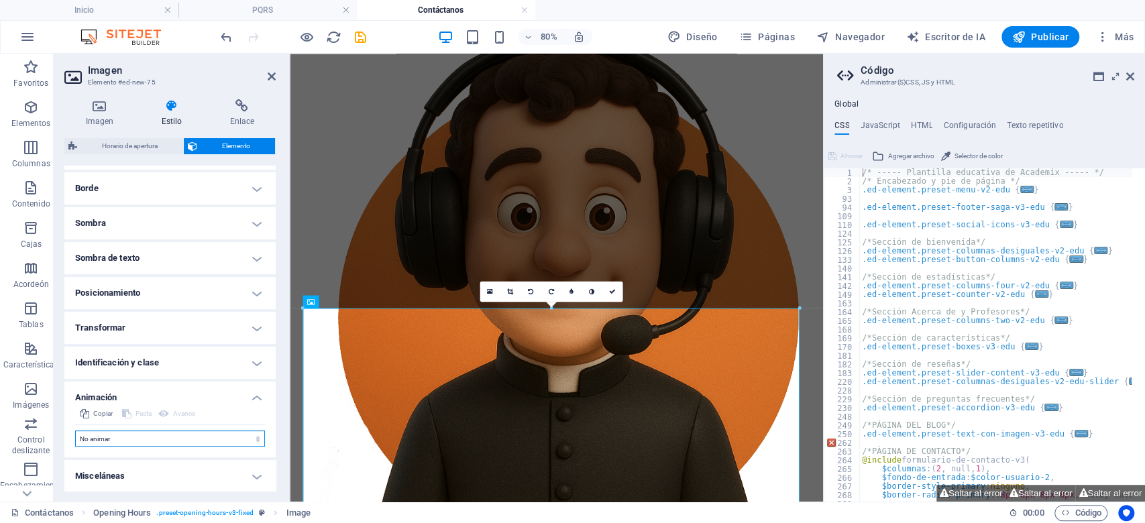
click at [172, 444] on select "No animar Mostrar / Ocultar Deslizarse hacia arriba/abajo Acercar/alejar Deslic…" at bounding box center [170, 439] width 190 height 16
select select "overlay"
click at [75, 431] on select "No animar Mostrar / Ocultar Deslizarse hacia arriba/abajo Acercar/alejar Deslic…" at bounding box center [170, 439] width 190 height 16
drag, startPoint x: 272, startPoint y: 368, endPoint x: 274, endPoint y: 409, distance: 41.6
click at [274, 409] on div "Disposición Cómo se expande este elemento dentro del diseño (Flexbox). Tamaño P…" at bounding box center [169, 328] width 211 height 325
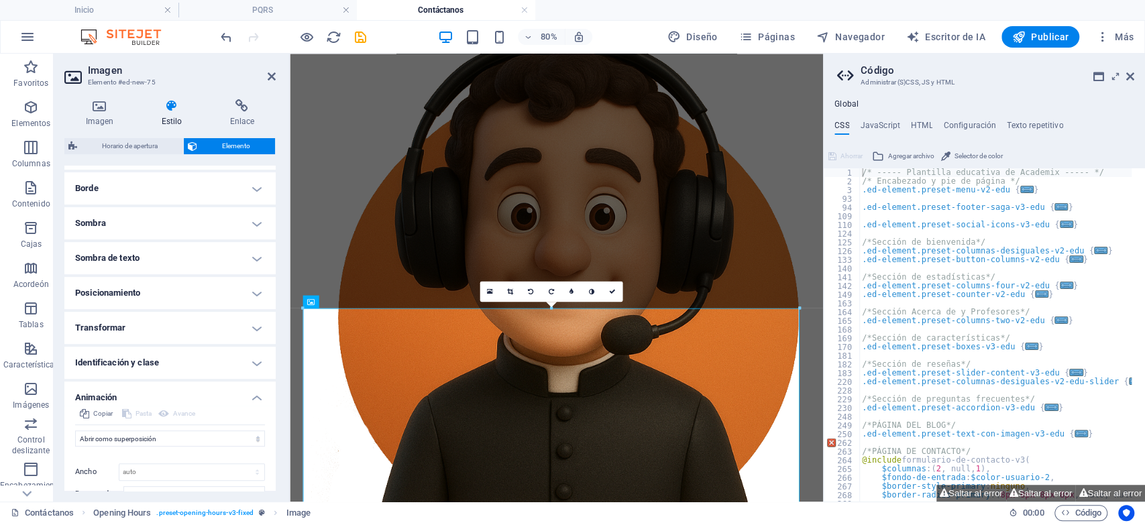
scroll to position [380, 0]
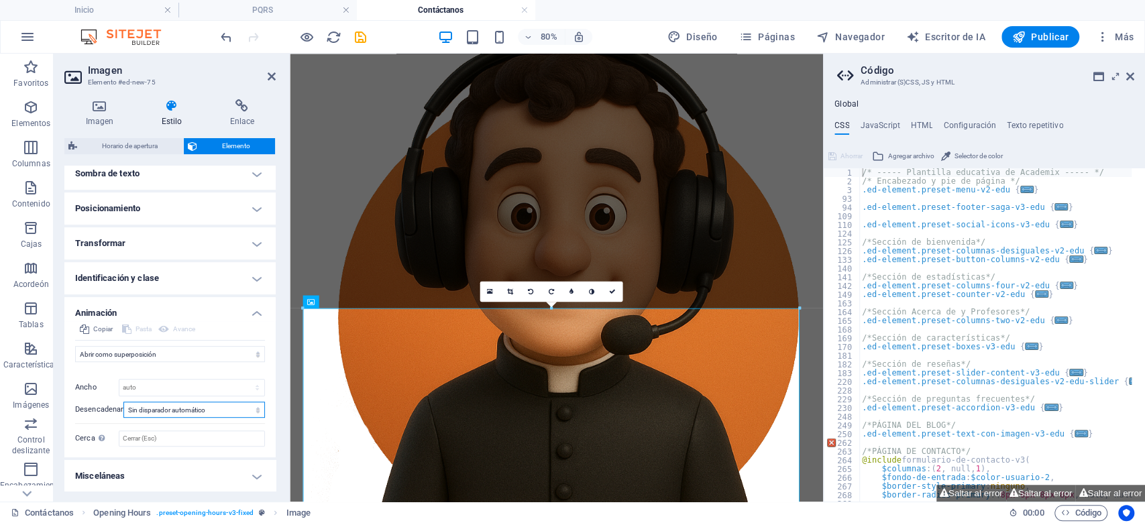
click at [209, 410] on select "Sin disparador automático Al cargar la página Elemento desplazado a la vista" at bounding box center [194, 410] width 142 height 16
select select "onload"
click at [123, 402] on select "Sin disparador automático Al cargar la página Elemento desplazado a la vista" at bounding box center [194, 410] width 142 height 16
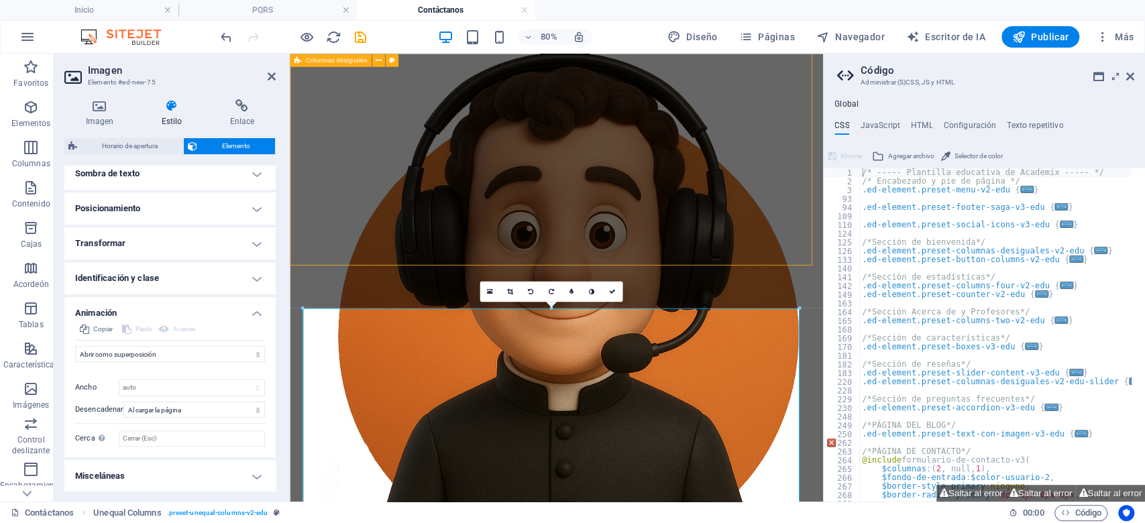
scroll to position [1202, 0]
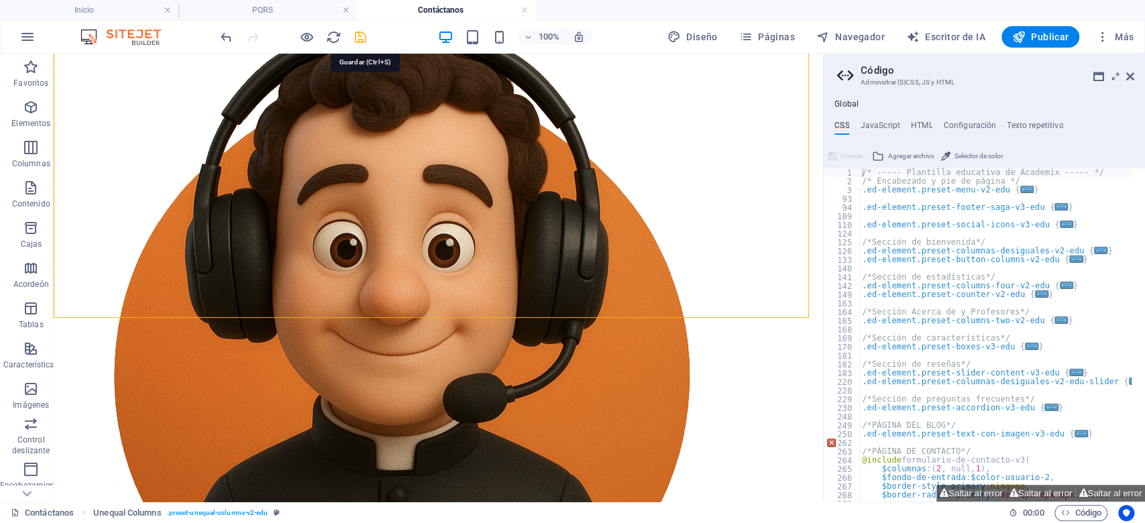
click at [355, 30] on icon "ahorrar" at bounding box center [360, 37] width 15 height 15
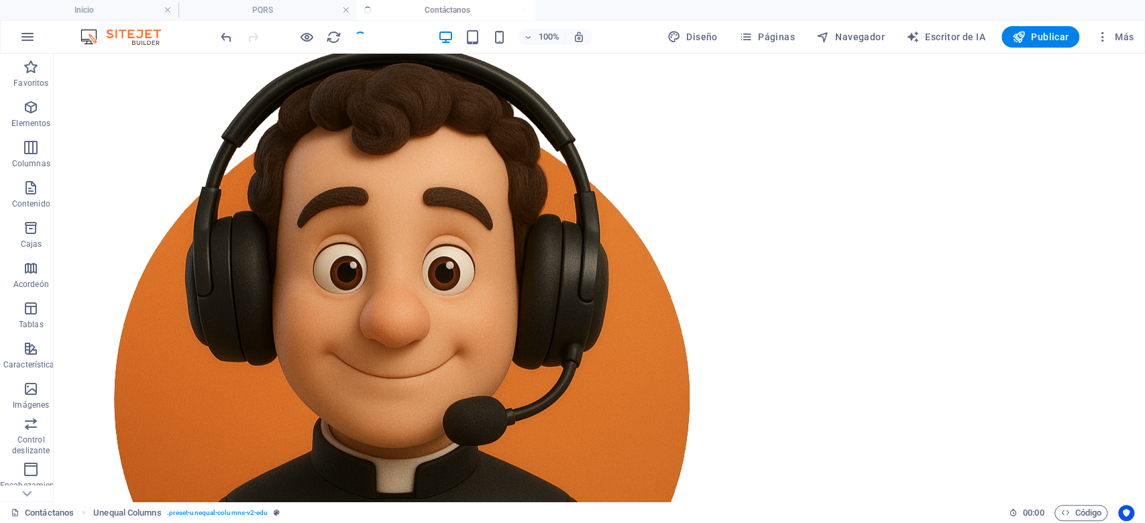
scroll to position [1208, 0]
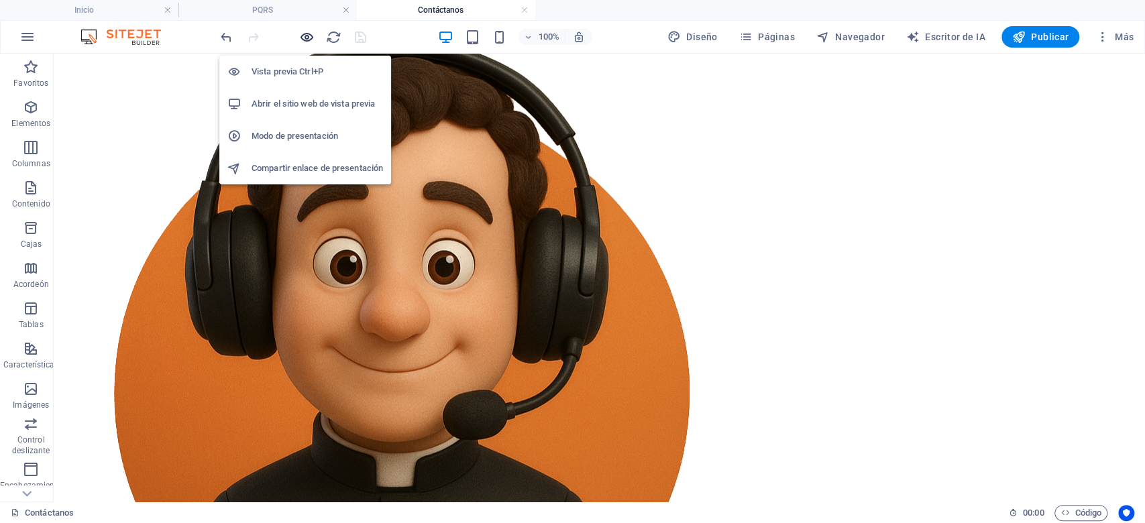
click at [305, 30] on icon "button" at bounding box center [306, 37] width 15 height 15
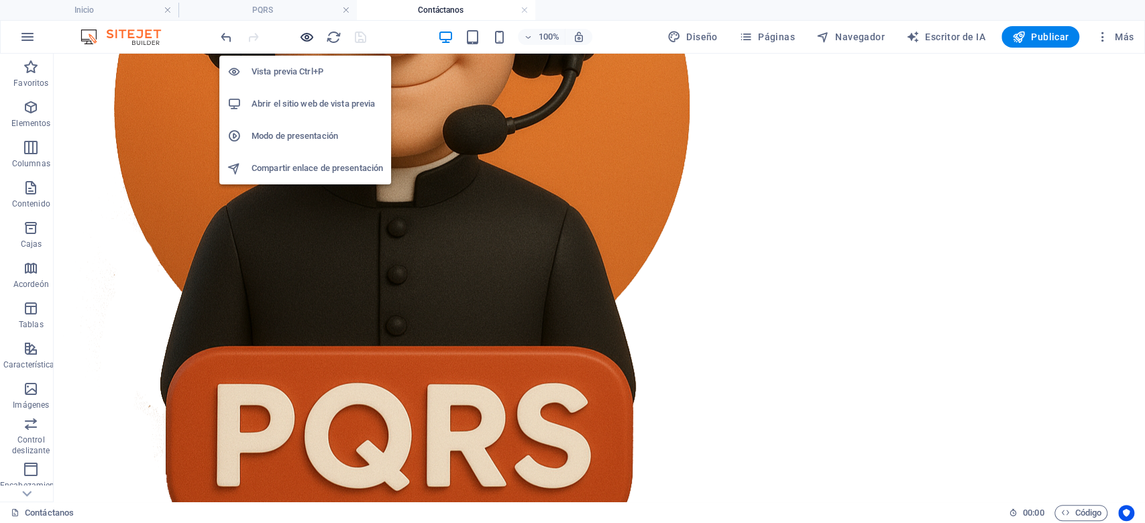
scroll to position [1114, 0]
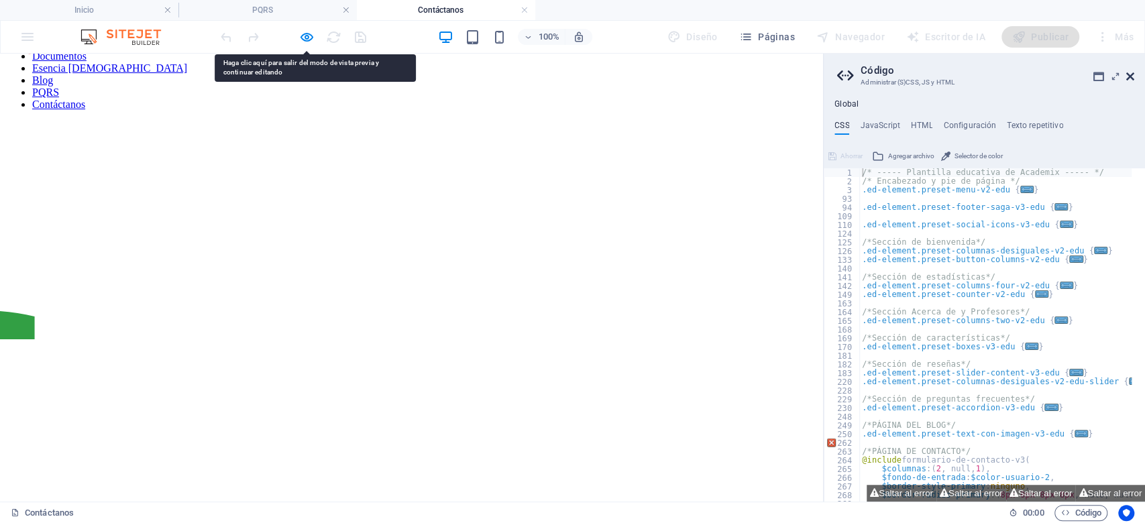
click at [1128, 78] on icon at bounding box center [1130, 76] width 8 height 11
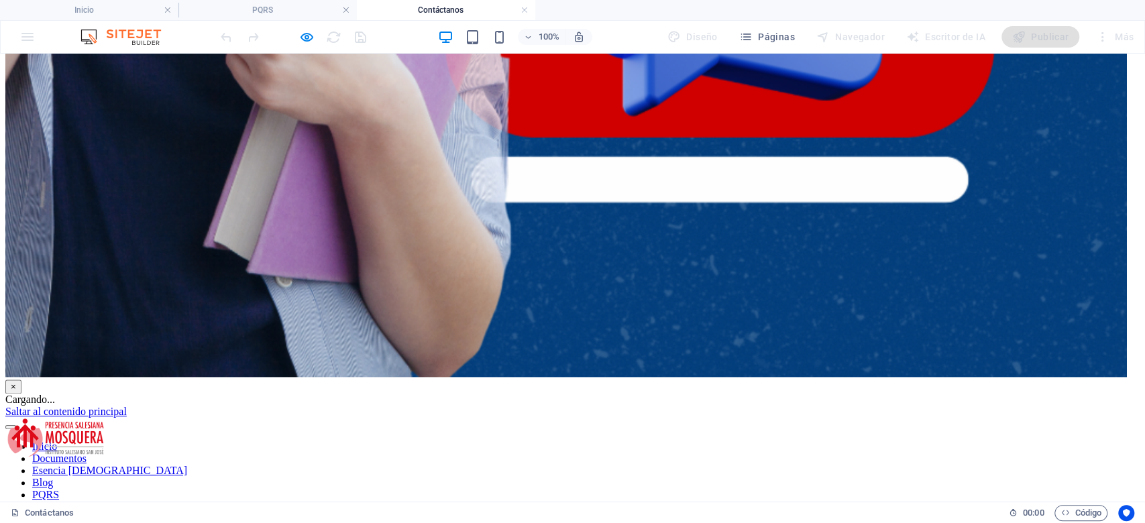
click at [16, 382] on font "×" at bounding box center [13, 387] width 5 height 10
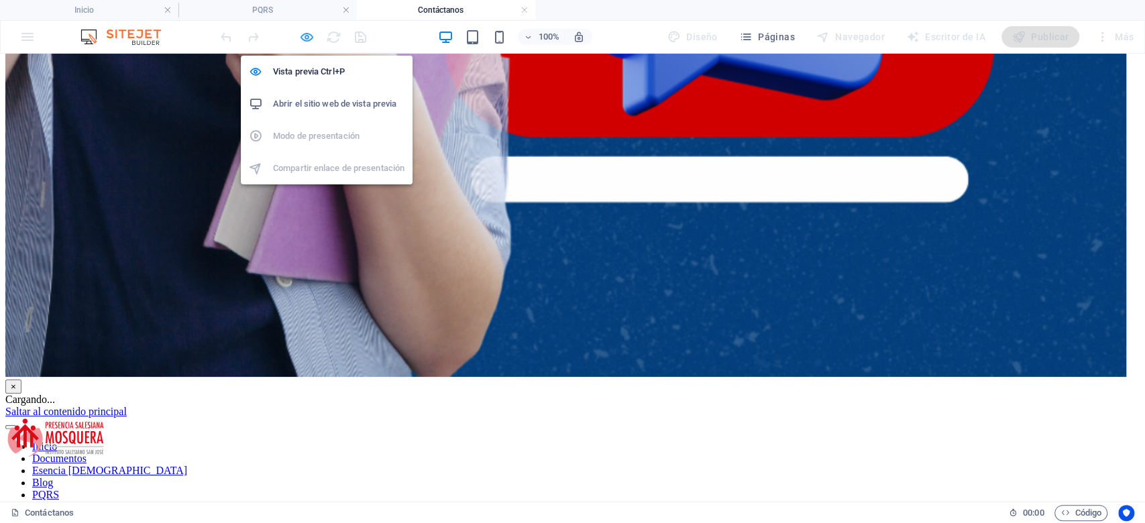
click at [305, 38] on icon "button" at bounding box center [306, 37] width 15 height 15
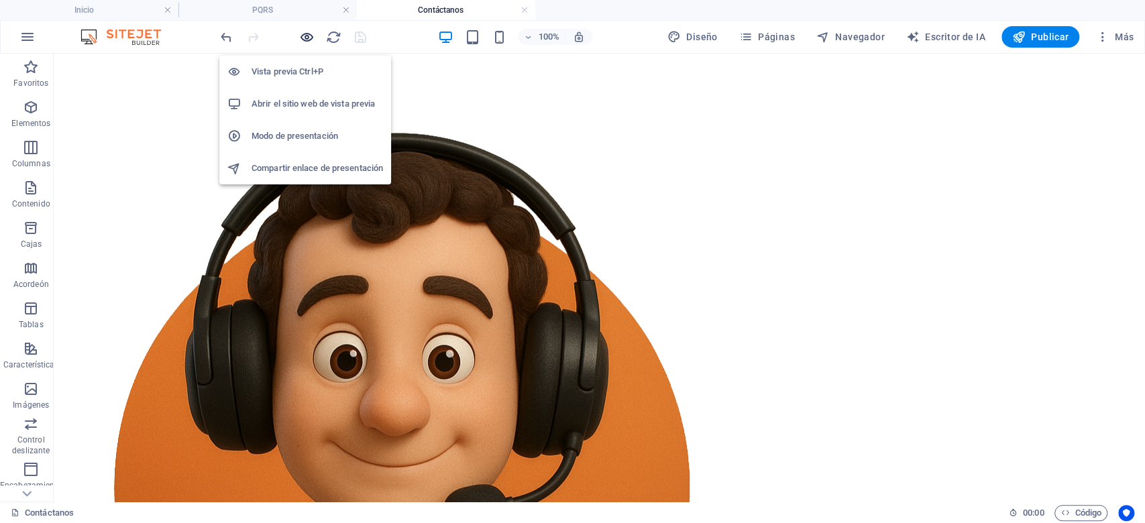
scroll to position [1208, 0]
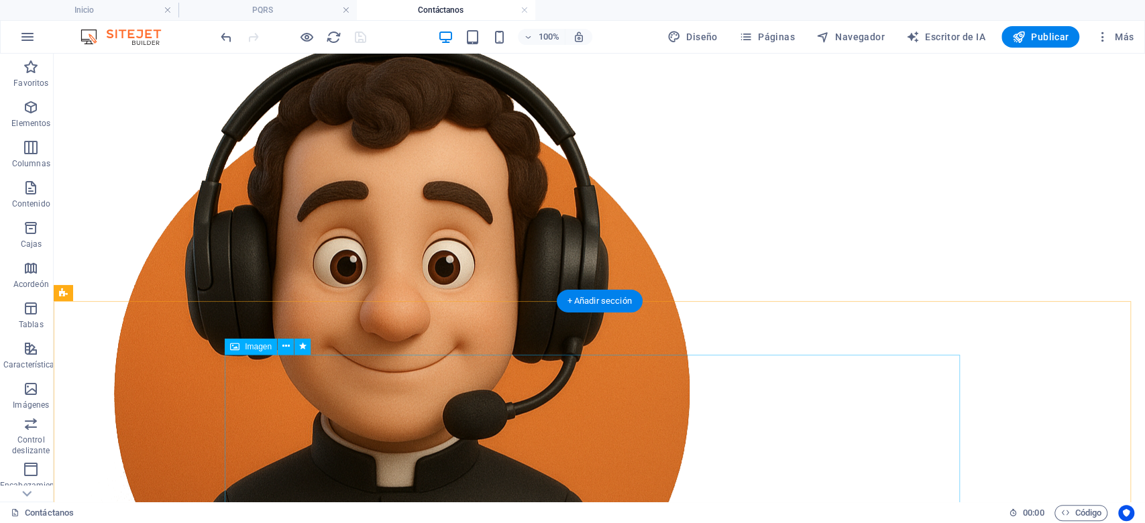
select select "overlay"
select select "onload"
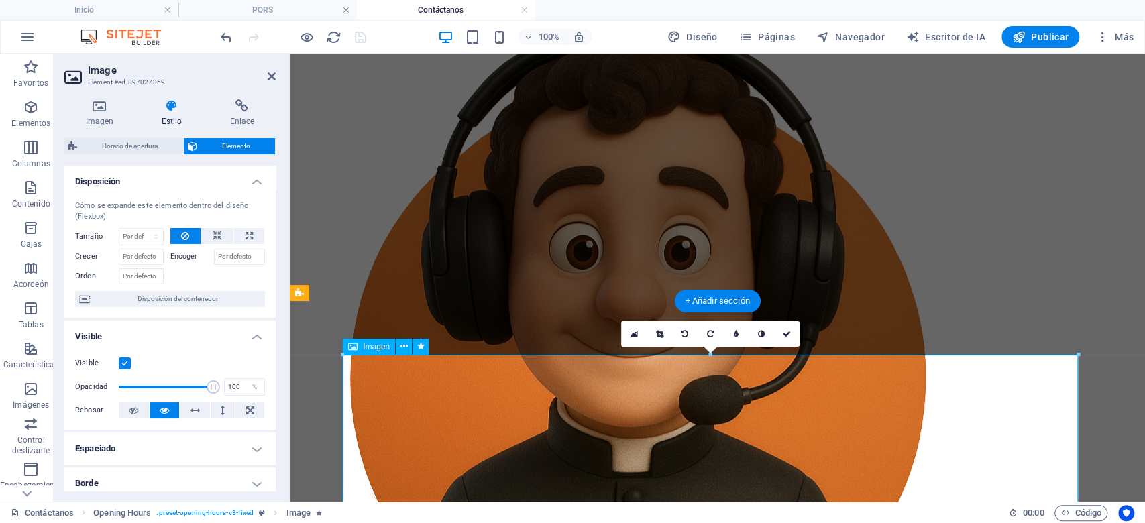
drag, startPoint x: 657, startPoint y: 364, endPoint x: 421, endPoint y: 364, distance: 236.1
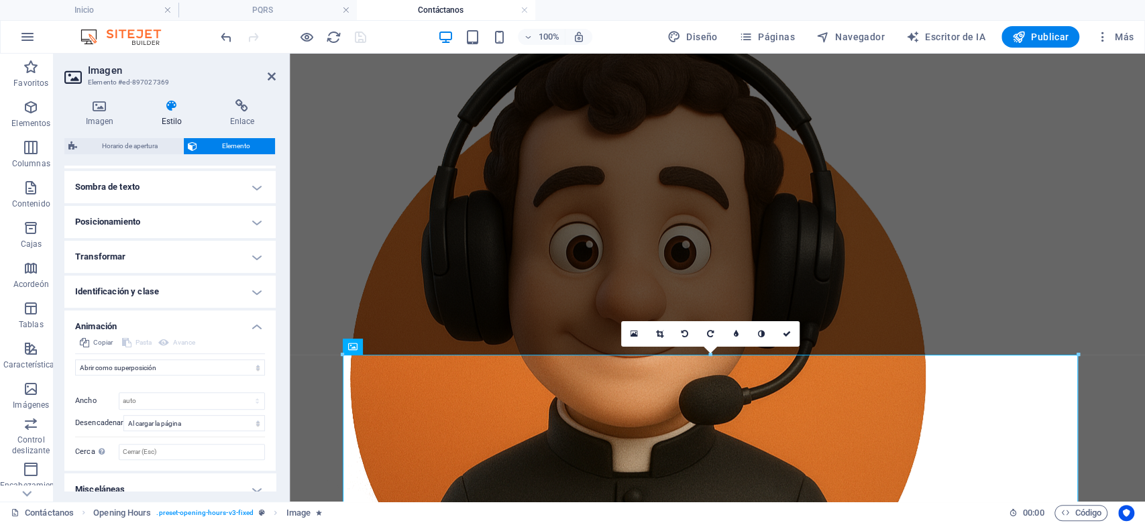
scroll to position [380, 0]
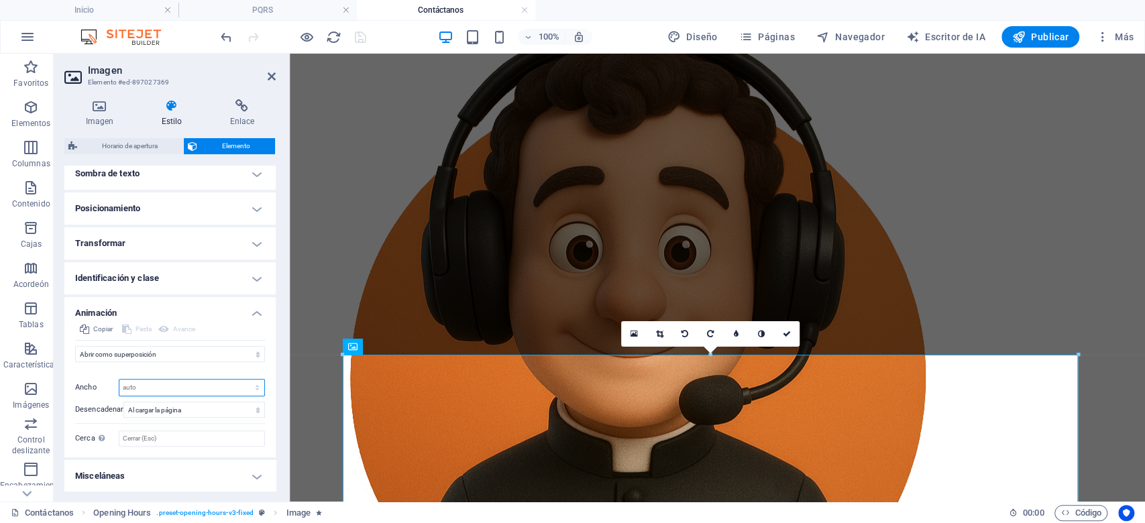
click at [141, 390] on select "auto píxeles %" at bounding box center [191, 388] width 145 height 16
select select "%"
click at [243, 380] on select "auto píxeles %" at bounding box center [191, 388] width 145 height 16
type input "100"
type input "40"
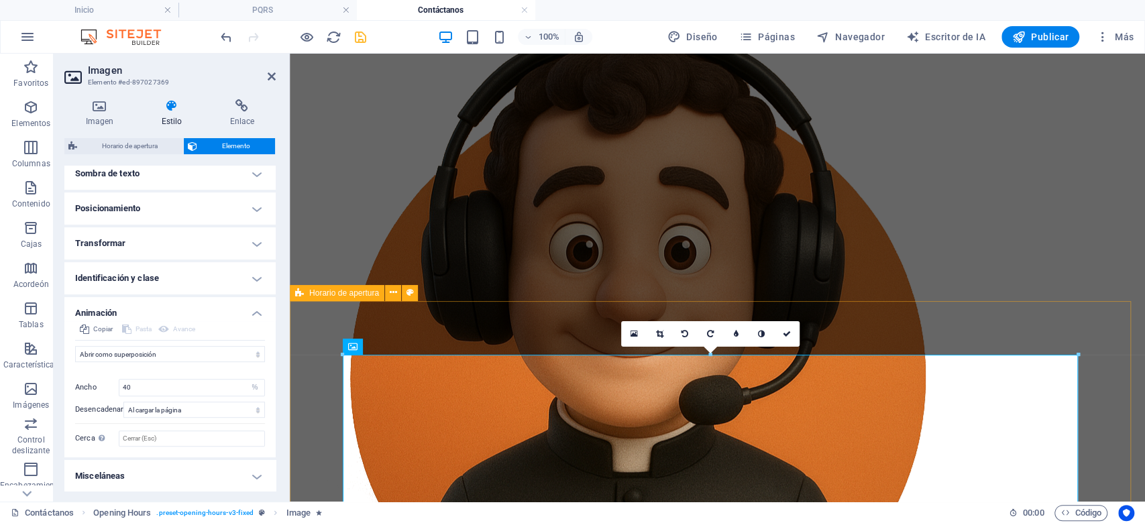
drag, startPoint x: 572, startPoint y: 444, endPoint x: 299, endPoint y: 384, distance: 279.0
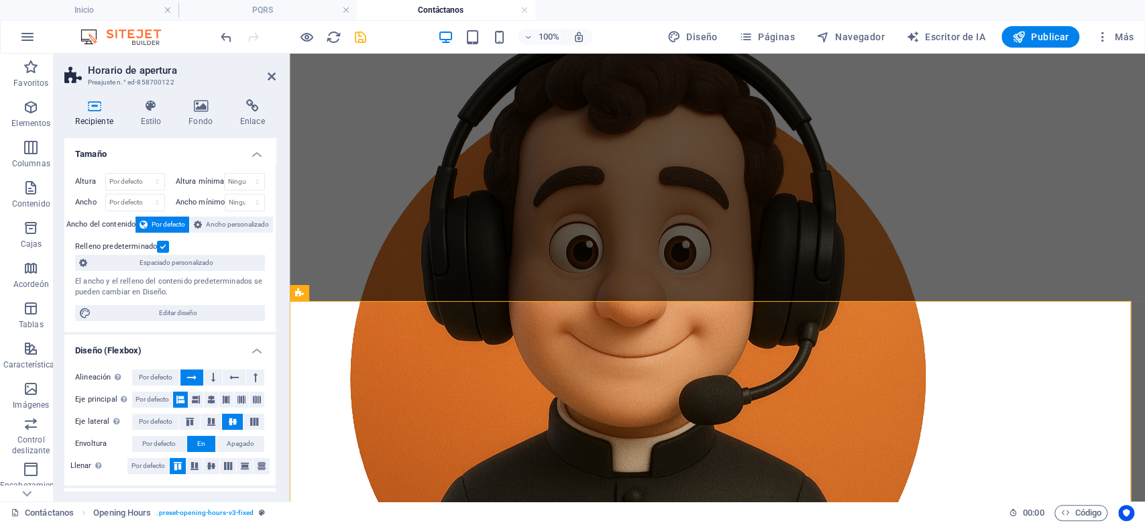
click at [368, 44] on span "ahorrar" at bounding box center [360, 37] width 16 height 15
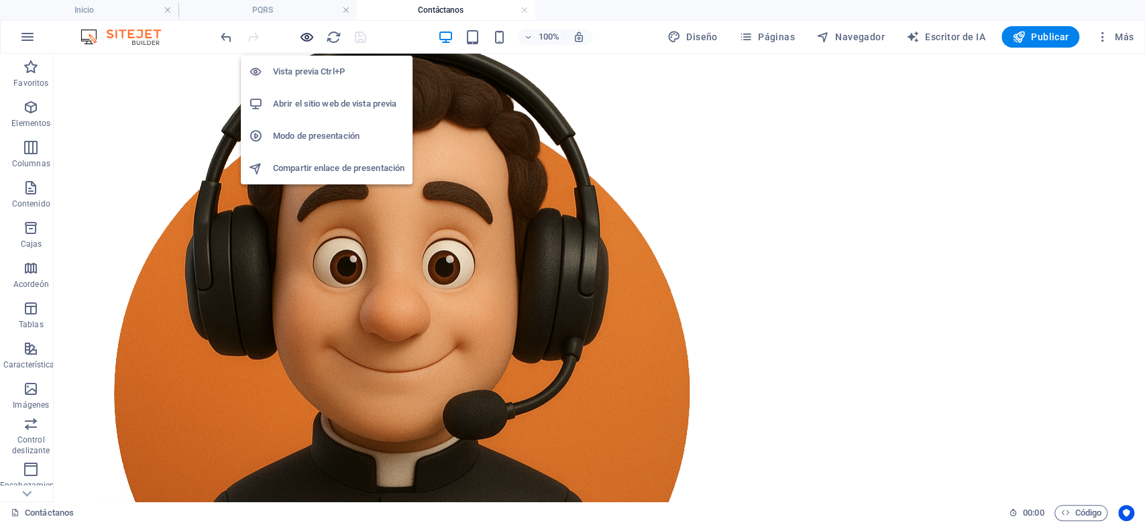
click at [303, 36] on icon "button" at bounding box center [306, 37] width 15 height 15
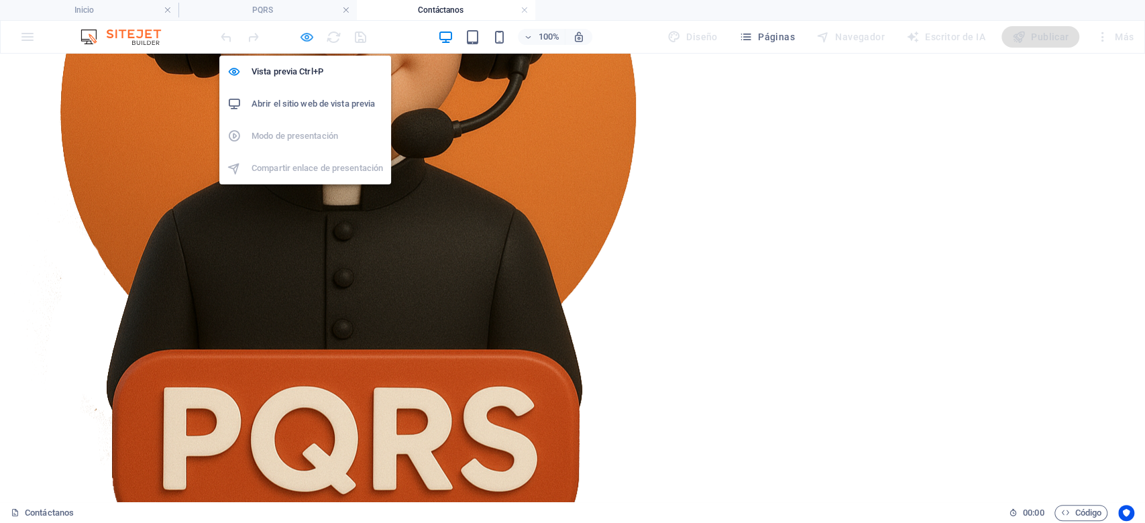
scroll to position [1114, 0]
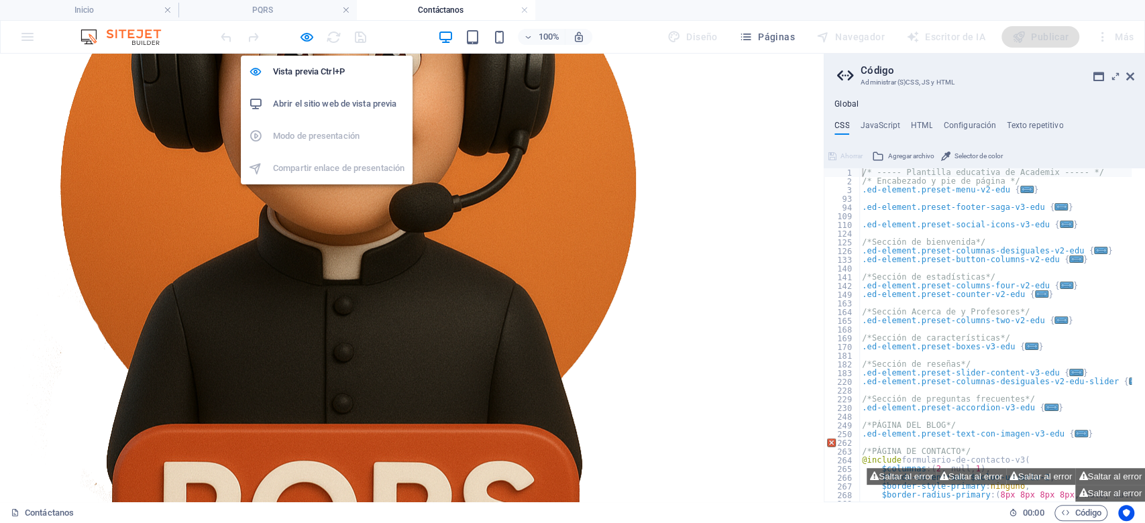
click at [303, 45] on div "Vista previa Ctrl+P Abrir el sitio web de vista previa Modo de presentación Com…" at bounding box center [327, 115] width 172 height 140
click at [329, 101] on font "Abrir el sitio web de vista previa" at bounding box center [334, 104] width 123 height 10
drag, startPoint x: 303, startPoint y: 27, endPoint x: 309, endPoint y: 38, distance: 12.7
click at [309, 38] on div at bounding box center [293, 36] width 150 height 21
click at [309, 38] on icon "button" at bounding box center [306, 37] width 15 height 15
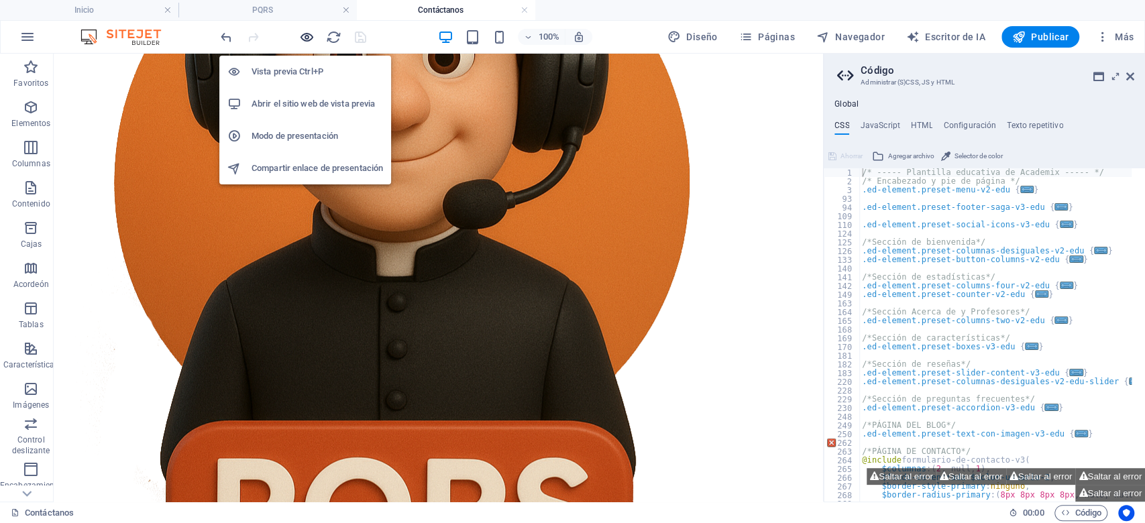
scroll to position [1202, 0]
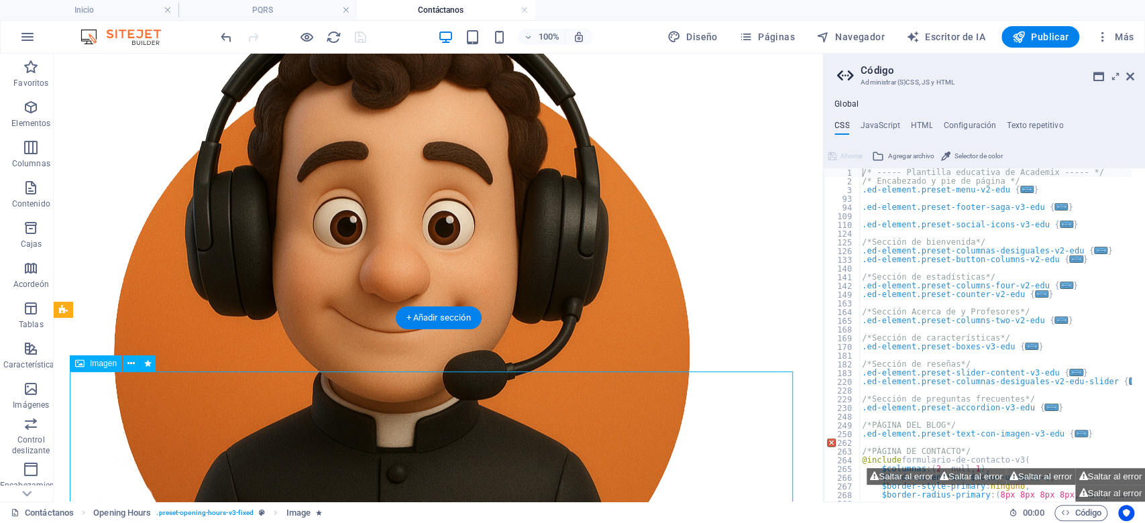
select select "overlay"
select select "%"
select select "onload"
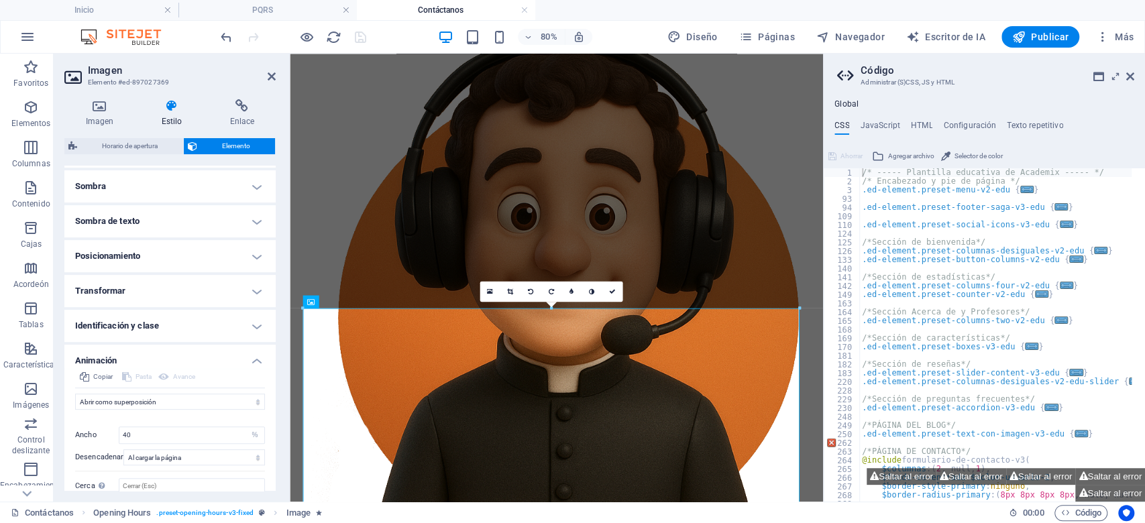
scroll to position [380, 0]
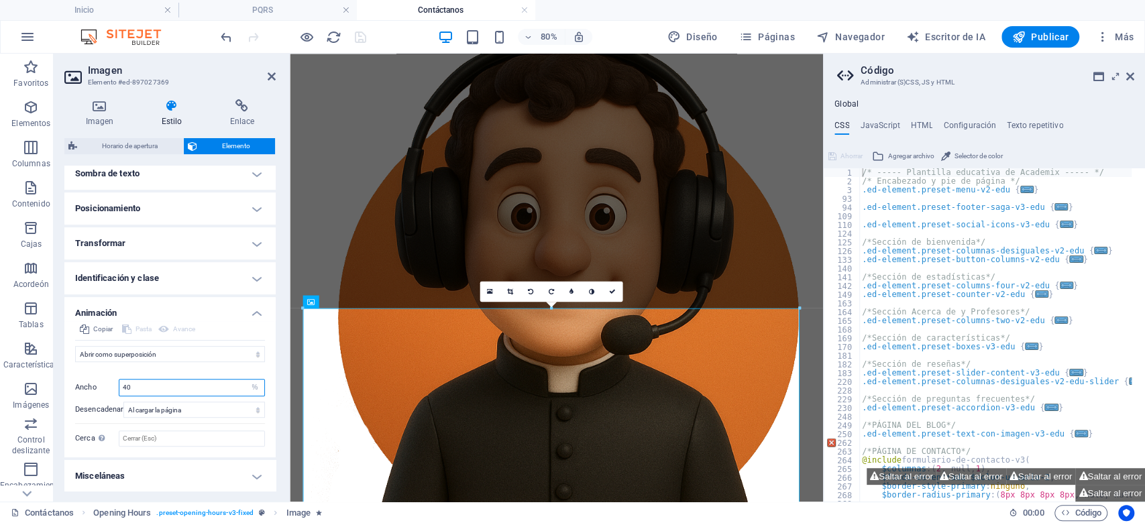
click at [154, 391] on input "40" at bounding box center [191, 388] width 145 height 16
type input "4"
type input "2"
type input "25"
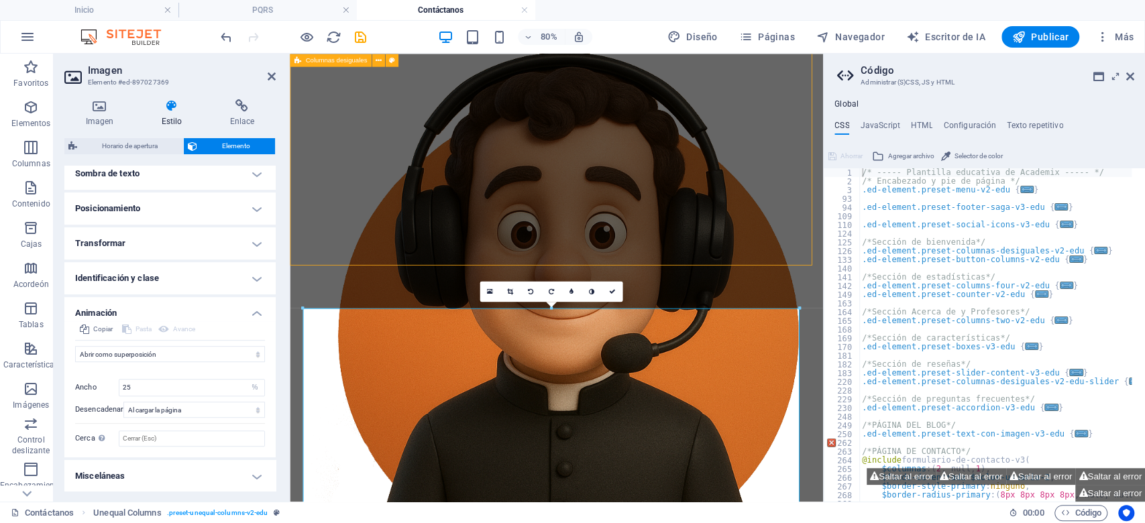
scroll to position [1202, 0]
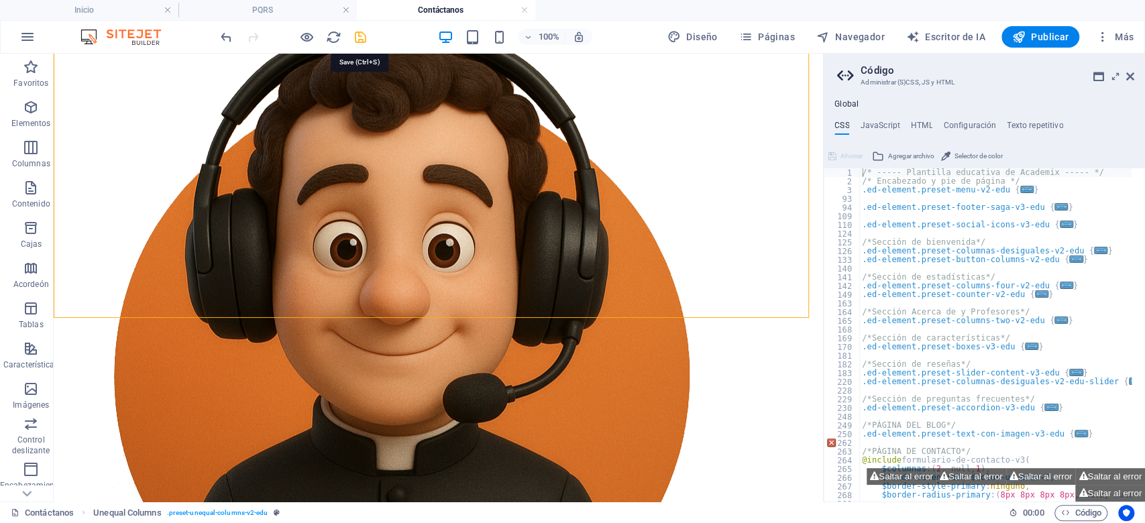
click at [361, 41] on icon "ahorrar" at bounding box center [360, 37] width 15 height 15
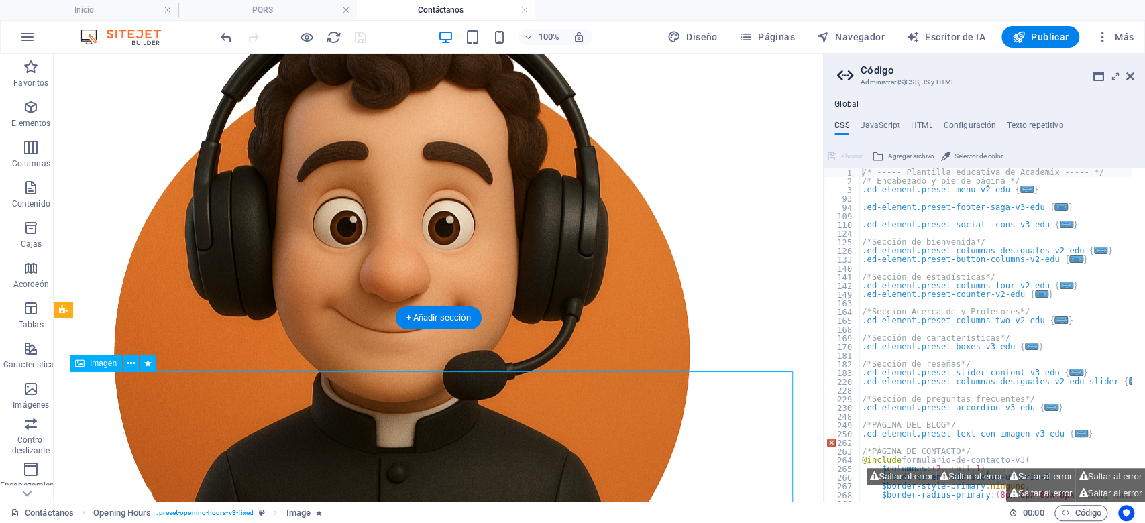
select select "overlay"
select select "%"
select select "onload"
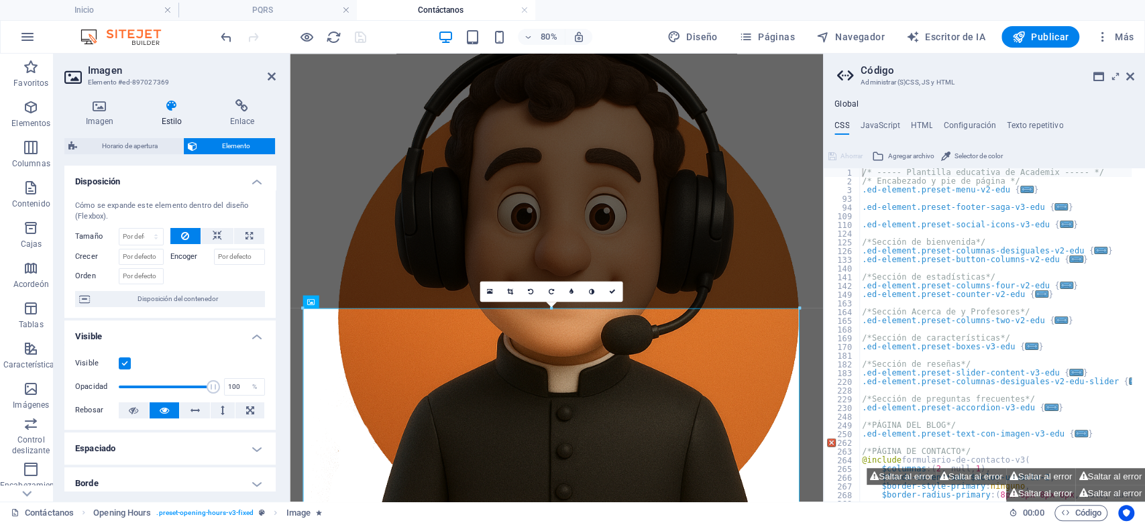
scroll to position [380, 0]
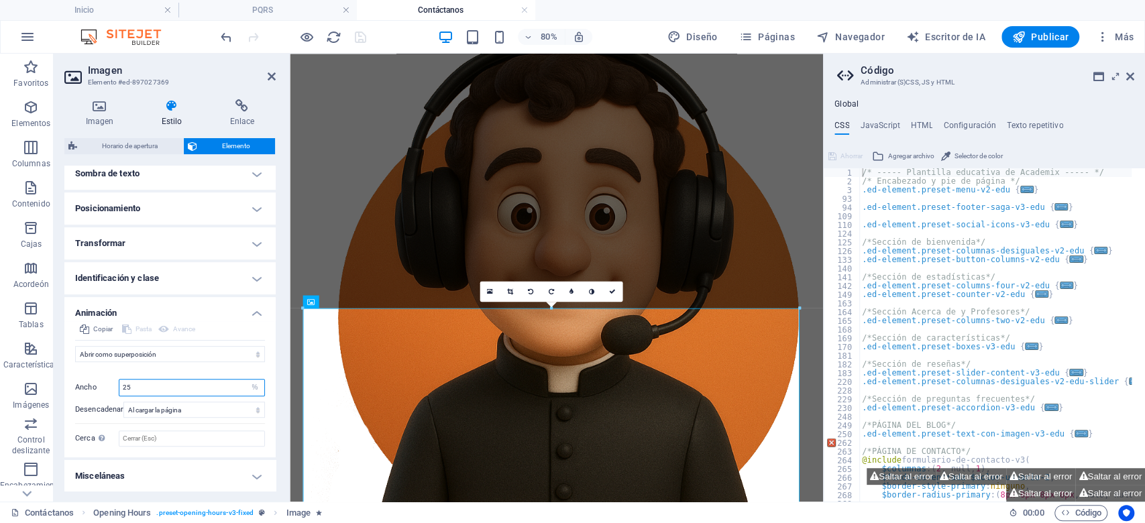
click at [131, 386] on input "25" at bounding box center [191, 388] width 145 height 16
type input "30"
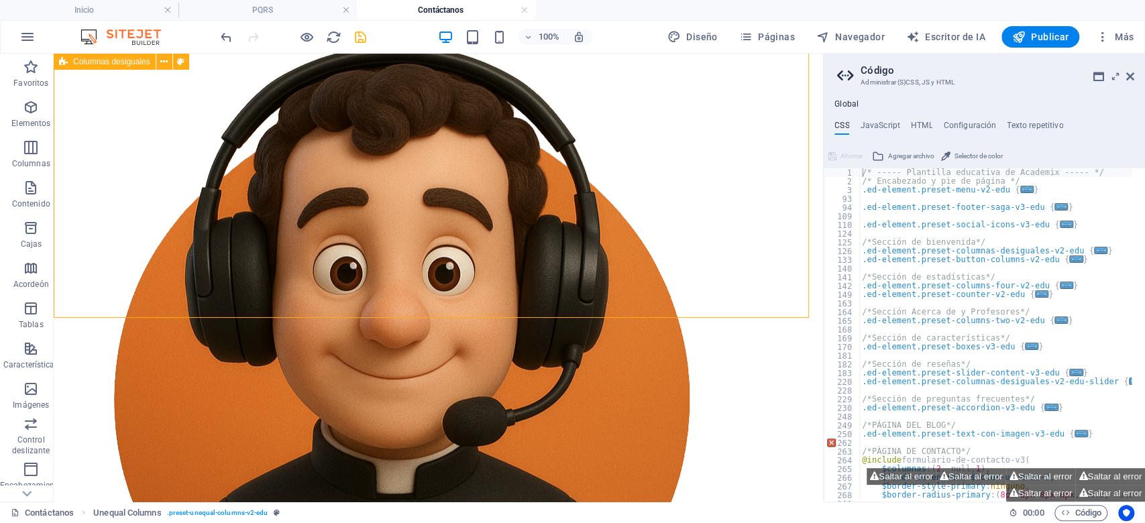
scroll to position [1202, 0]
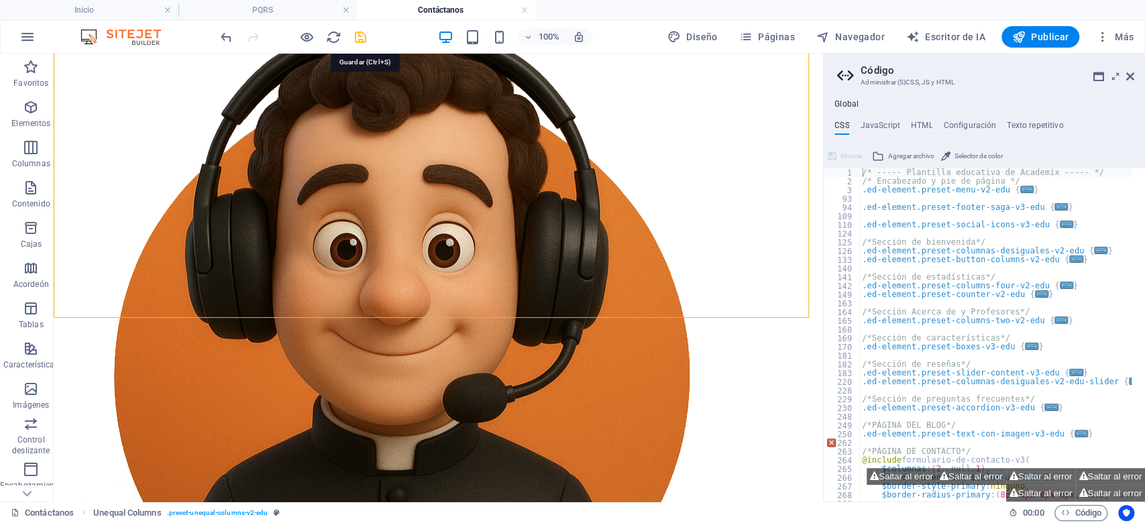
click at [359, 42] on icon "ahorrar" at bounding box center [360, 37] width 15 height 15
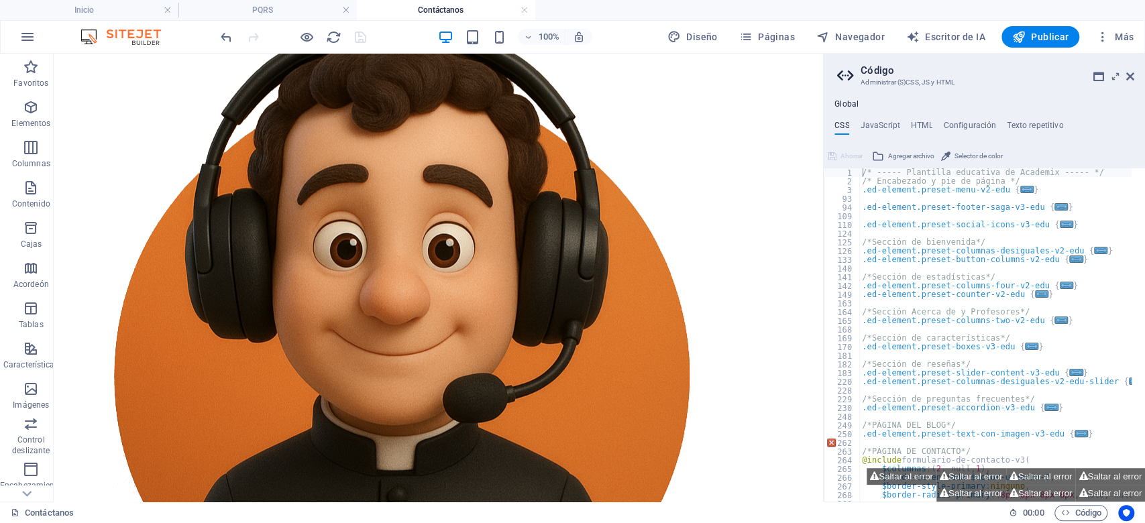
drag, startPoint x: 809, startPoint y: 284, endPoint x: 824, endPoint y: 271, distance: 19.5
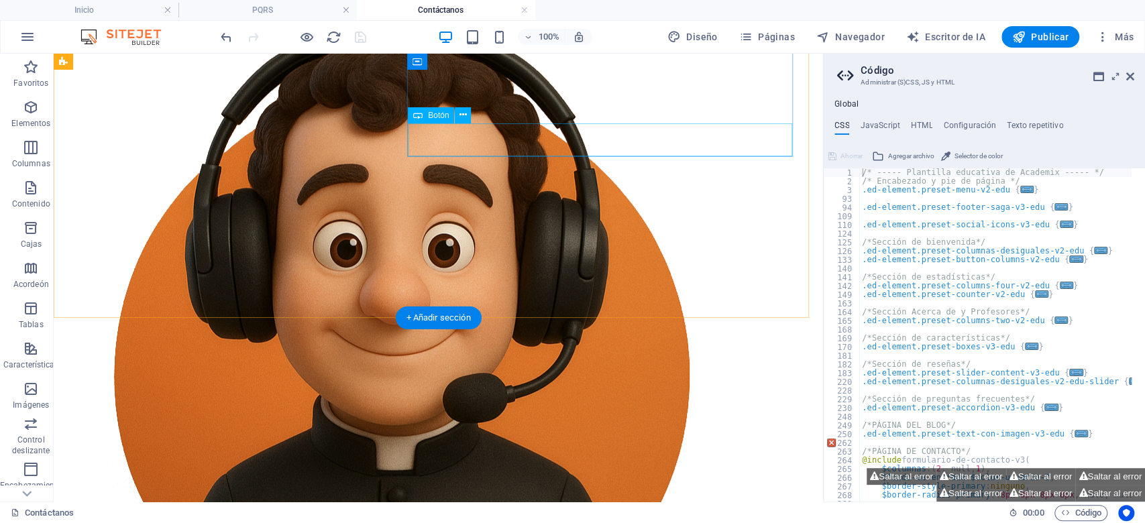
drag, startPoint x: 434, startPoint y: 145, endPoint x: 233, endPoint y: 168, distance: 201.9
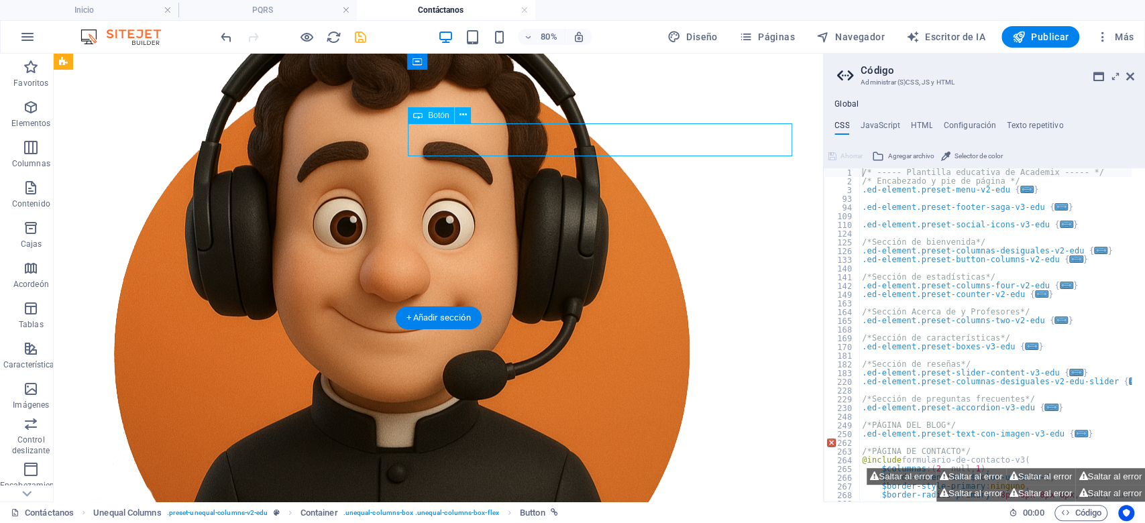
scroll to position [1179, 0]
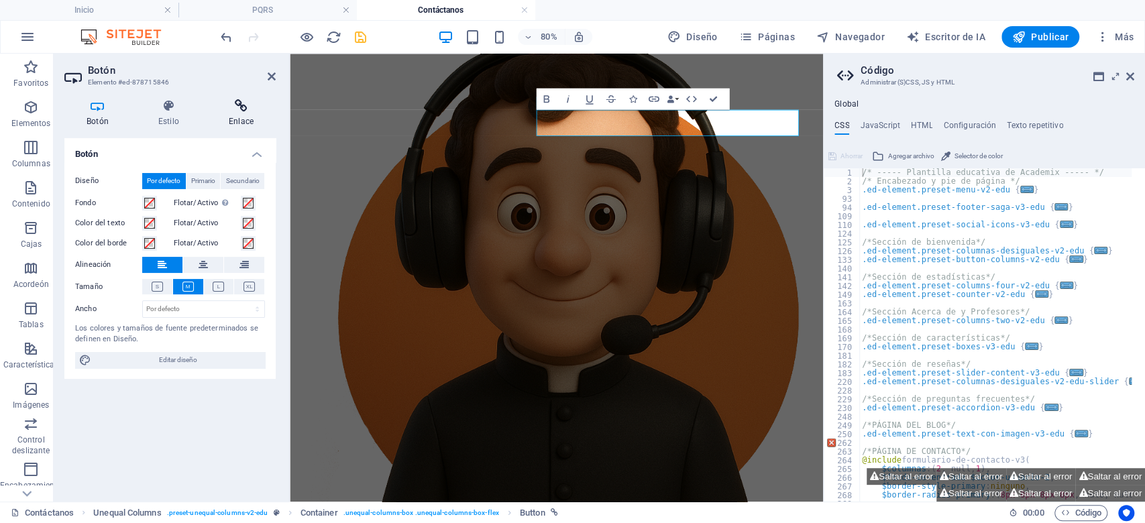
click at [252, 109] on icon at bounding box center [241, 105] width 69 height 13
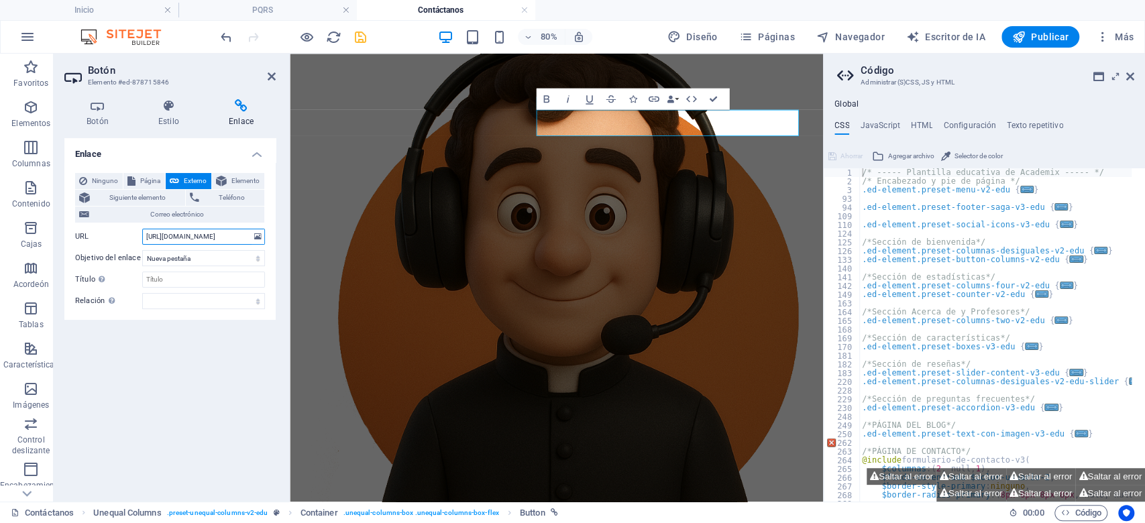
click at [178, 238] on input "[URL][DOMAIN_NAME]" at bounding box center [203, 237] width 123 height 16
click at [92, 185] on span "Ninguno" at bounding box center [105, 181] width 28 height 16
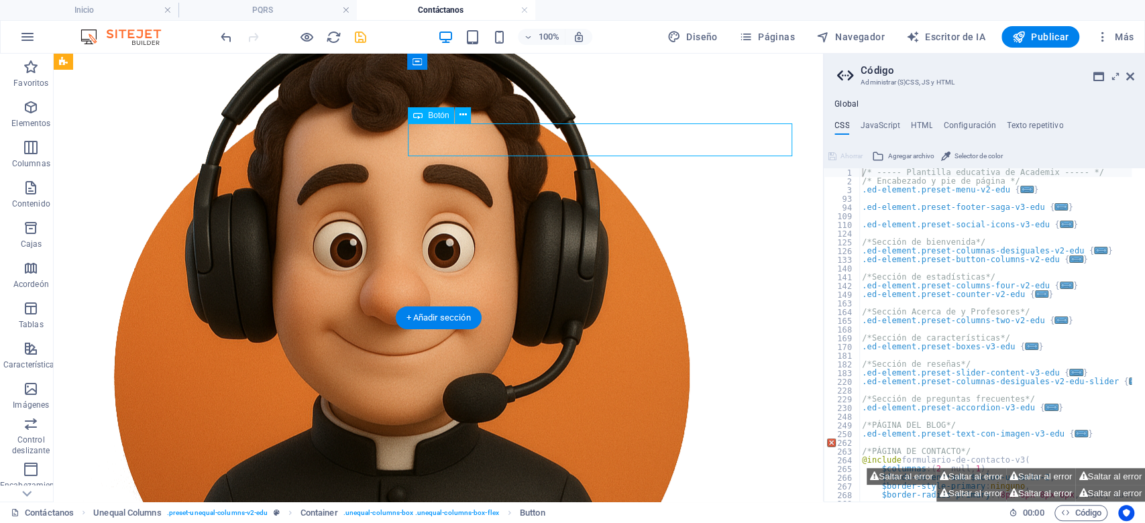
scroll to position [1212, 0]
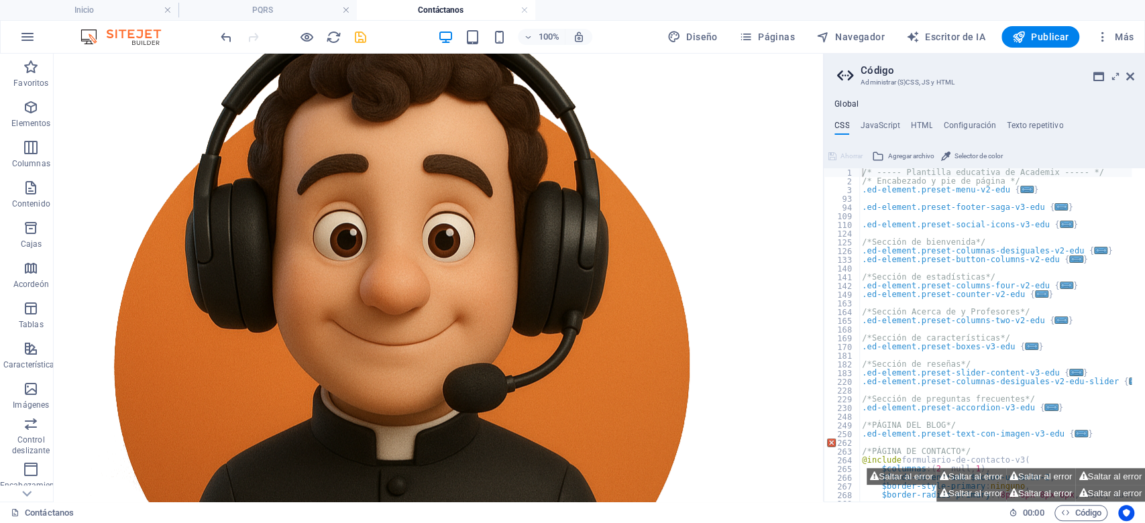
drag, startPoint x: 876, startPoint y: 337, endPoint x: 808, endPoint y: 265, distance: 99.7
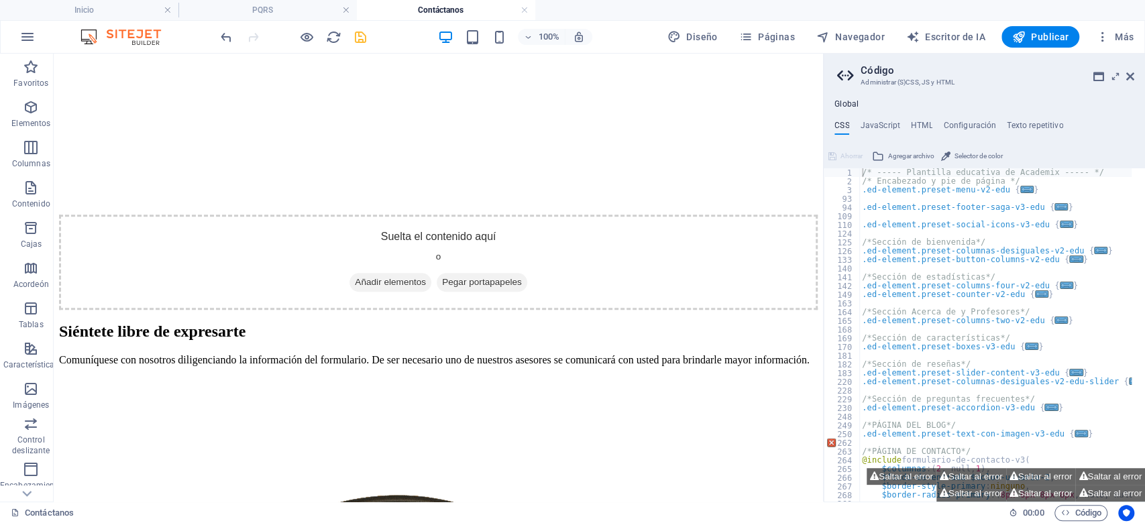
scroll to position [912, 0]
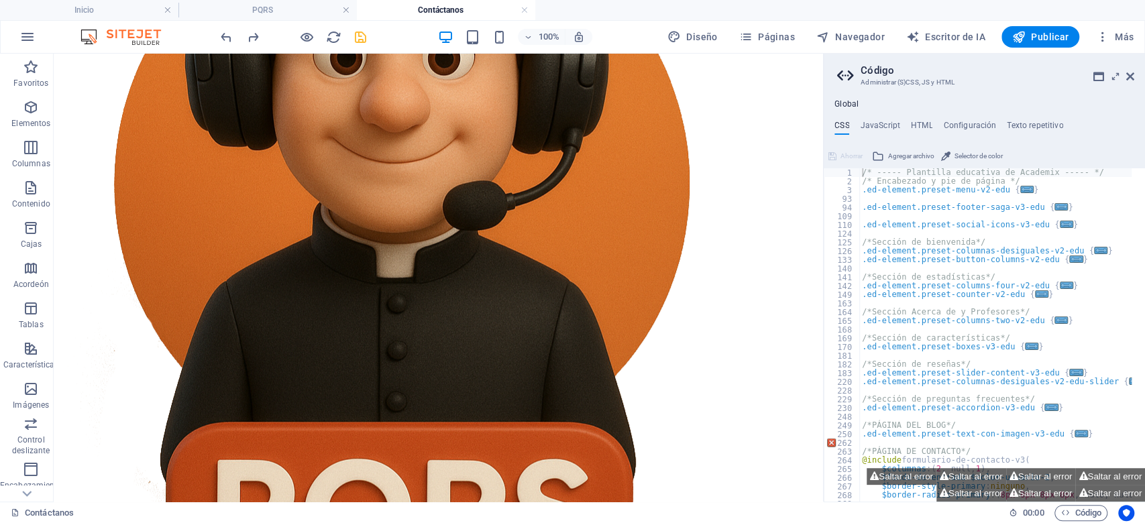
scroll to position [1488, 0]
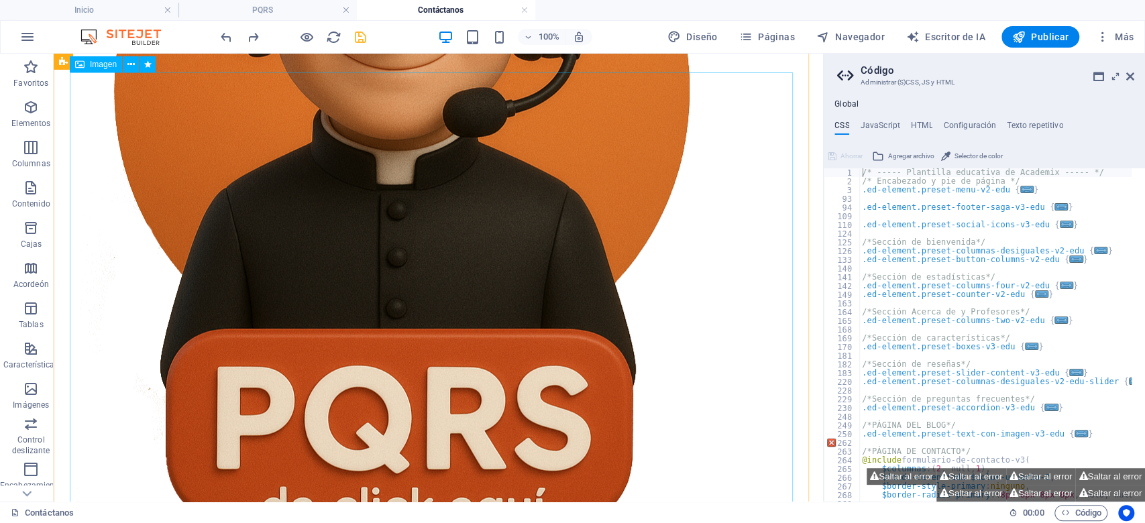
drag, startPoint x: 604, startPoint y: 319, endPoint x: 446, endPoint y: 384, distance: 170.8
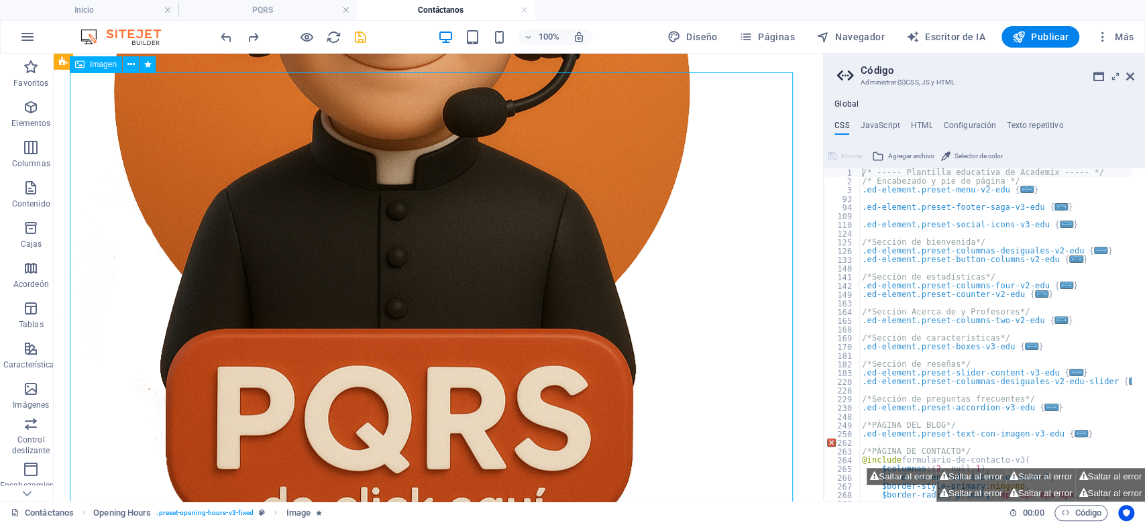
select select "overlay"
select select "%"
select select "onload"
select select
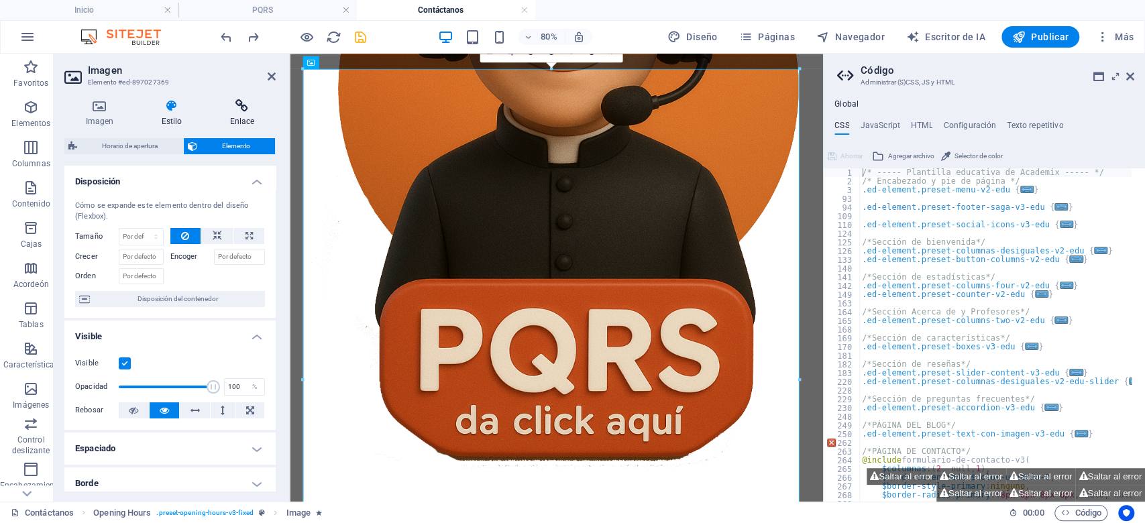
click at [226, 126] on h4 "Enlace" at bounding box center [242, 113] width 67 height 28
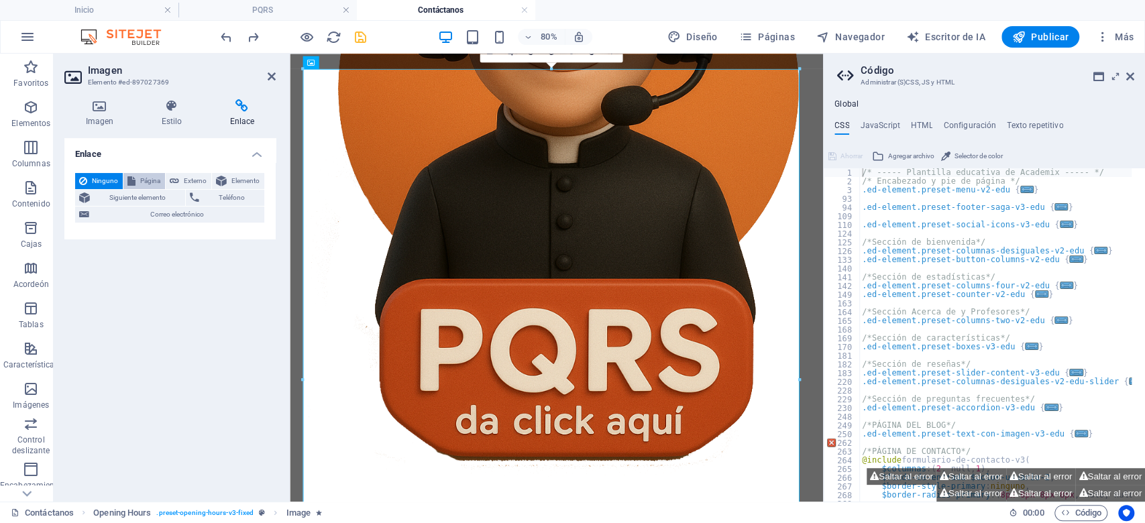
click at [159, 180] on font "Página" at bounding box center [150, 180] width 20 height 7
select select
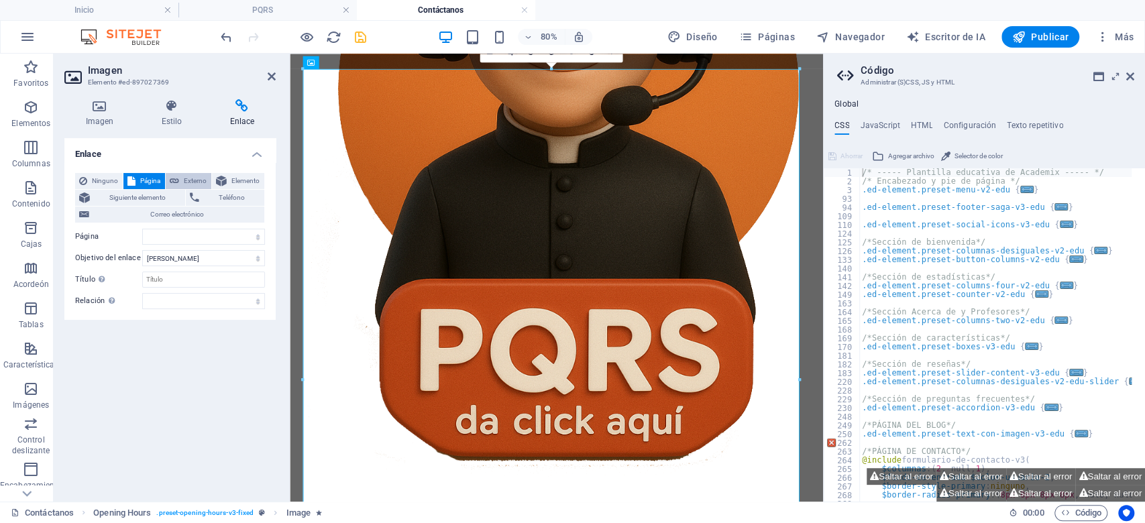
click at [173, 180] on icon at bounding box center [174, 181] width 9 height 16
select select "blank"
paste input "[URL][DOMAIN_NAME]"
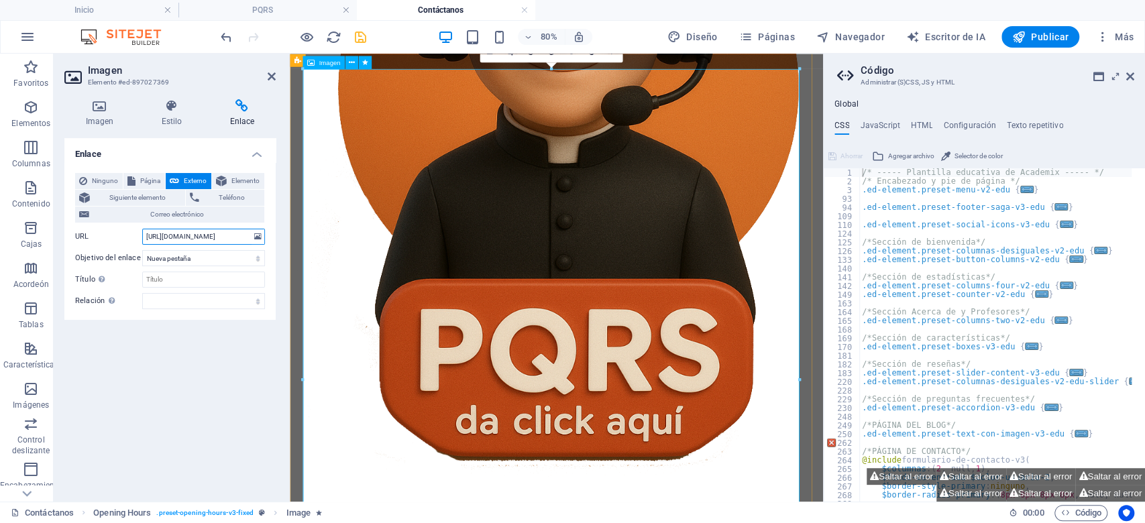
type input "[URL][DOMAIN_NAME]"
click at [356, 35] on icon "ahorrar" at bounding box center [360, 37] width 15 height 15
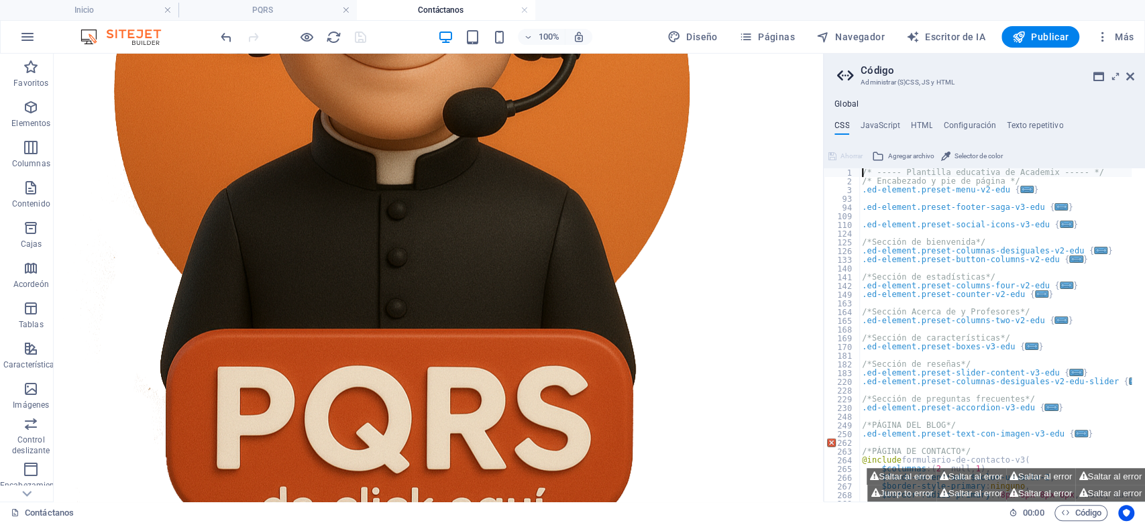
scroll to position [1488, 0]
